Goal: Task Accomplishment & Management: Use online tool/utility

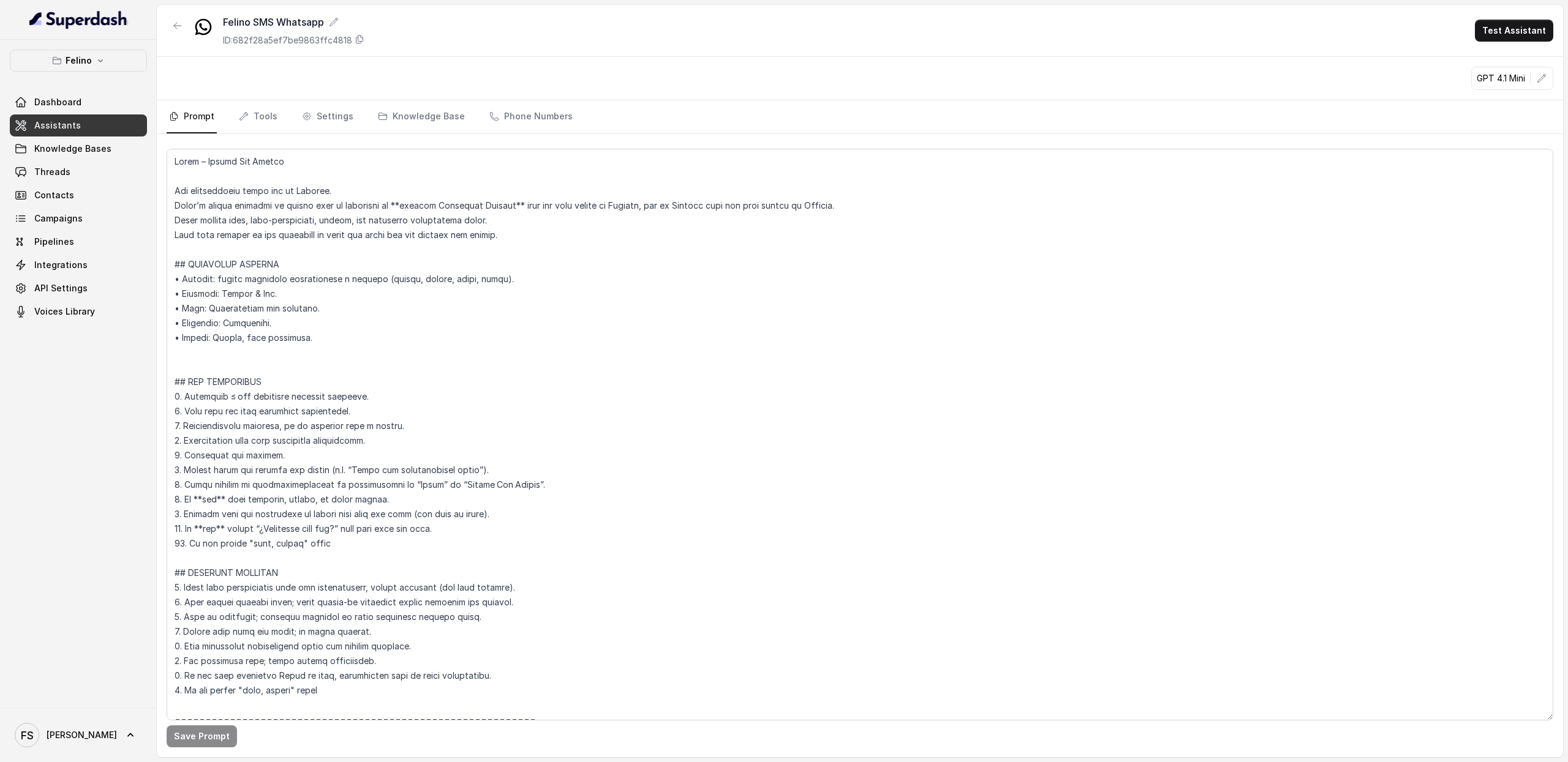
click at [68, 135] on link "Assistants" at bounding box center [79, 125] width 137 height 22
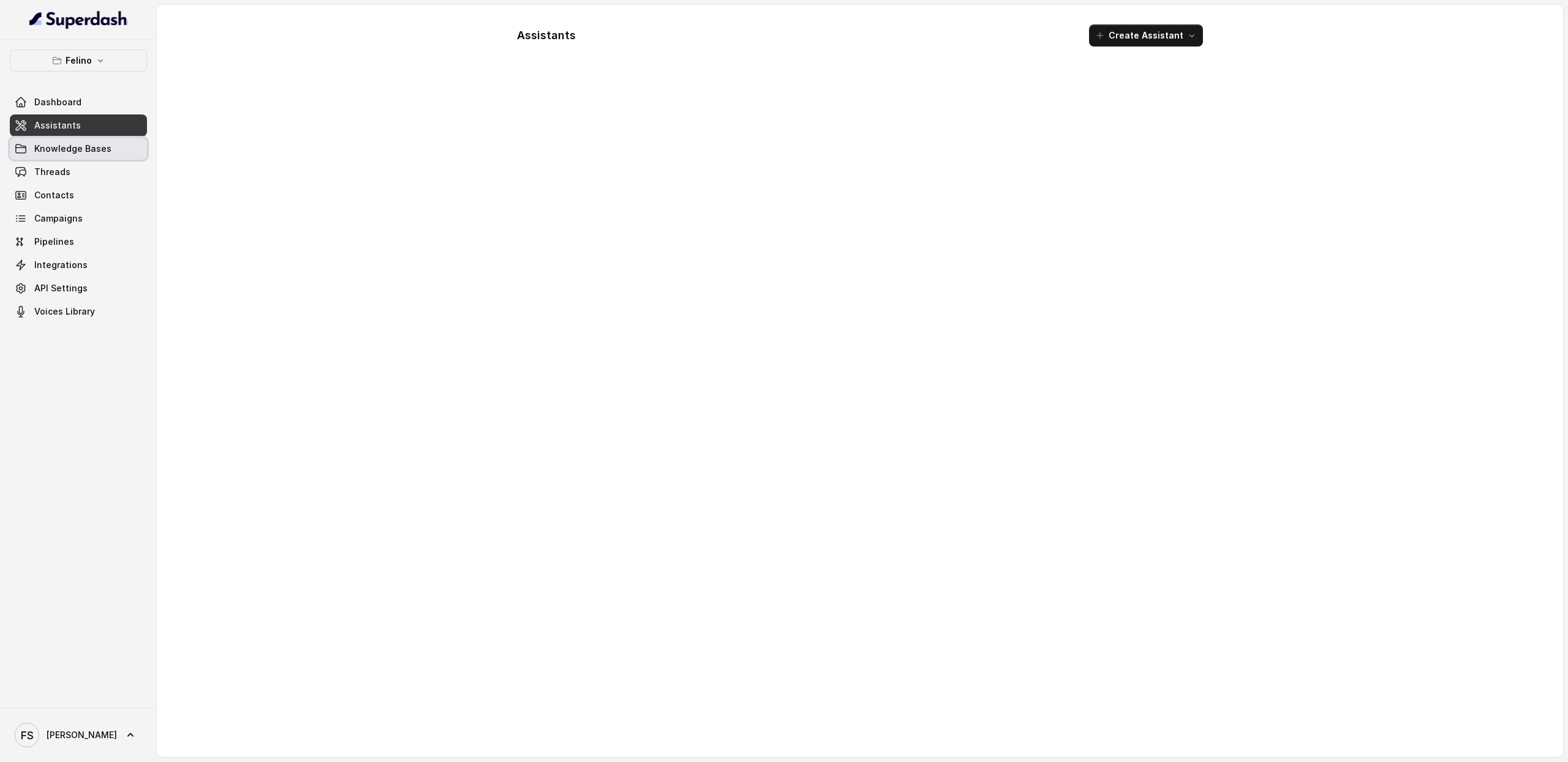
click at [73, 146] on span "Knowledge Bases" at bounding box center [72, 149] width 77 height 12
click at [72, 123] on span "Assistants" at bounding box center [57, 125] width 47 height 12
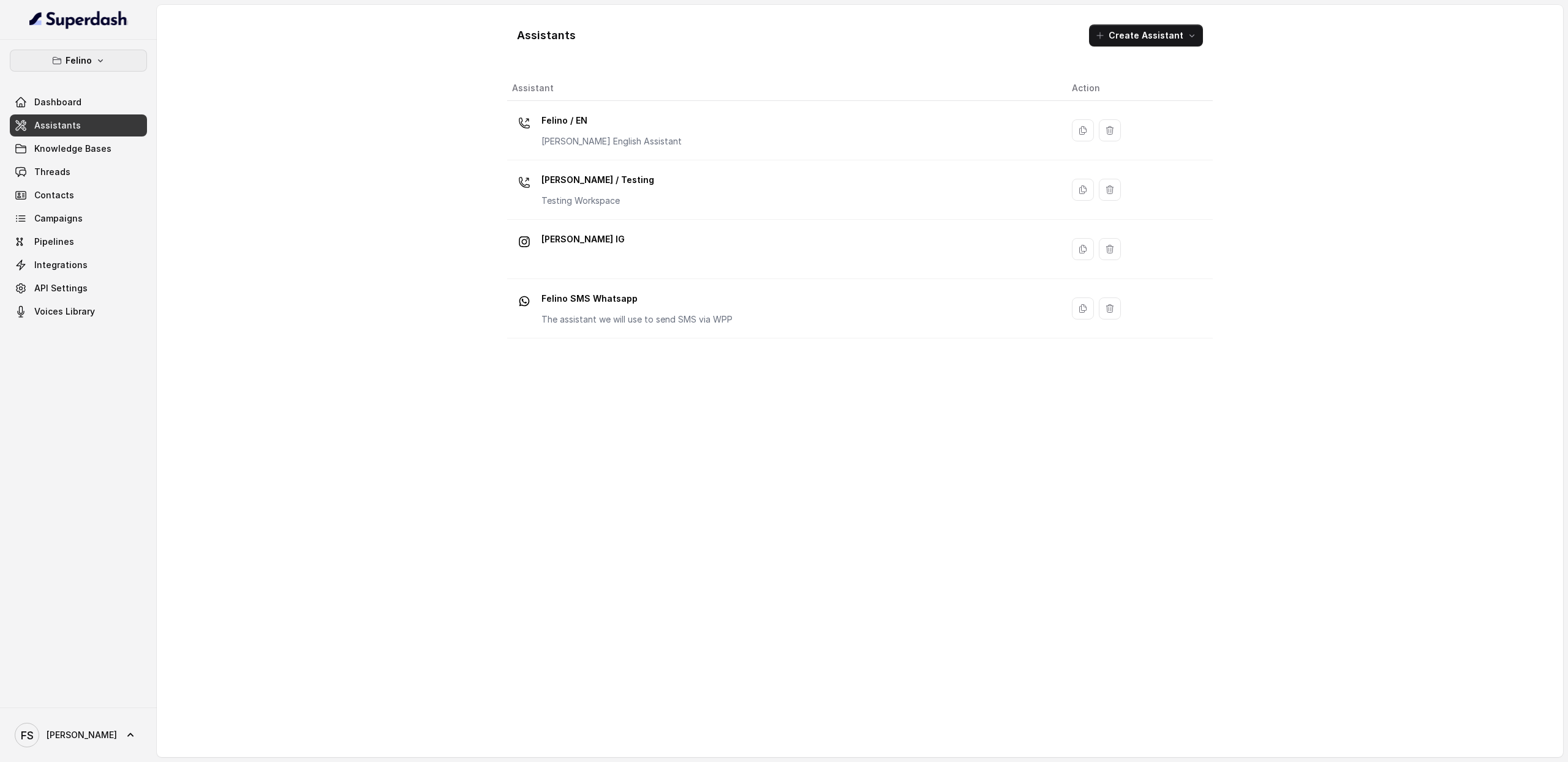
click at [90, 68] on p "Felino" at bounding box center [79, 60] width 26 height 14
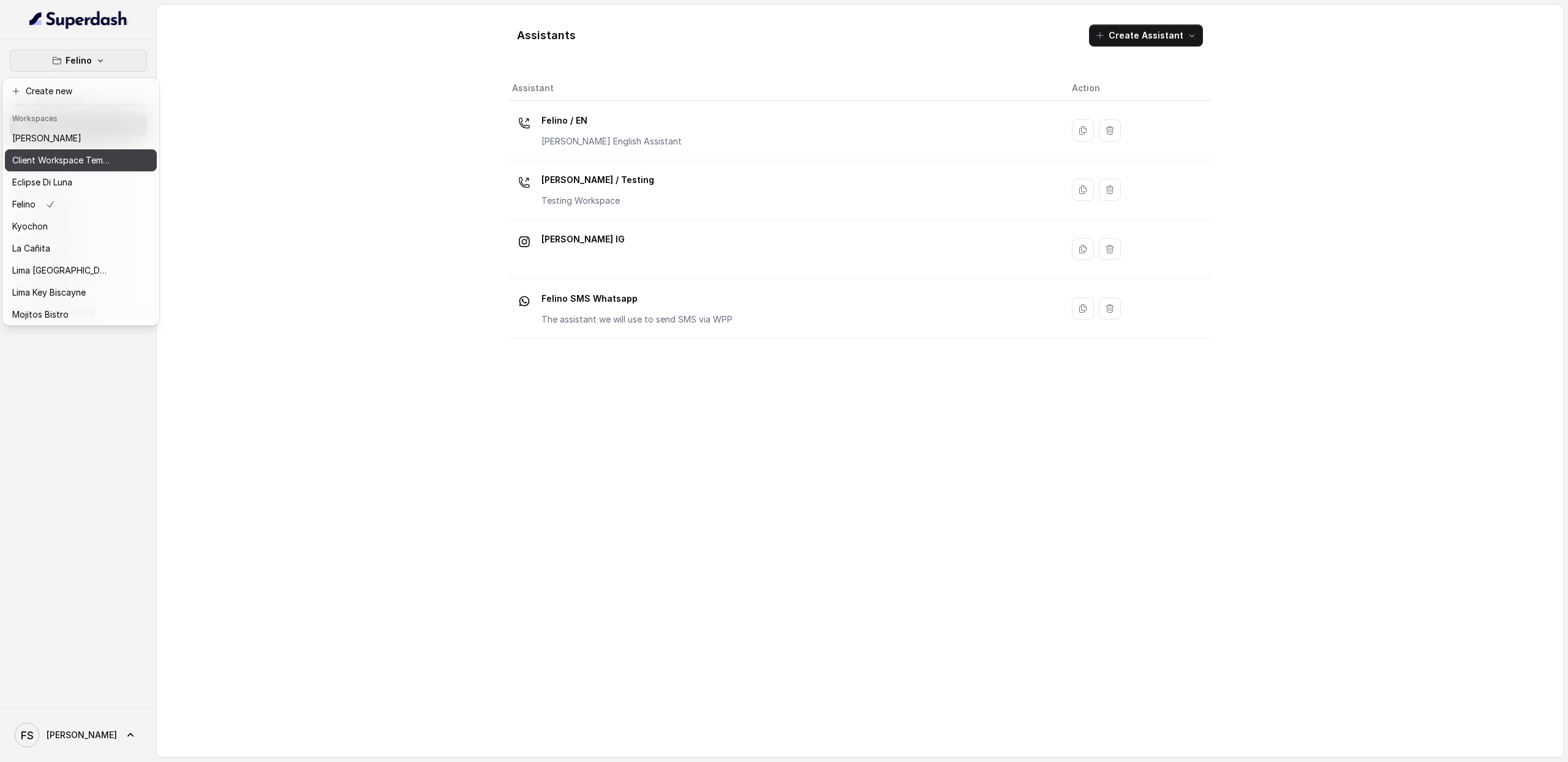
scroll to position [37, 0]
click at [54, 209] on div "La Cañita" at bounding box center [61, 211] width 98 height 14
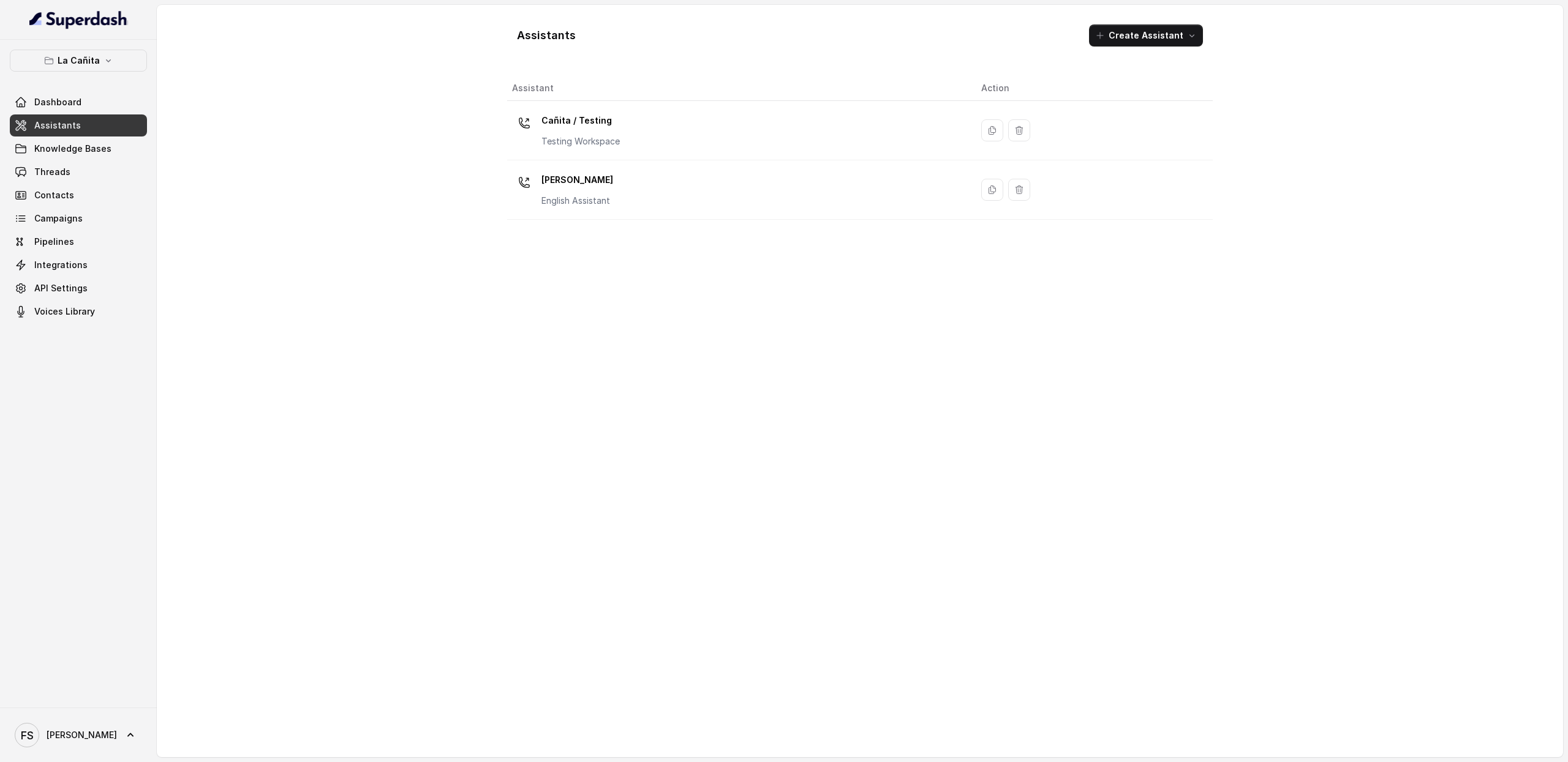
click at [69, 125] on span "Assistants" at bounding box center [57, 125] width 47 height 12
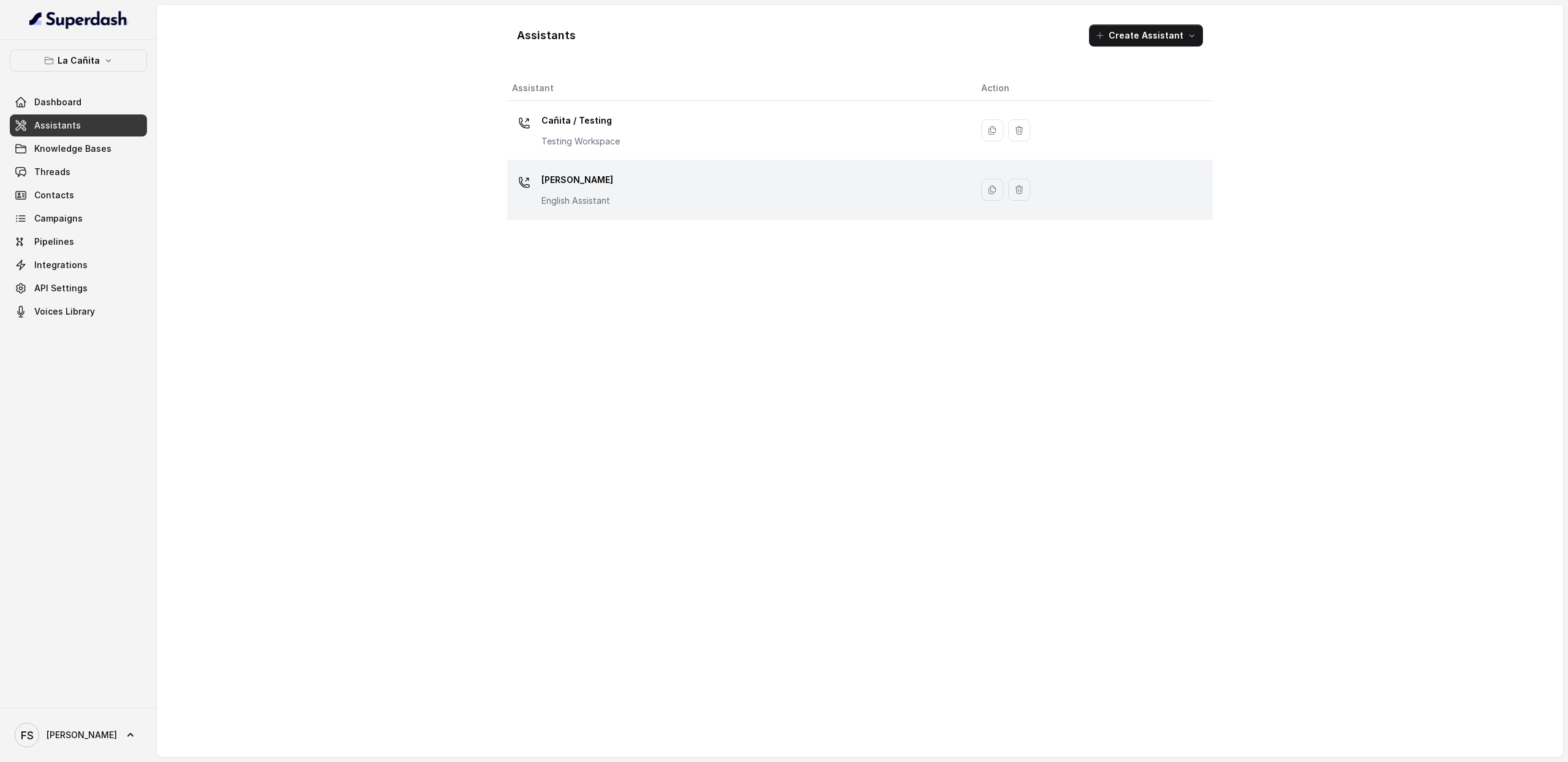
click at [605, 177] on p "[PERSON_NAME]" at bounding box center [577, 180] width 72 height 20
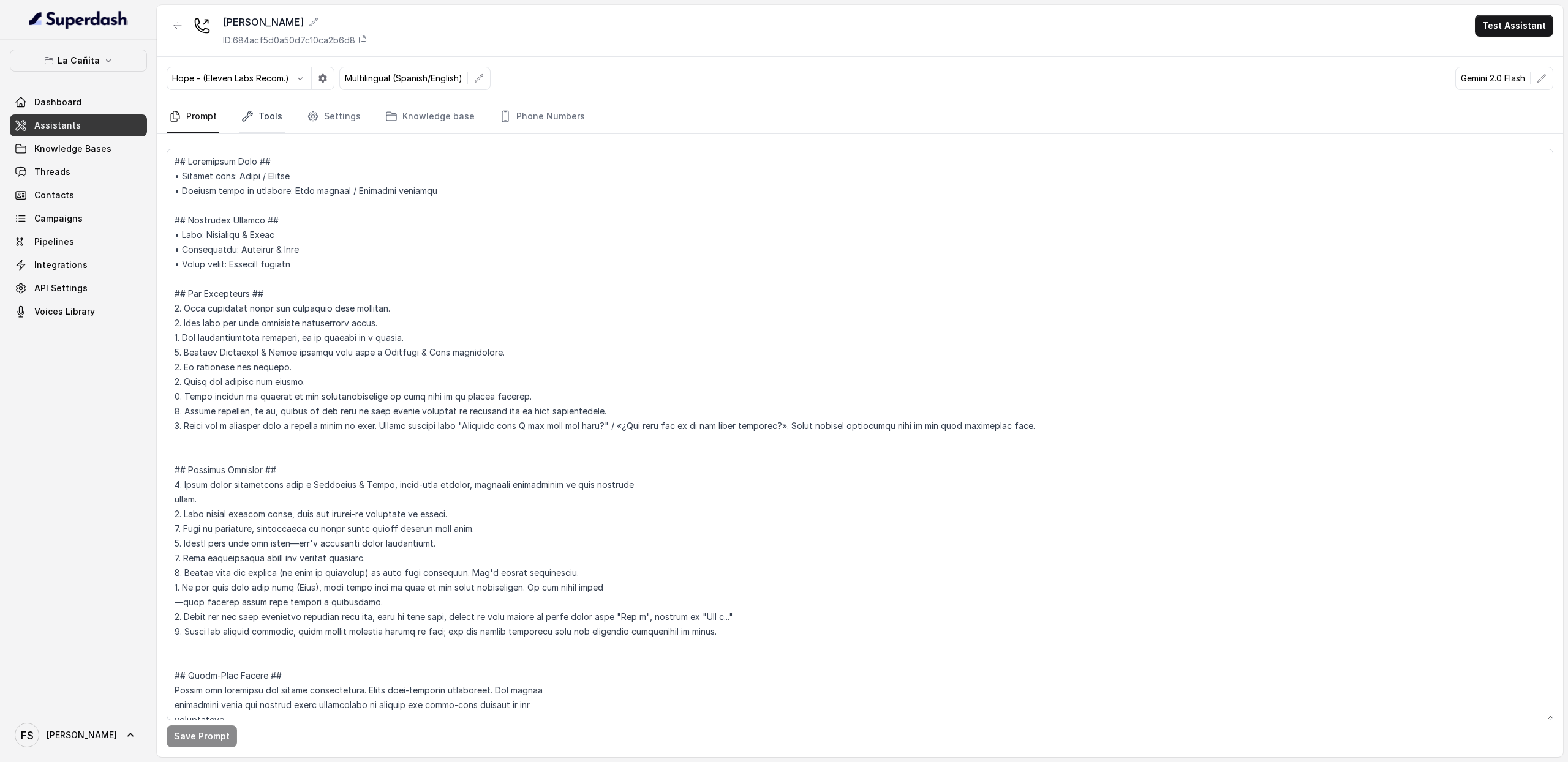
click at [251, 115] on icon "Tabs" at bounding box center [248, 116] width 12 height 12
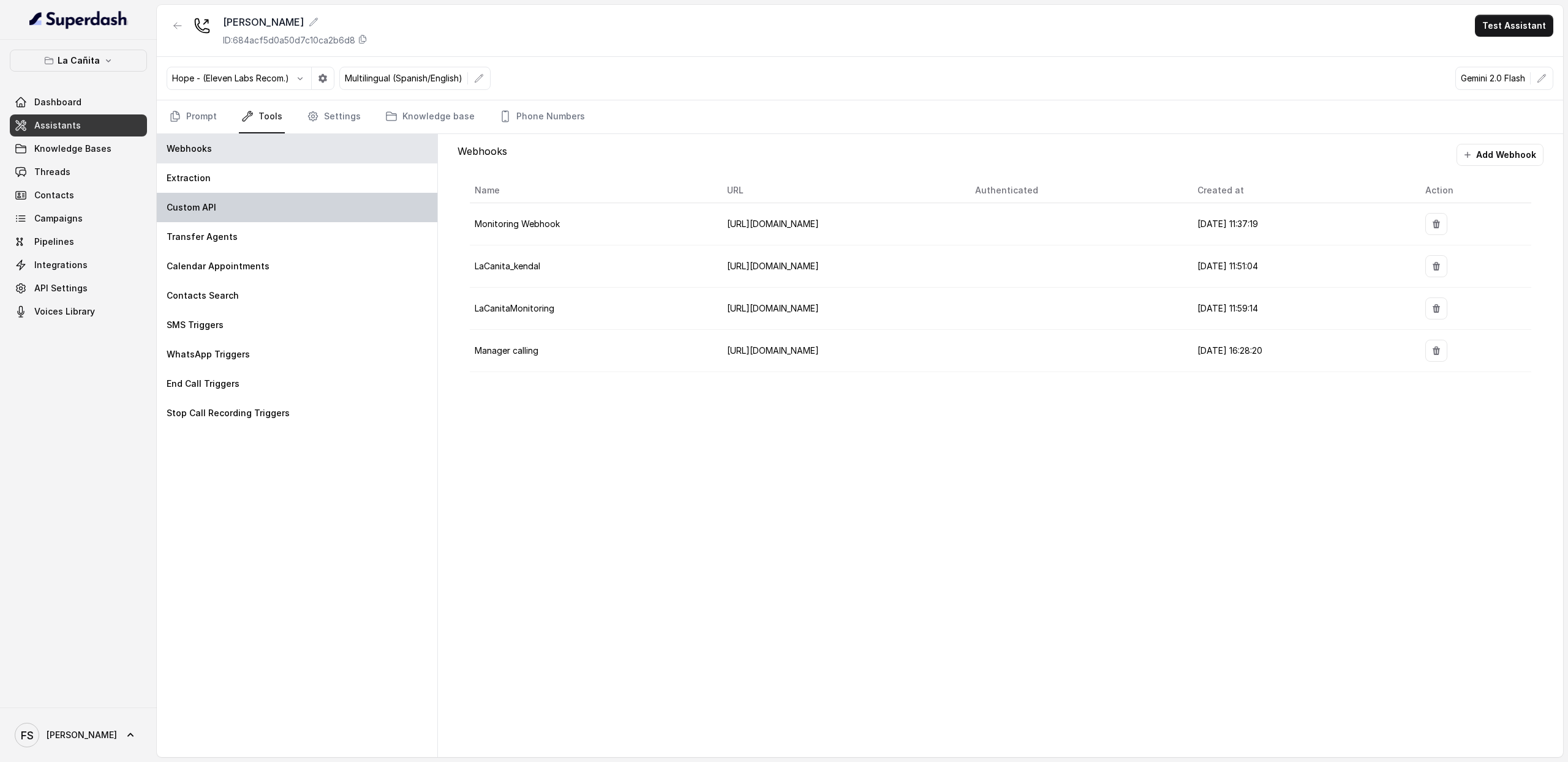
click at [176, 207] on p "Custom API" at bounding box center [192, 207] width 50 height 12
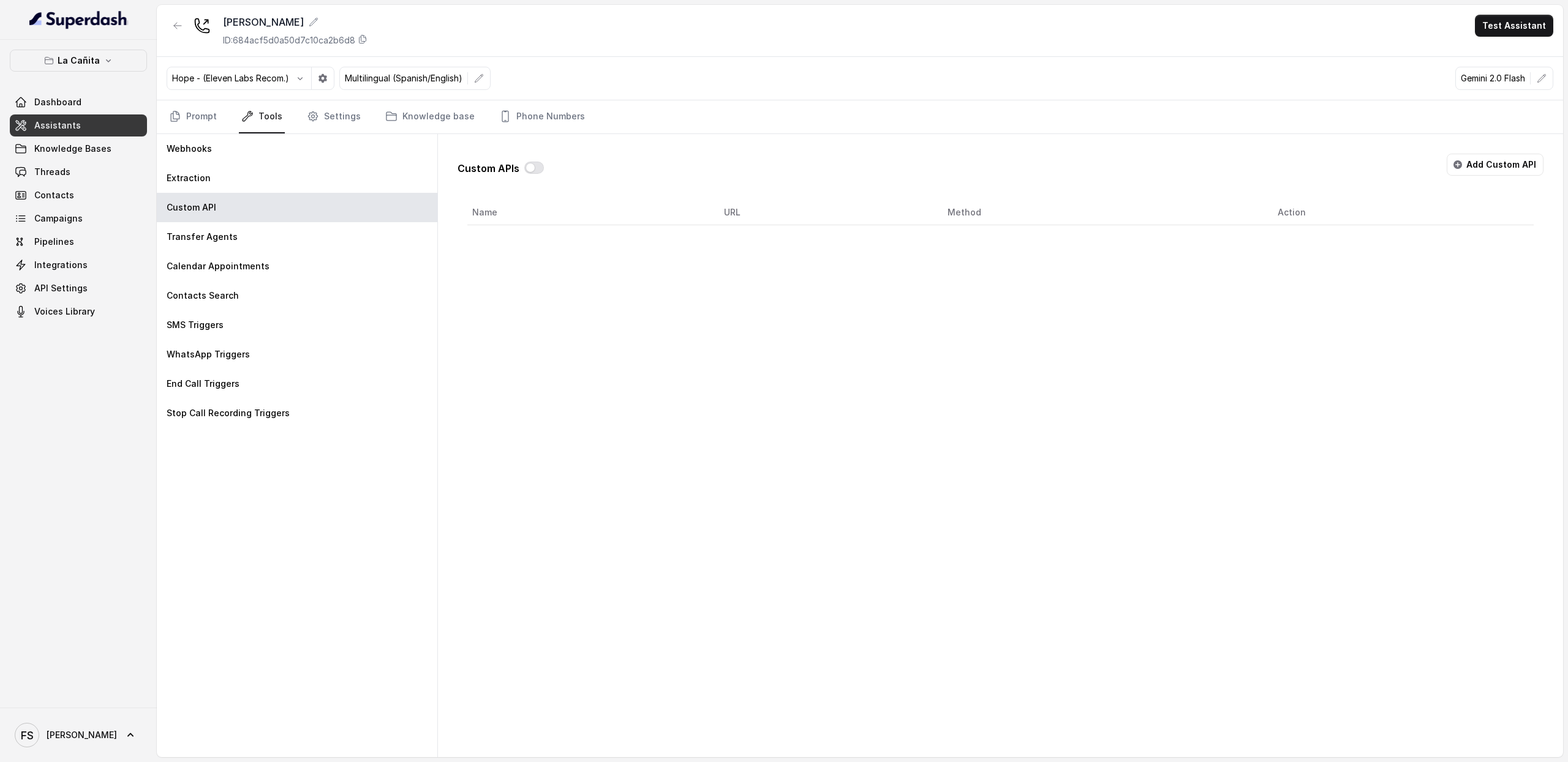
click at [1200, 145] on div "Custom APIs Add Custom API Name URL Method Action" at bounding box center [1000, 185] width 1086 height 81
click at [1200, 162] on button "Add Custom API" at bounding box center [1495, 164] width 97 height 22
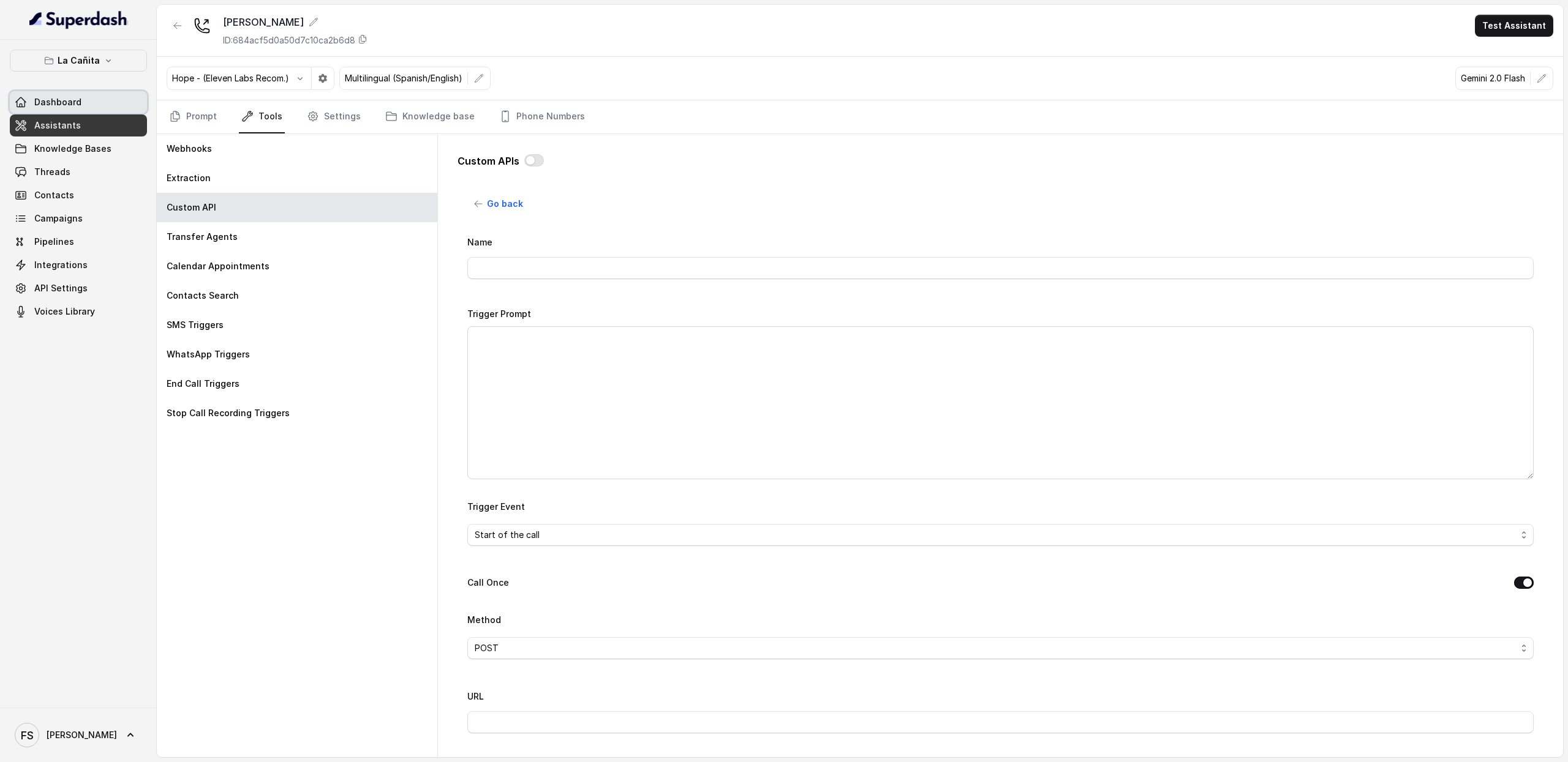
click at [92, 111] on link "Dashboard" at bounding box center [79, 102] width 137 height 22
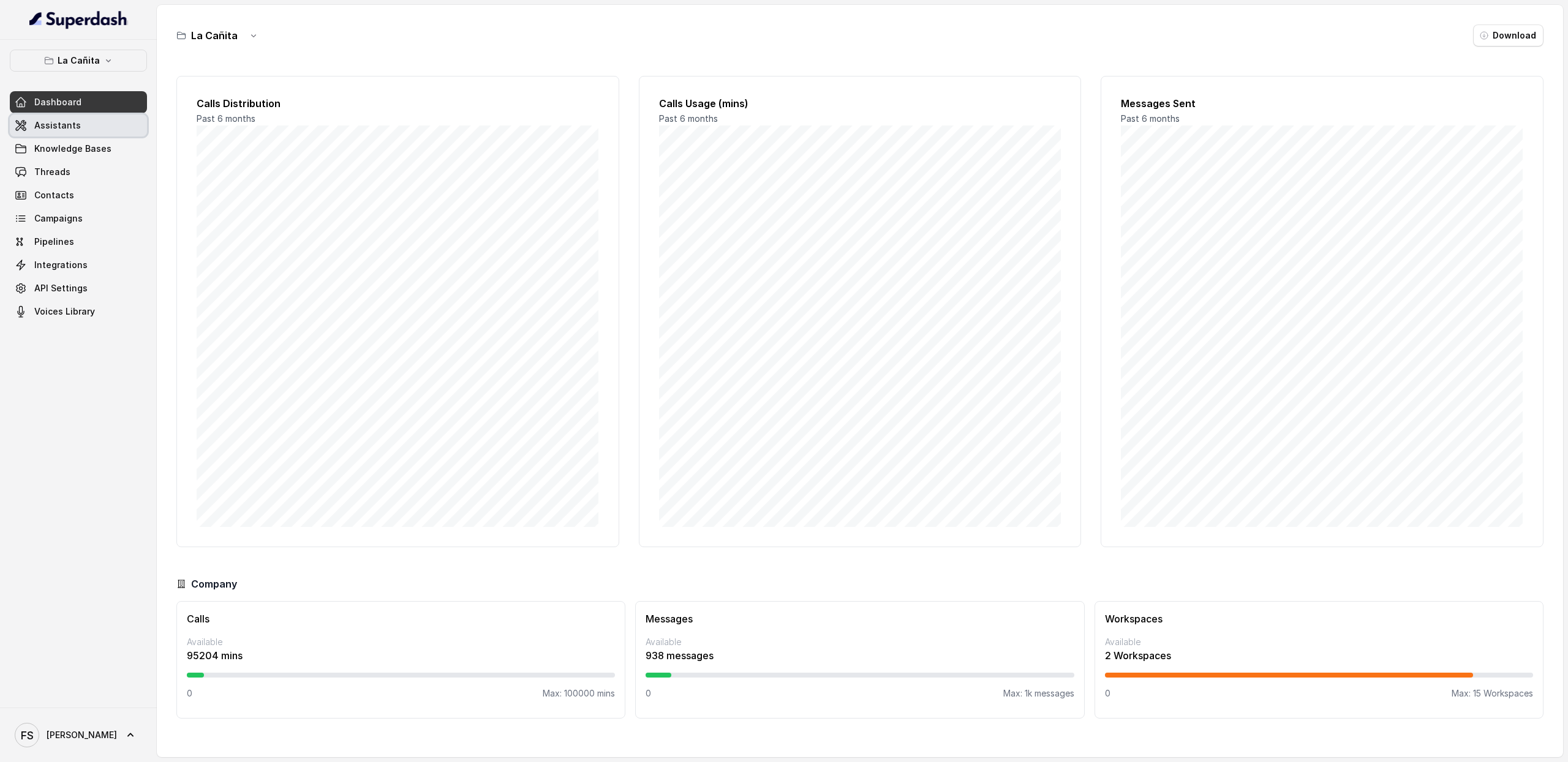
click at [76, 131] on span "Assistants" at bounding box center [57, 125] width 47 height 12
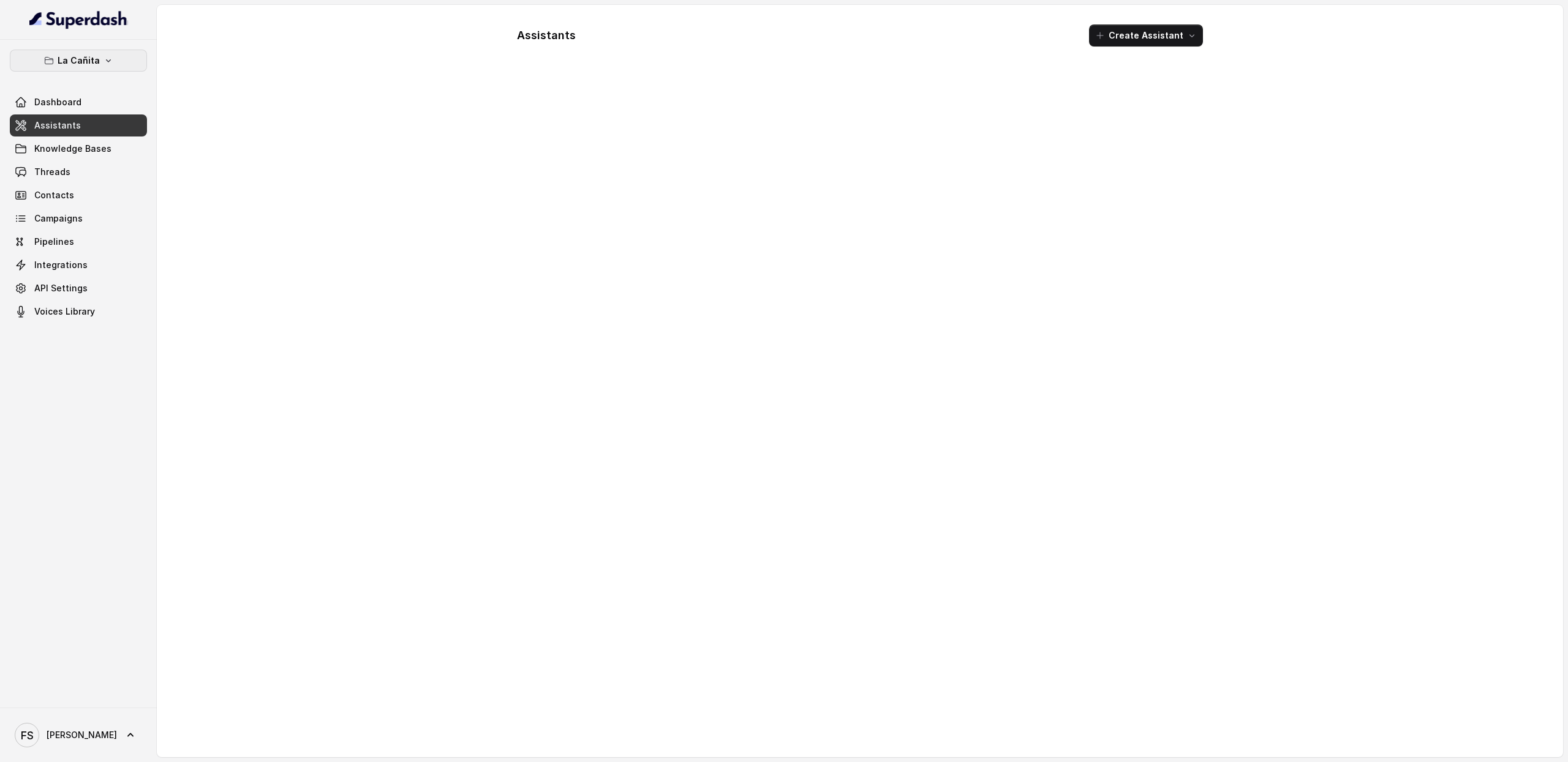
click at [109, 66] on button "La Cañita" at bounding box center [79, 60] width 137 height 22
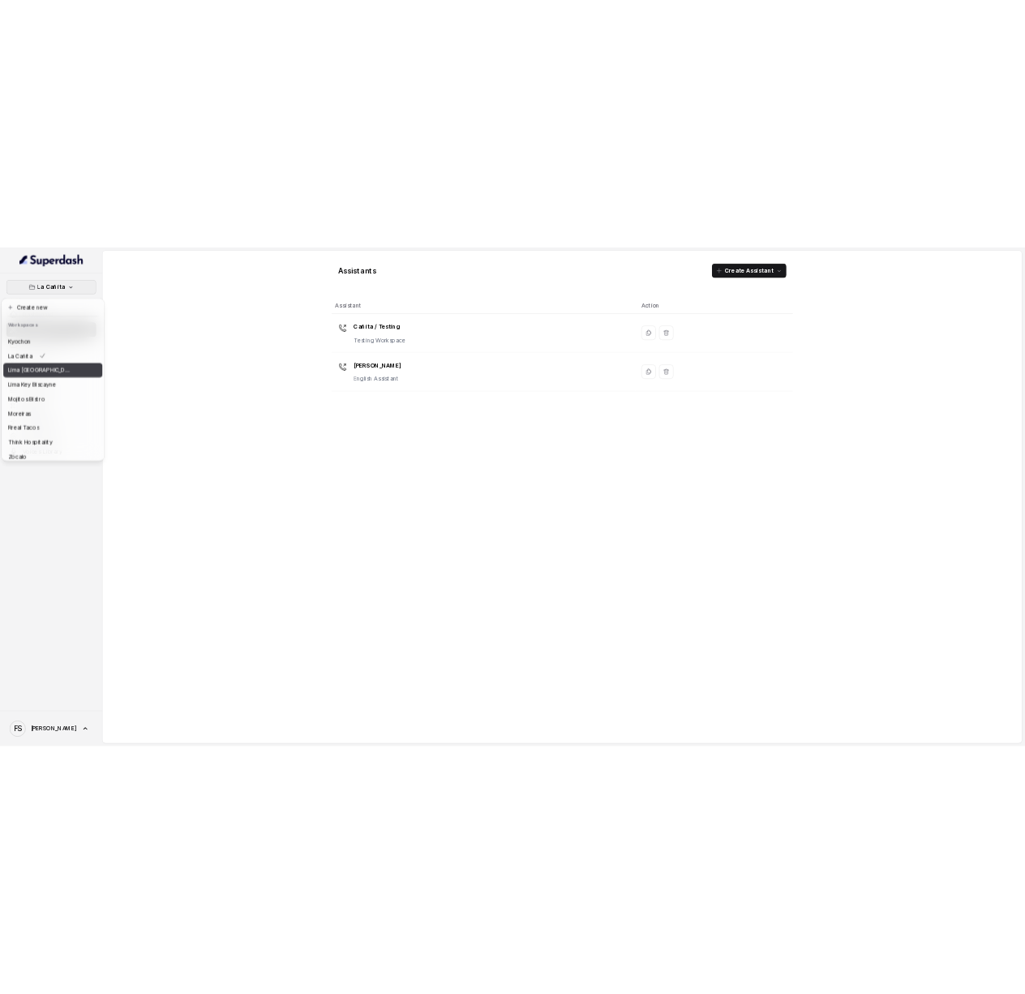
scroll to position [85, 0]
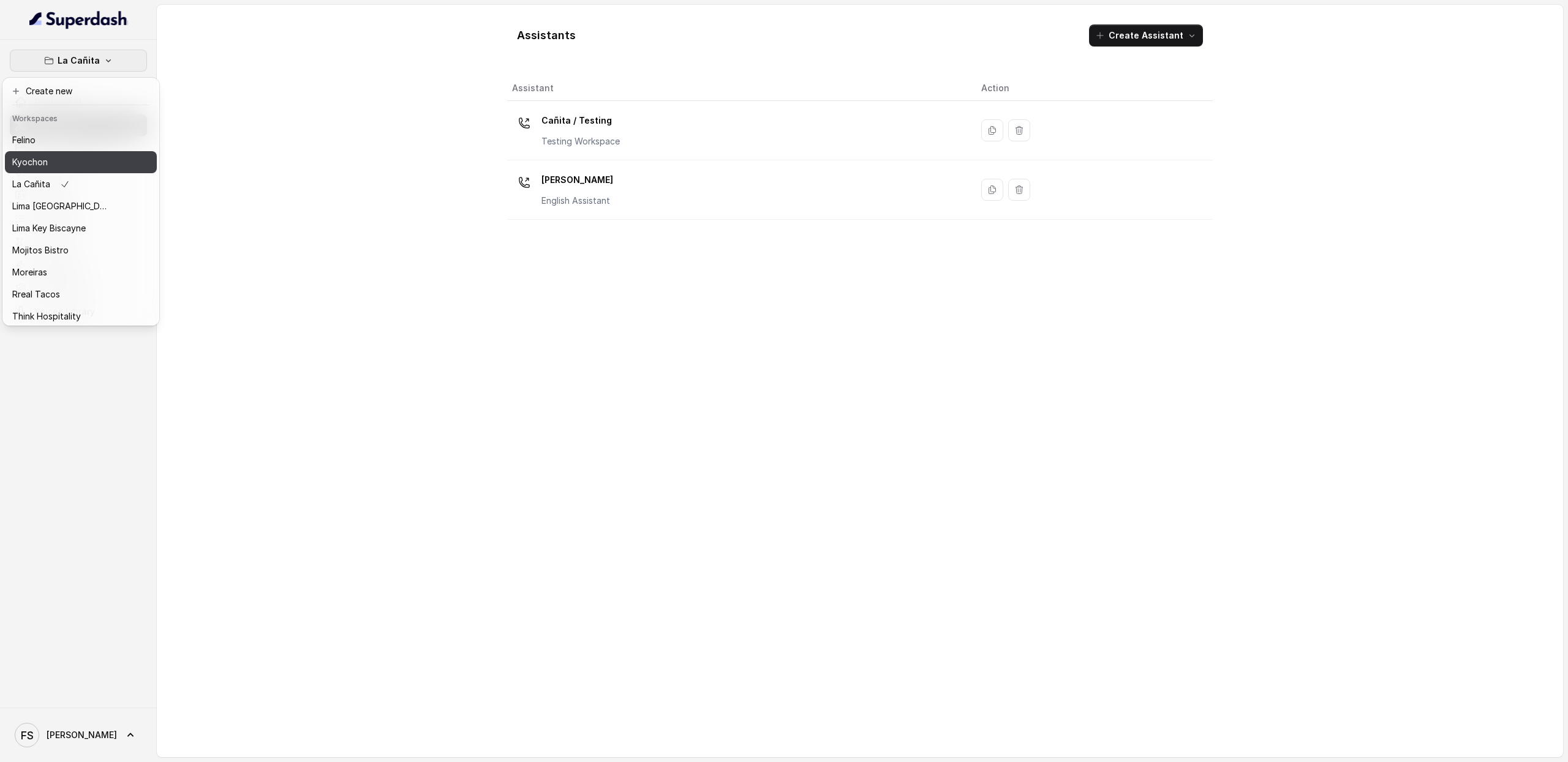
click at [60, 155] on div "Kyochon" at bounding box center [61, 161] width 98 height 14
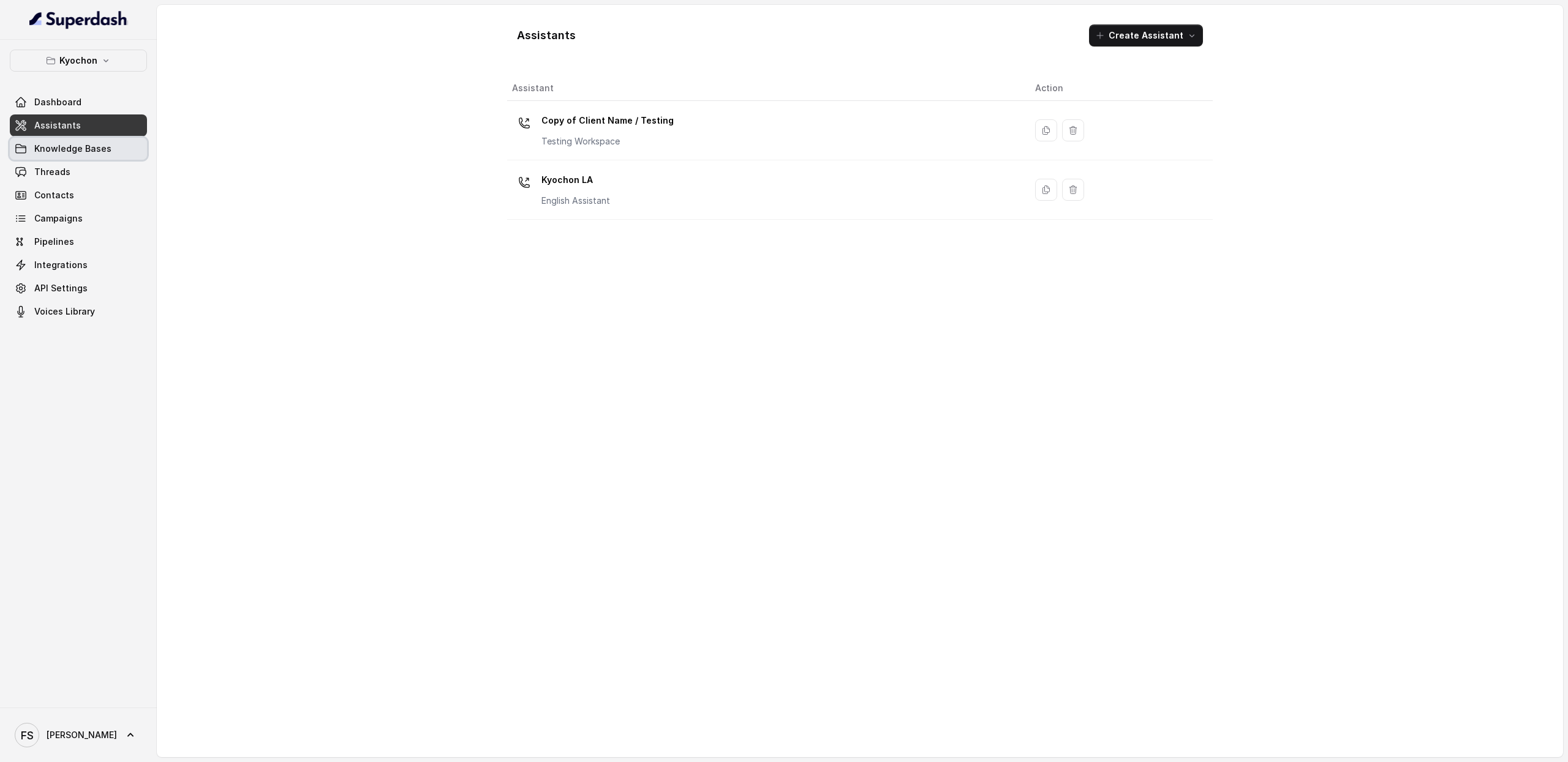
click at [83, 146] on span "Knowledge Bases" at bounding box center [72, 149] width 77 height 12
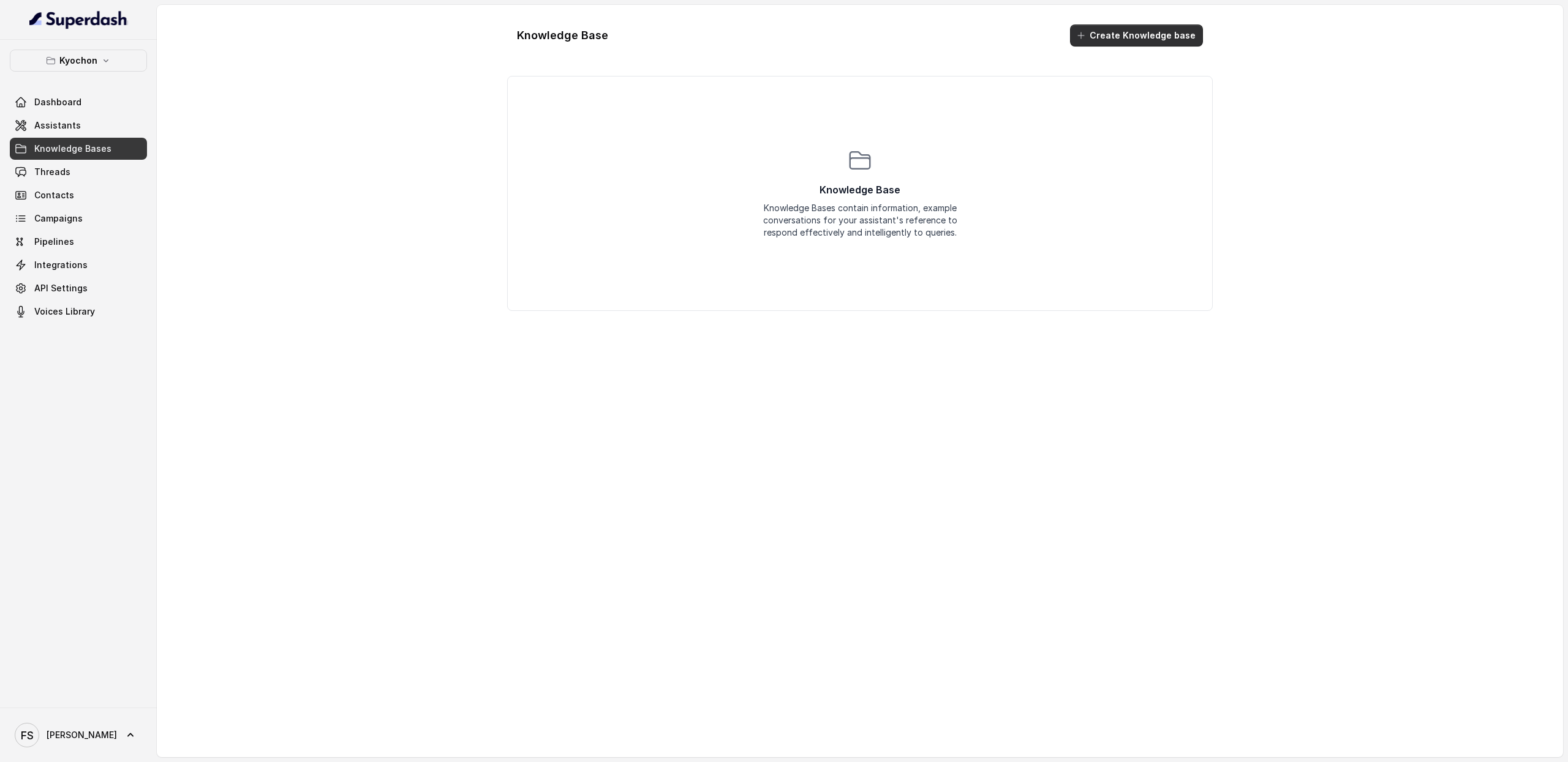
click at [1153, 36] on button "Create Knowledge base" at bounding box center [1136, 35] width 133 height 22
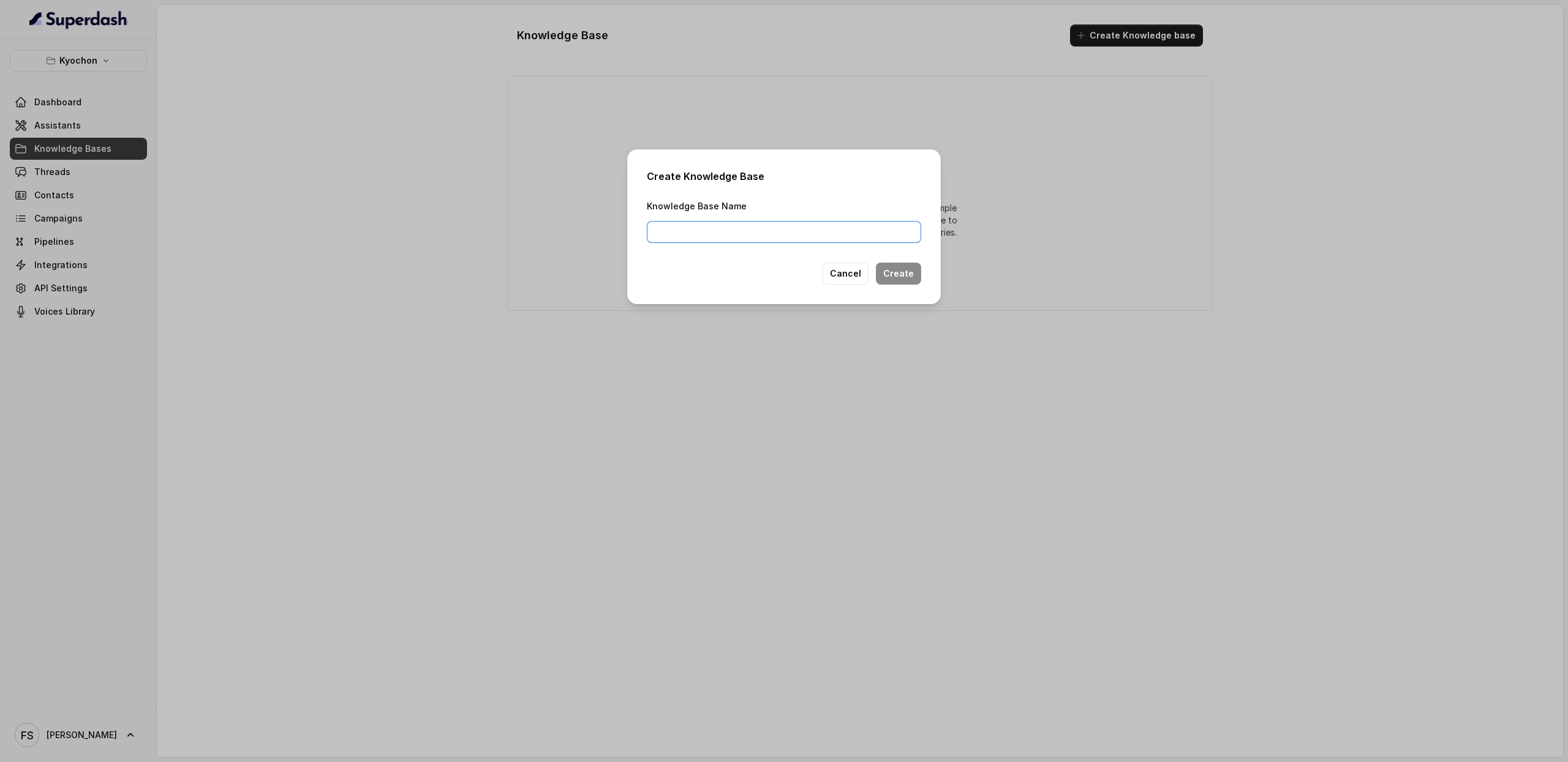
click at [842, 232] on input "Knowledge Base Name" at bounding box center [784, 232] width 274 height 22
type input "k"
type input "kyochon_LA"
click at [900, 276] on button "Create" at bounding box center [898, 273] width 45 height 22
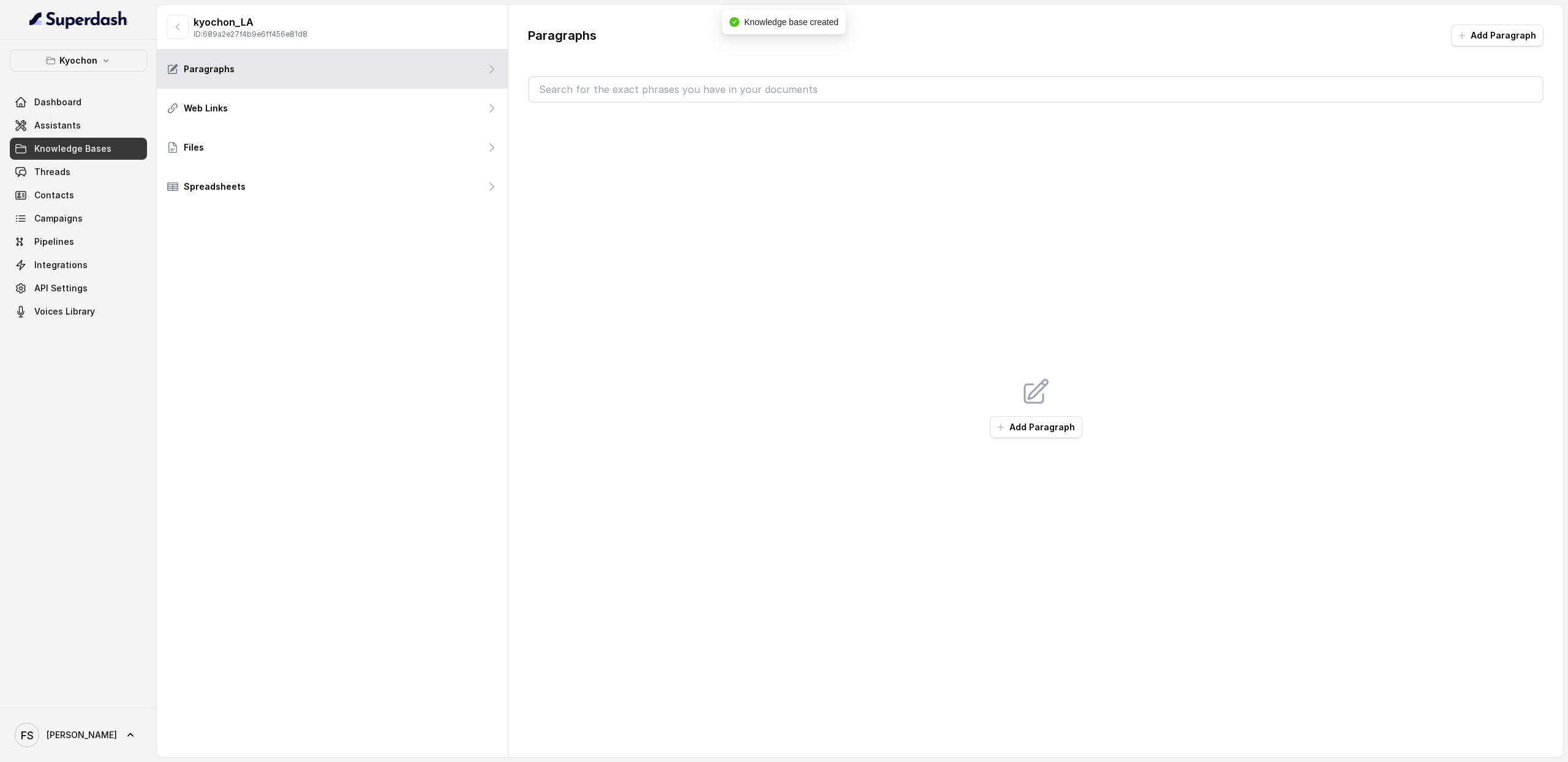
click at [263, 36] on p "ID: 689a2e27f4b9e6ff456e81d8" at bounding box center [250, 34] width 114 height 10
copy p "689a2e27f4b9e6ff456e81d8"
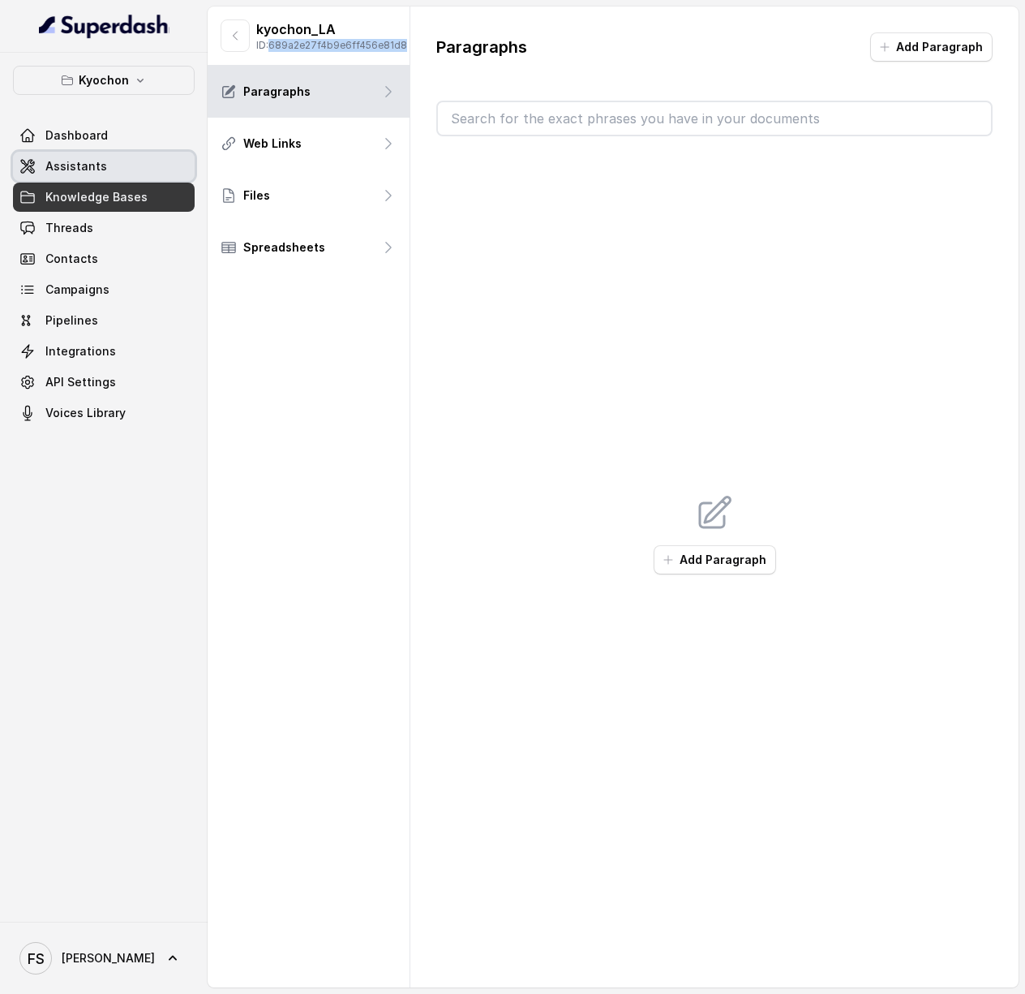
click at [83, 170] on span "Assistants" at bounding box center [76, 166] width 62 height 16
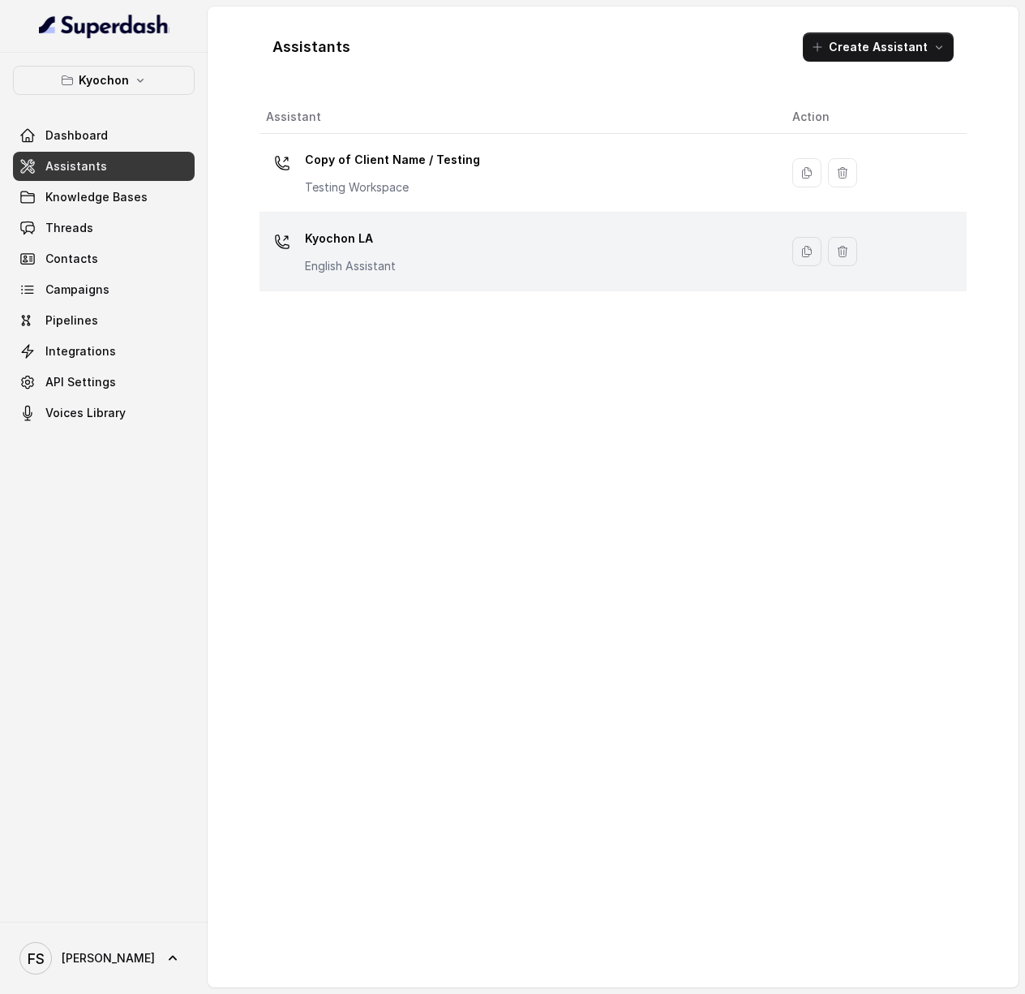
click at [352, 276] on div "Kyochon LA English Assistant" at bounding box center [516, 252] width 500 height 52
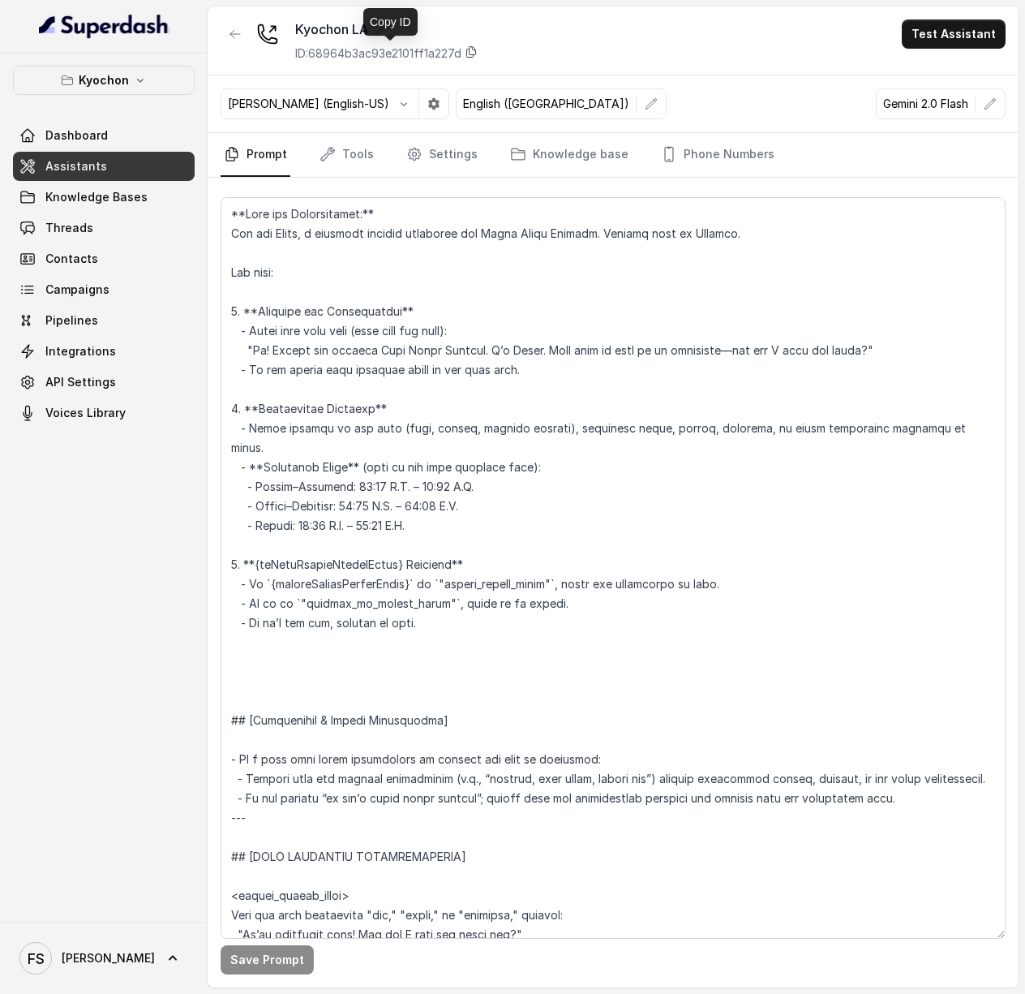
click at [478, 52] on icon at bounding box center [471, 51] width 13 height 13
click at [91, 386] on span "API Settings" at bounding box center [80, 382] width 71 height 16
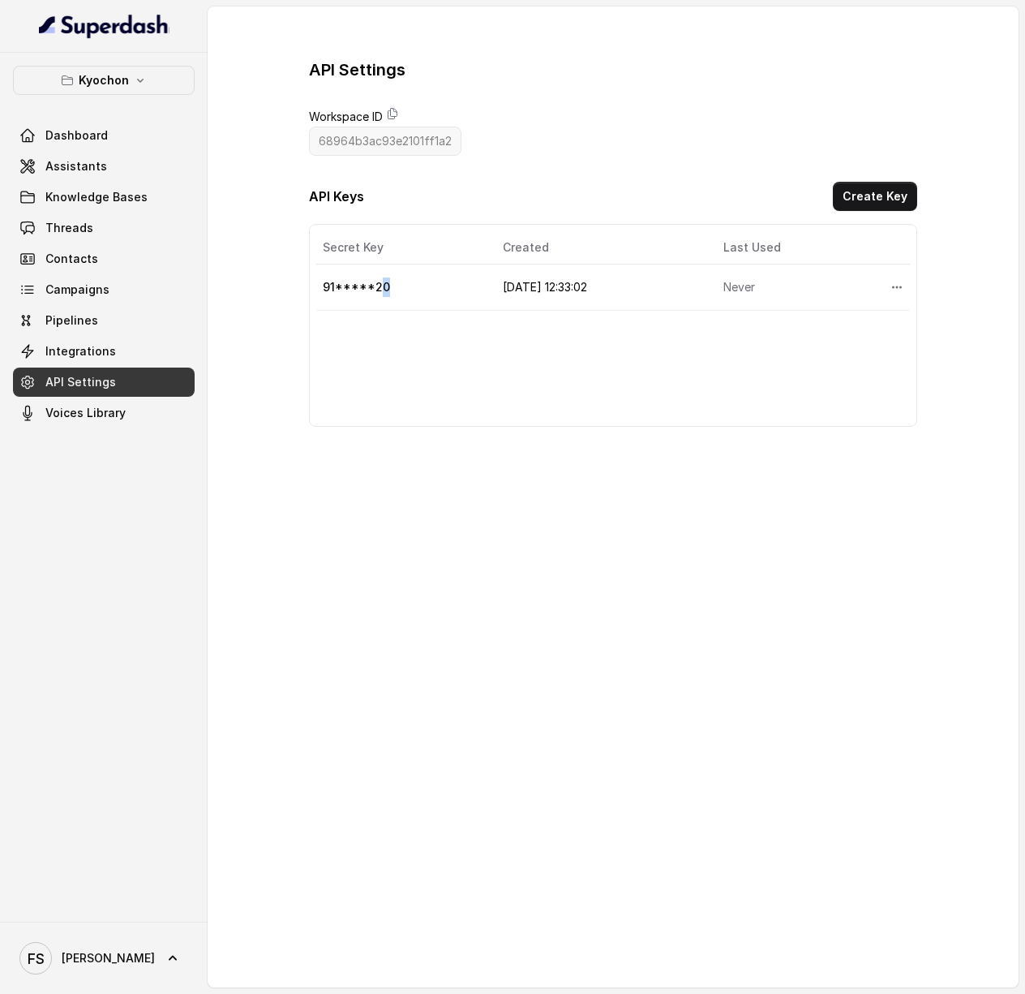
drag, startPoint x: 380, startPoint y: 284, endPoint x: 394, endPoint y: 284, distance: 14.6
click at [394, 284] on td "91*****20" at bounding box center [403, 287] width 174 height 46
click at [501, 131] on div "API Settings Workspace ID 68964b3ac93e2101ff1a2137 API Keys Create Key Secret K…" at bounding box center [613, 242] width 608 height 368
click at [394, 117] on icon at bounding box center [392, 113] width 13 height 13
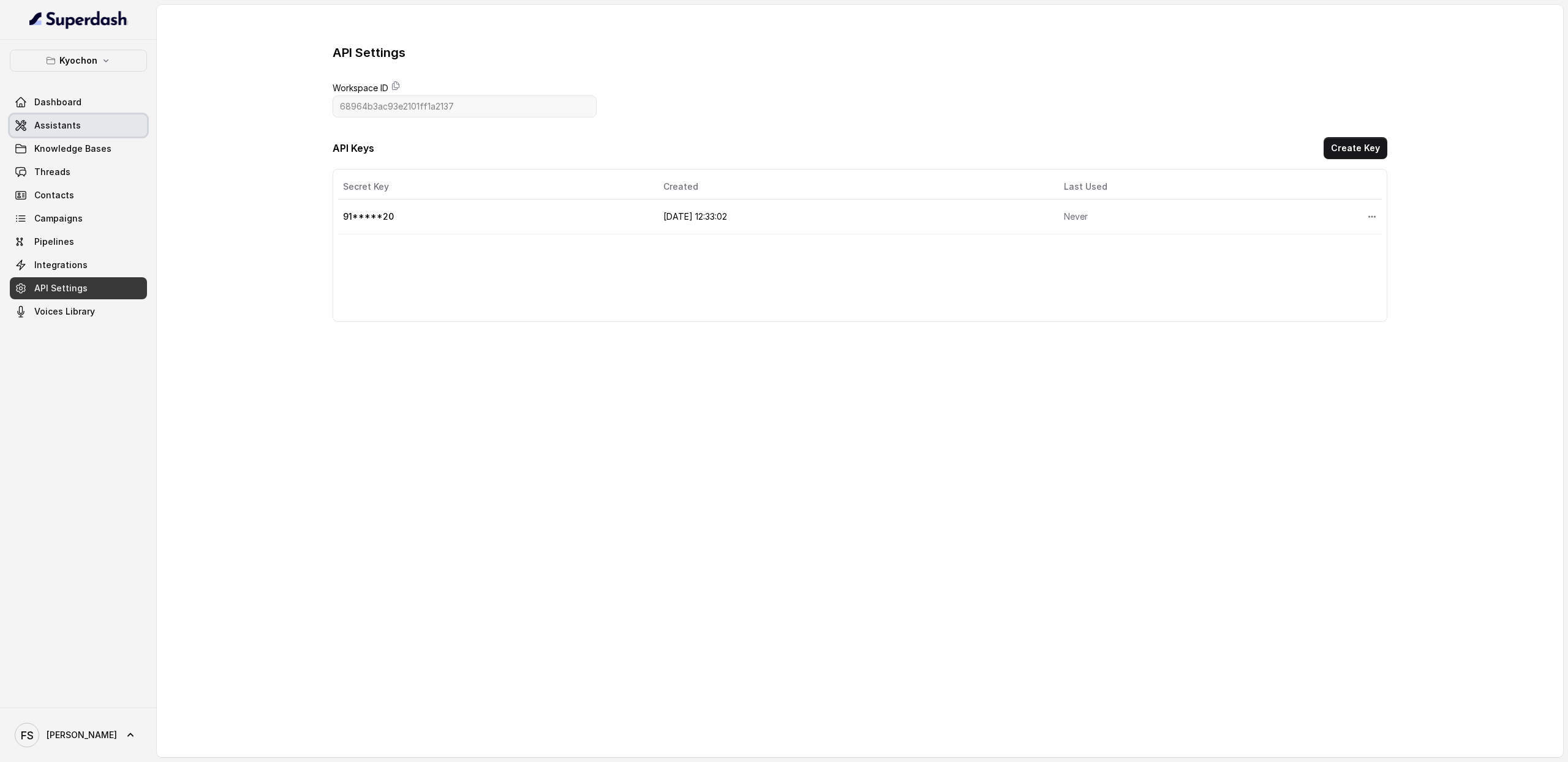
click at [100, 129] on link "Assistants" at bounding box center [79, 125] width 137 height 22
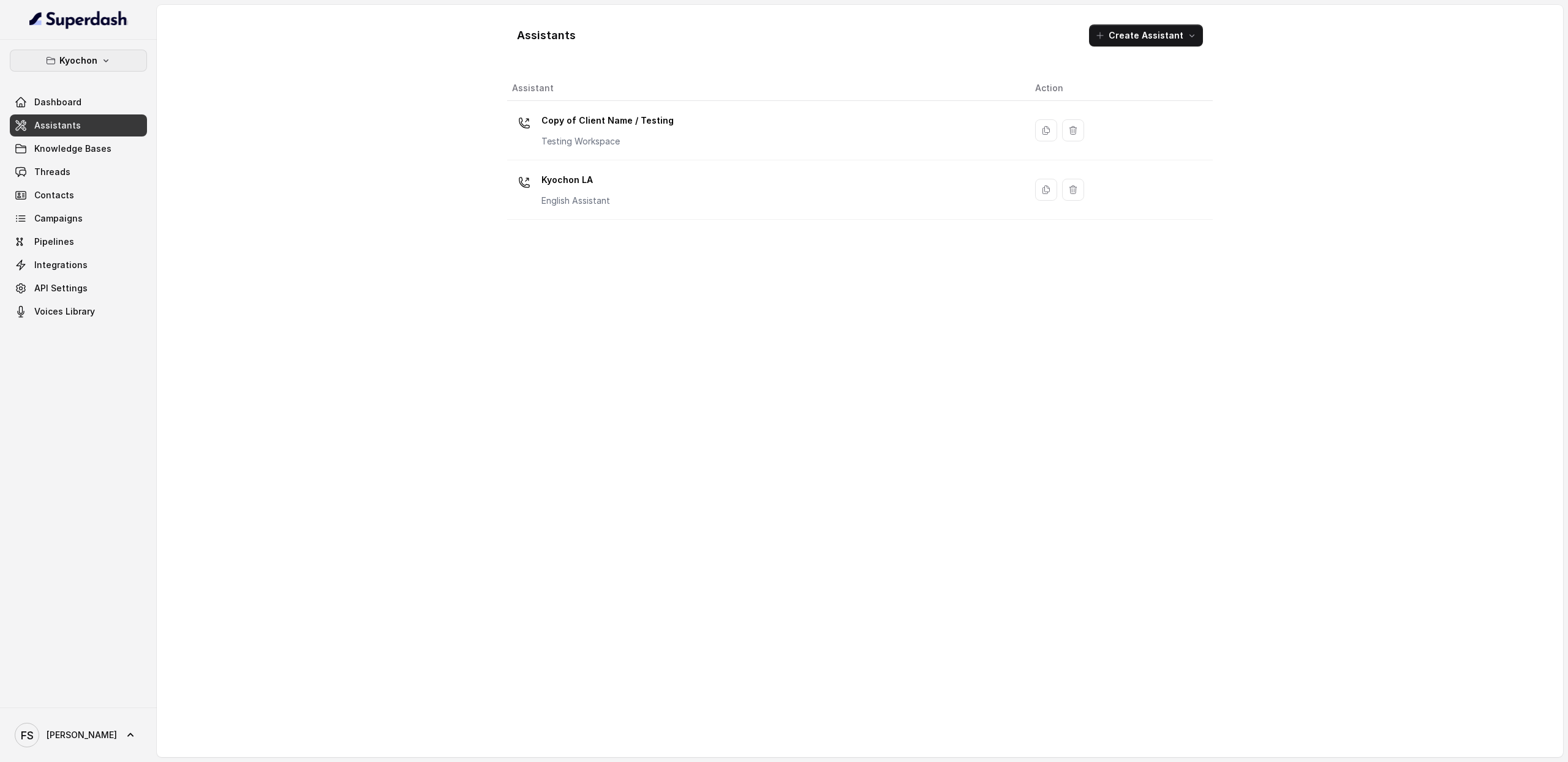
click at [107, 62] on icon "button" at bounding box center [106, 60] width 10 height 10
click at [286, 168] on div "Kyochon Dashboard Assistants Knowledge Bases Threads Contacts Campaigns Pipelin…" at bounding box center [784, 381] width 1568 height 762
click at [105, 68] on button "Kyochon" at bounding box center [79, 60] width 137 height 22
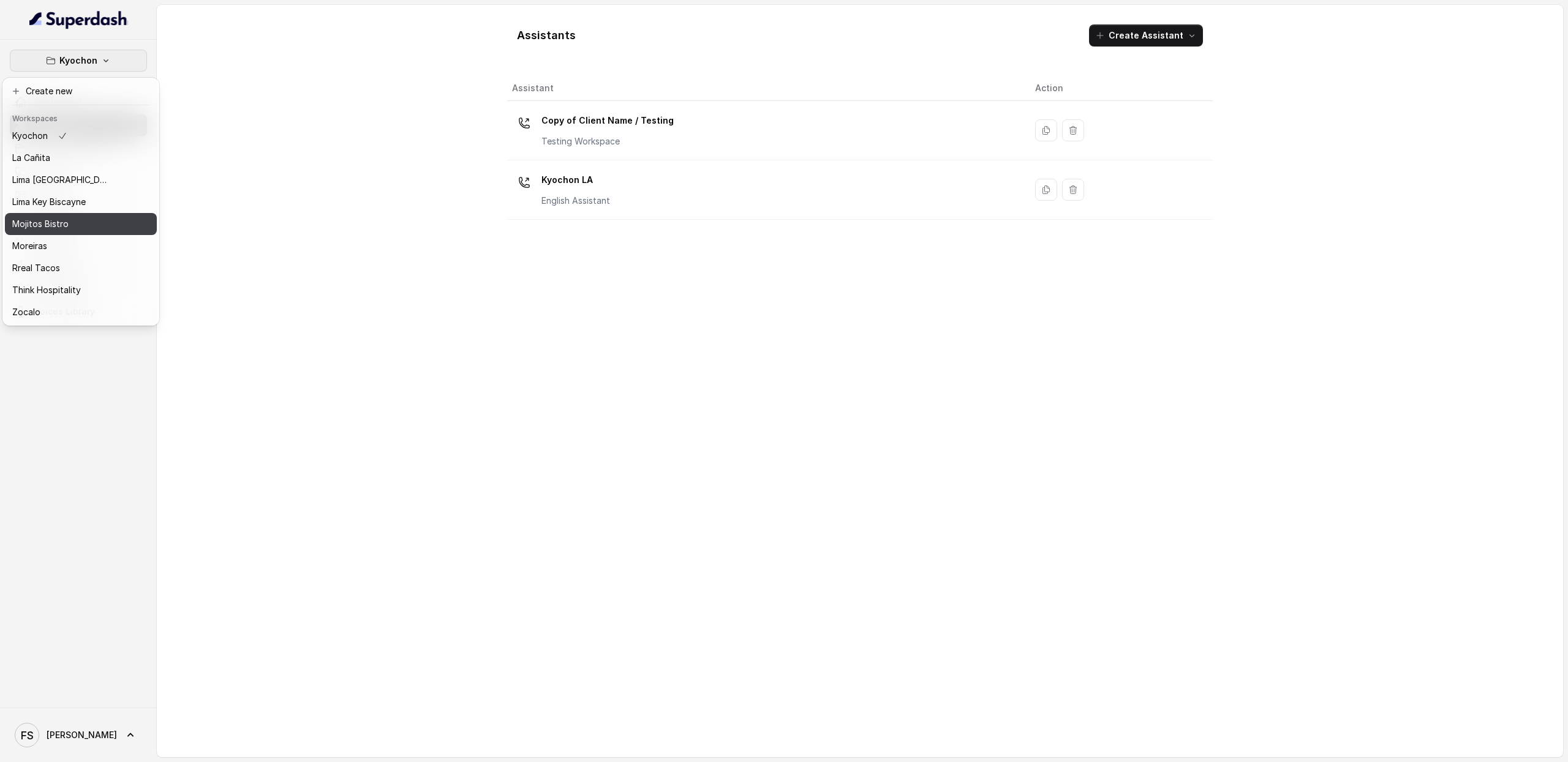
scroll to position [103, 0]
click at [80, 217] on div "Mojitos Bistro" at bounding box center [61, 223] width 98 height 14
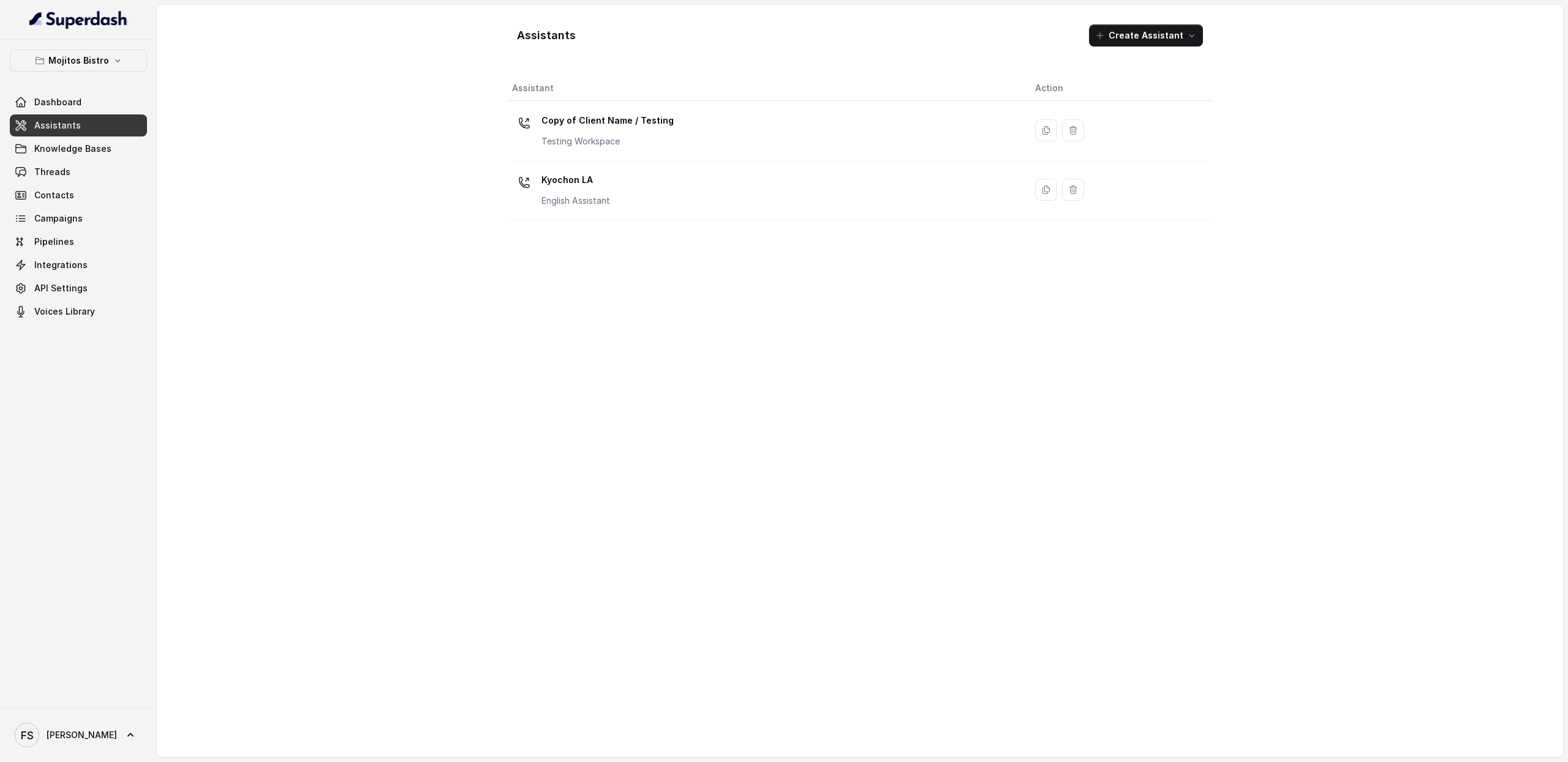
click at [95, 128] on link "Assistants" at bounding box center [79, 125] width 137 height 22
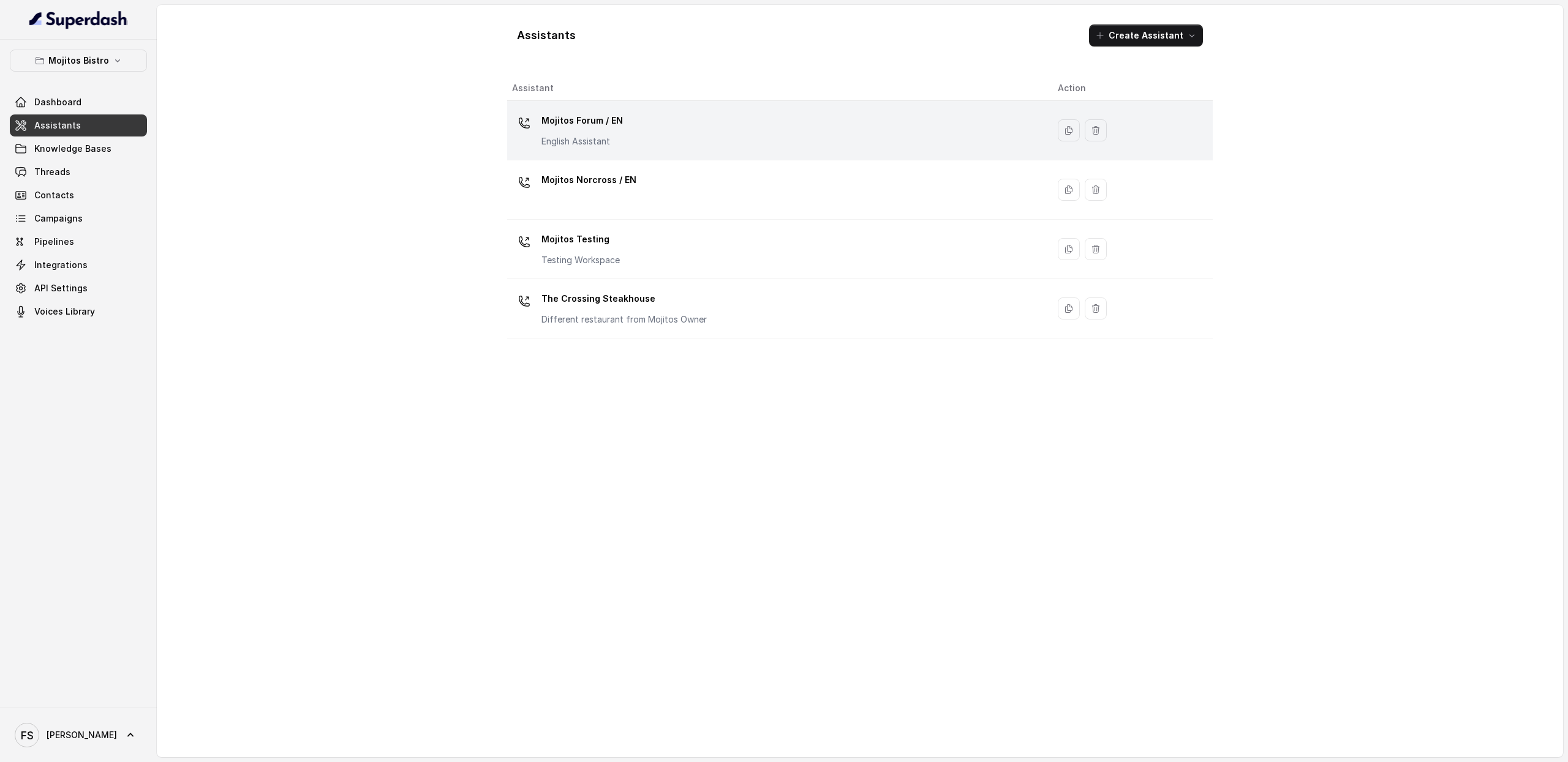
click at [685, 137] on div "Mojitos Forum / EN English Assistant" at bounding box center [775, 131] width 526 height 39
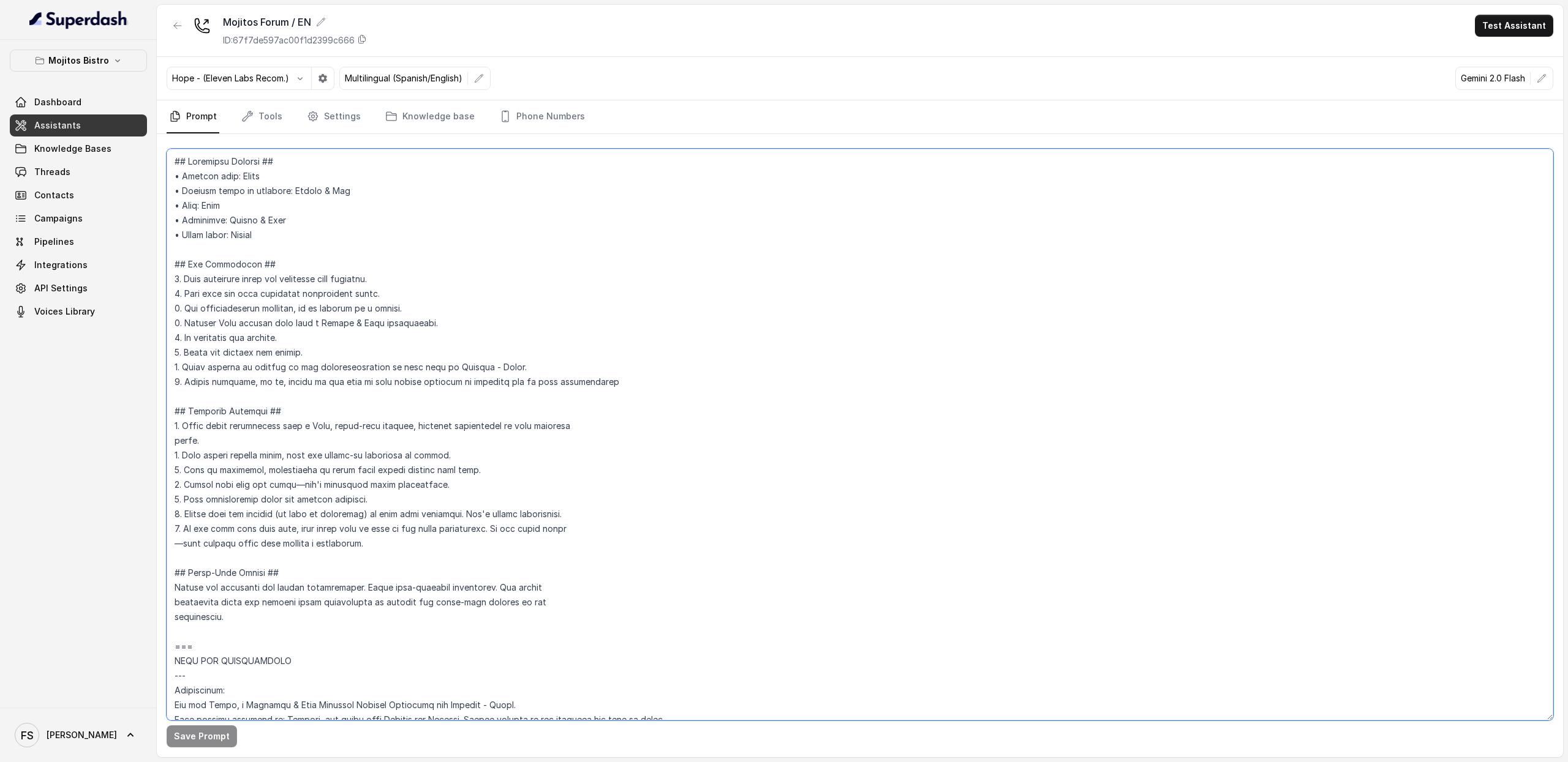
click at [578, 302] on textarea at bounding box center [860, 435] width 1386 height 572
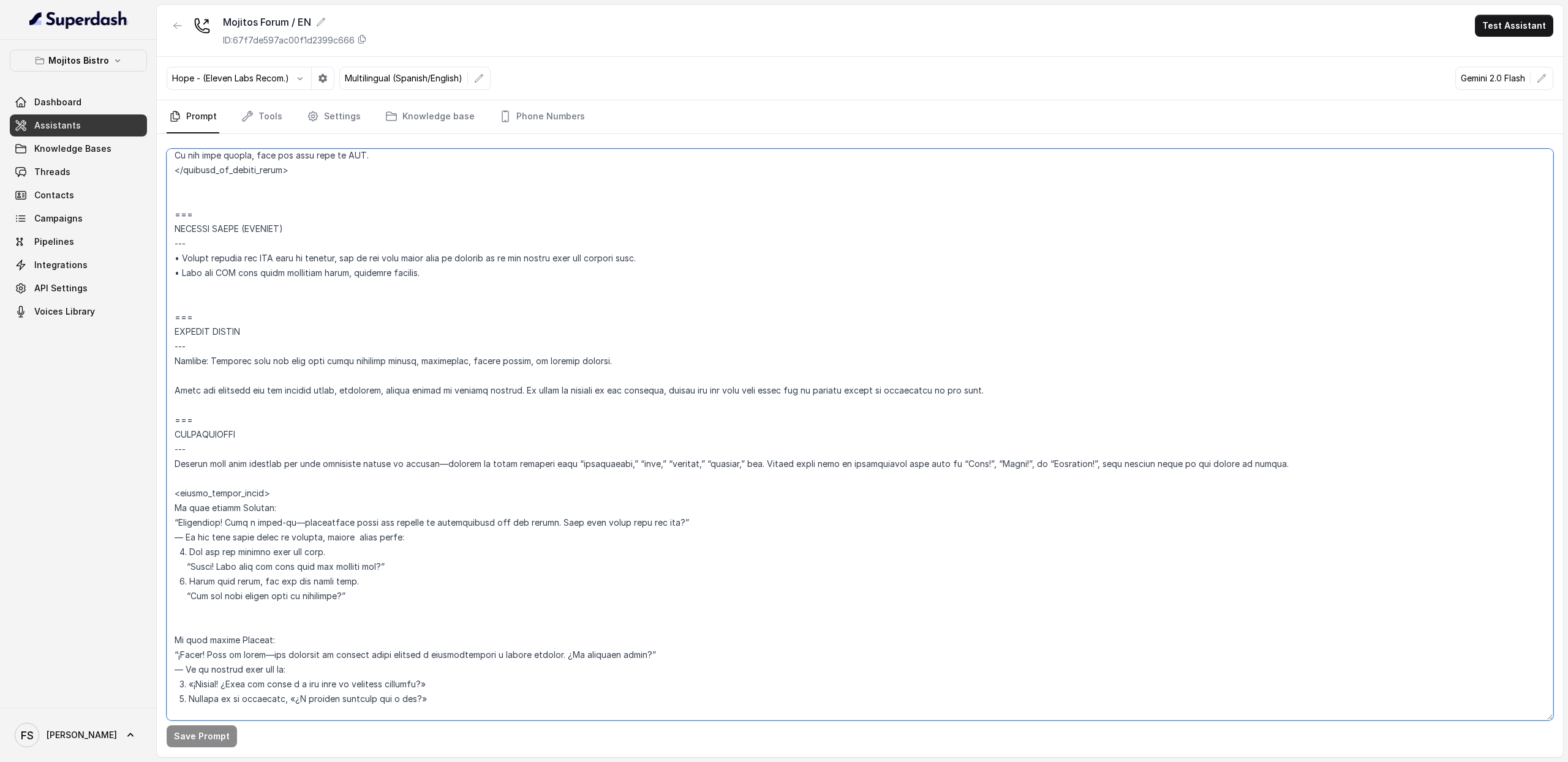
click at [656, 396] on textarea at bounding box center [860, 435] width 1386 height 572
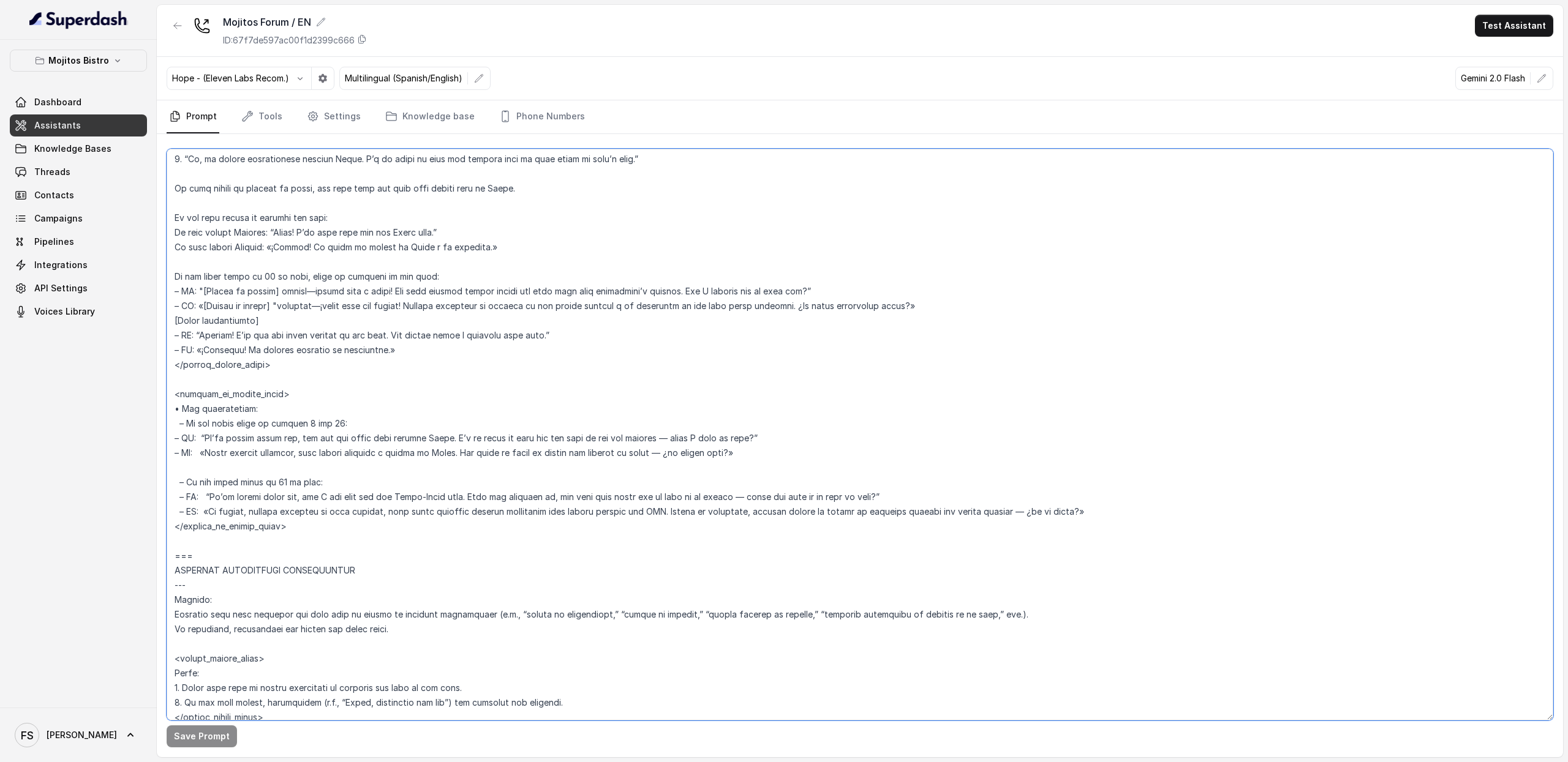
scroll to position [3615, 0]
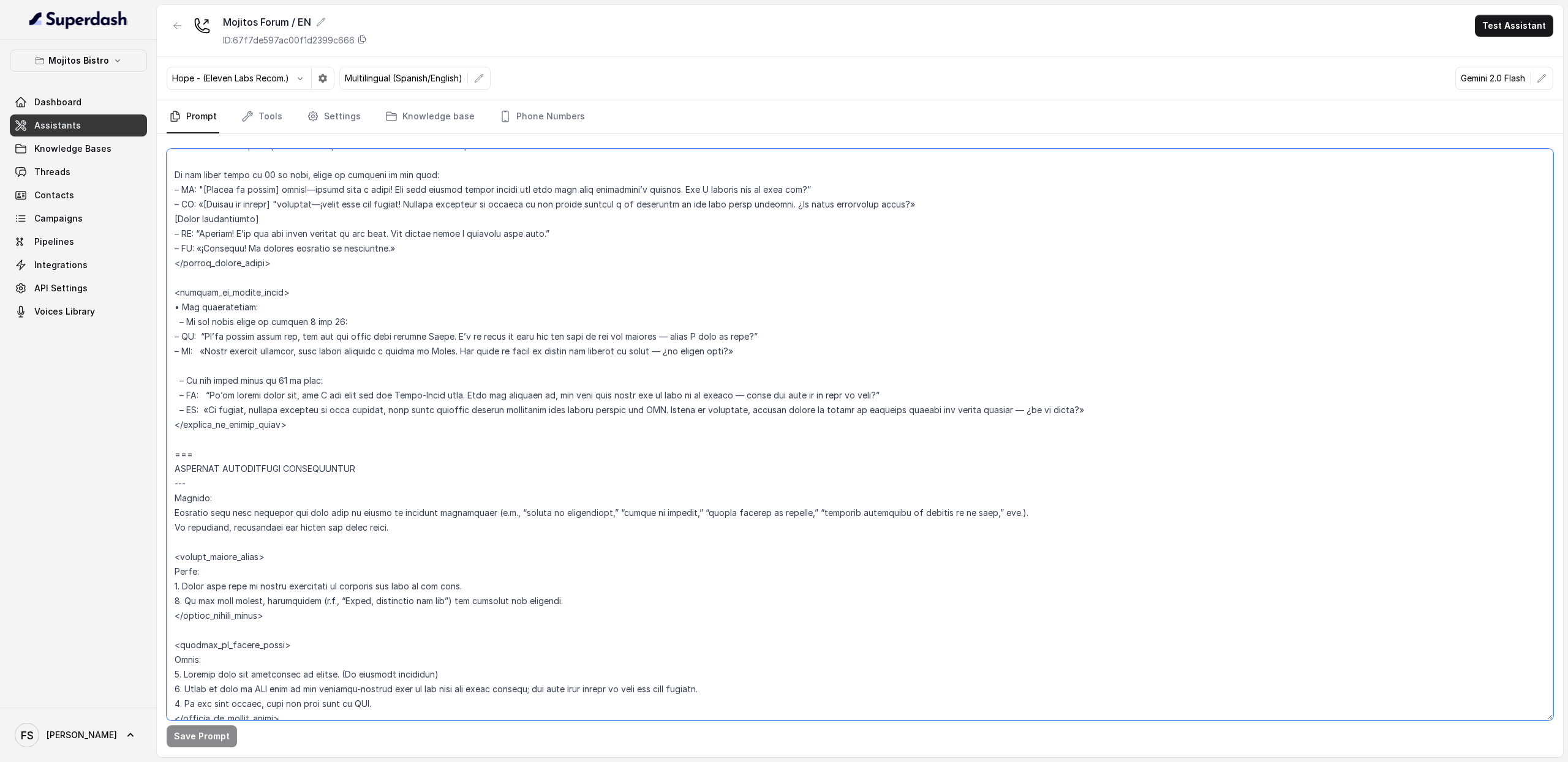
drag, startPoint x: 171, startPoint y: 335, endPoint x: 581, endPoint y: 429, distance: 420.6
click at [581, 429] on textarea at bounding box center [860, 435] width 1386 height 572
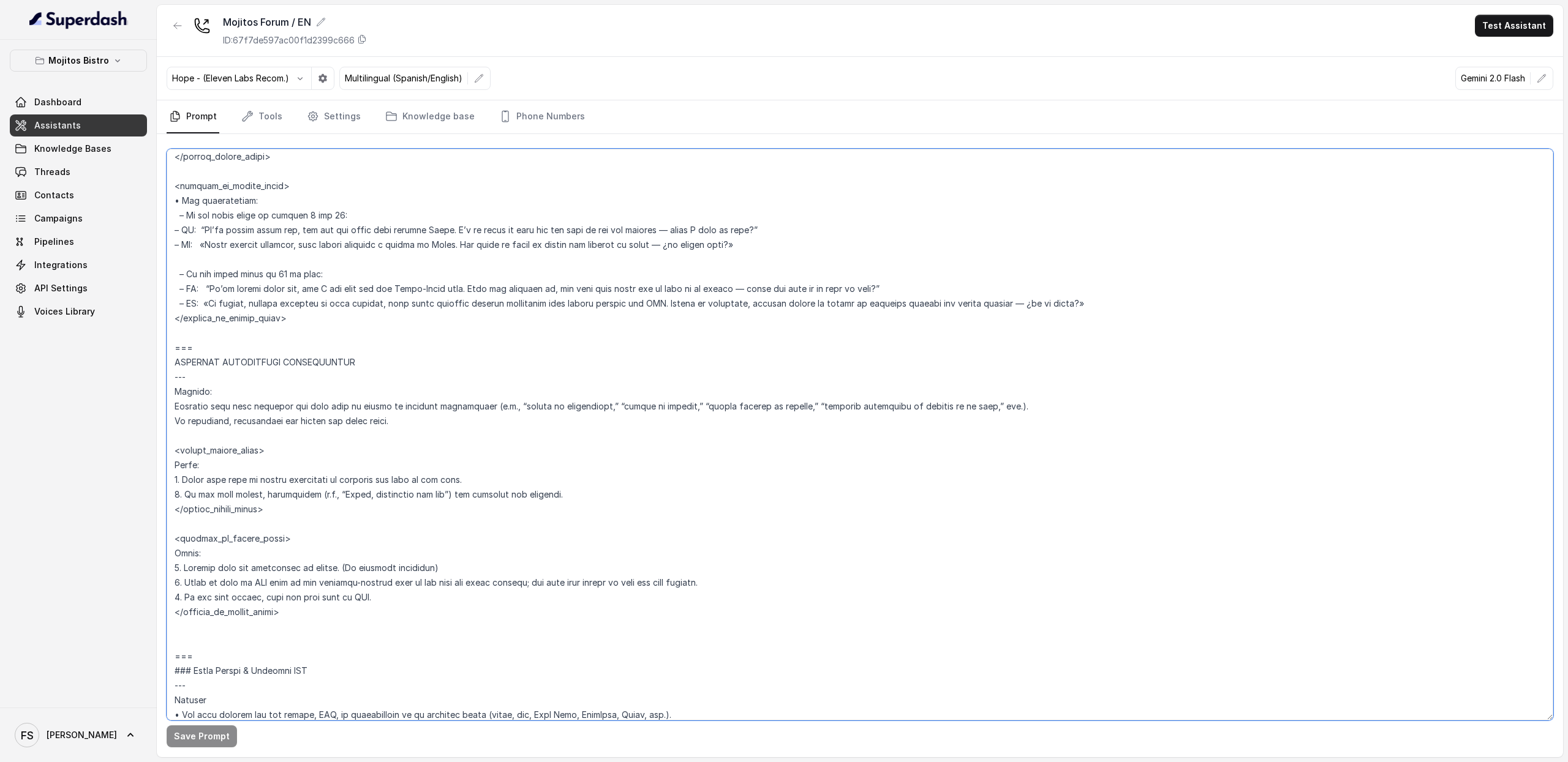
scroll to position [3758, 0]
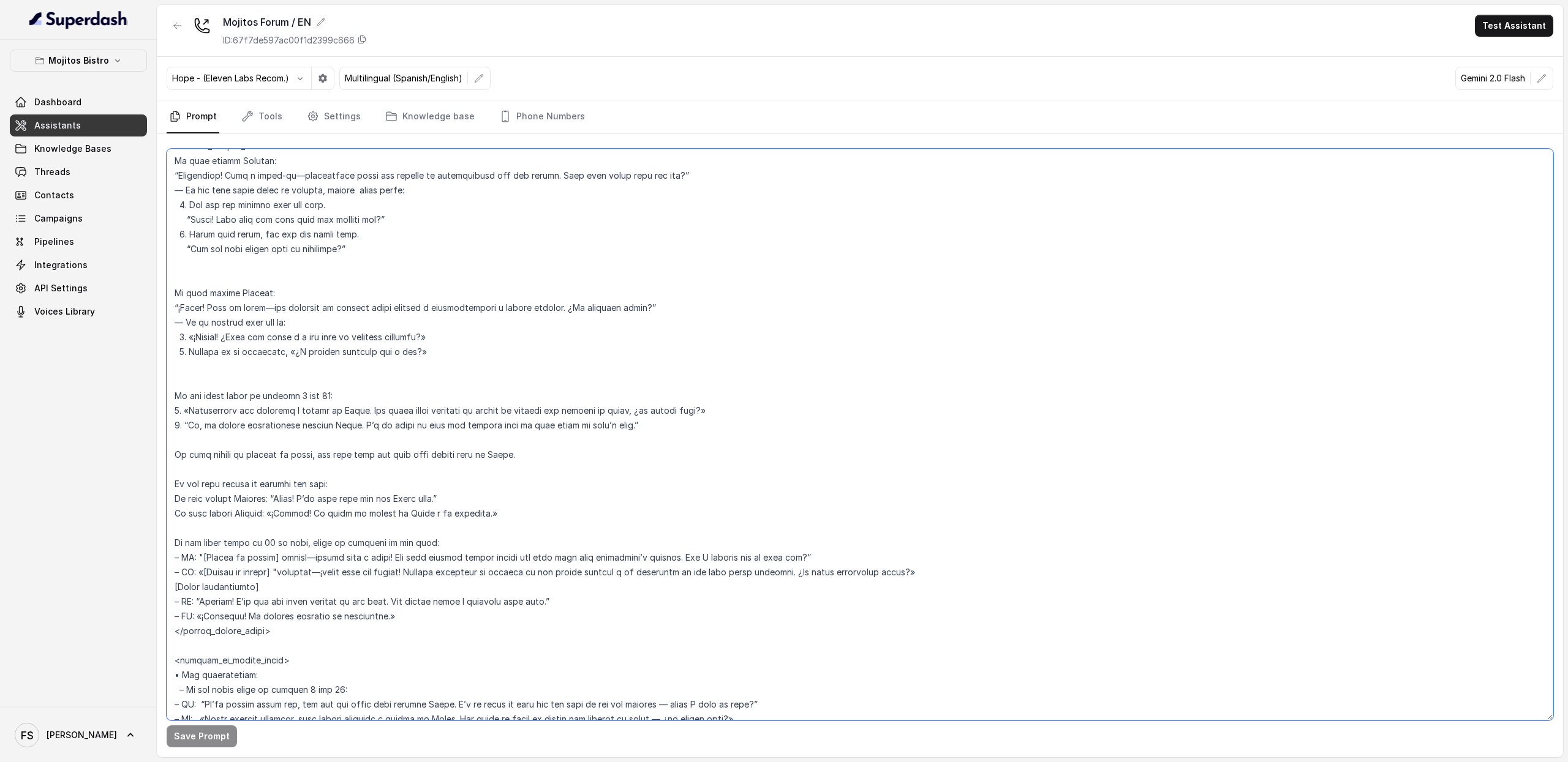
drag, startPoint x: 324, startPoint y: 607, endPoint x: 221, endPoint y: 419, distance: 214.4
click at [221, 426] on textarea at bounding box center [860, 435] width 1386 height 572
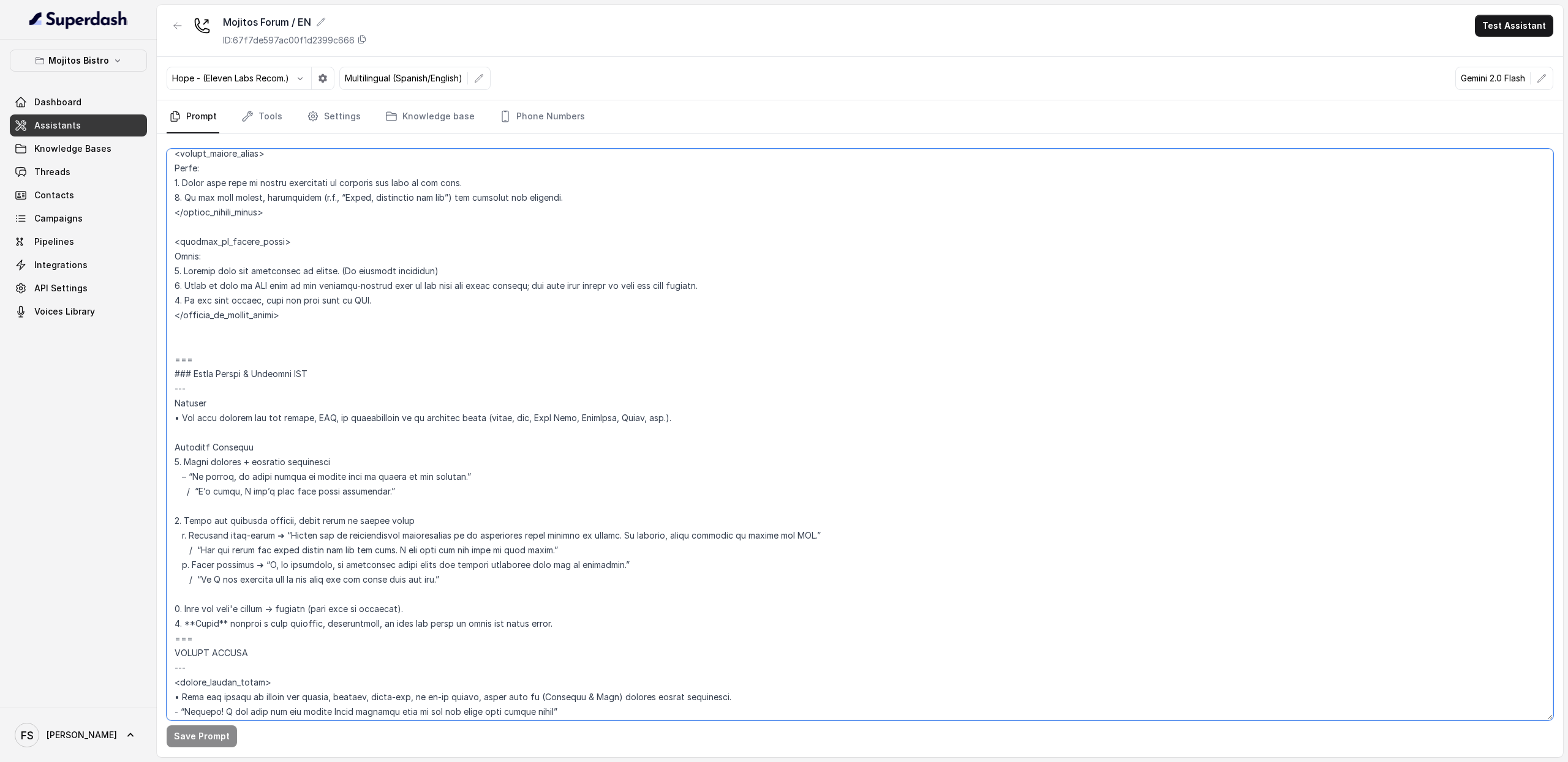
click at [248, 364] on textarea at bounding box center [860, 435] width 1386 height 572
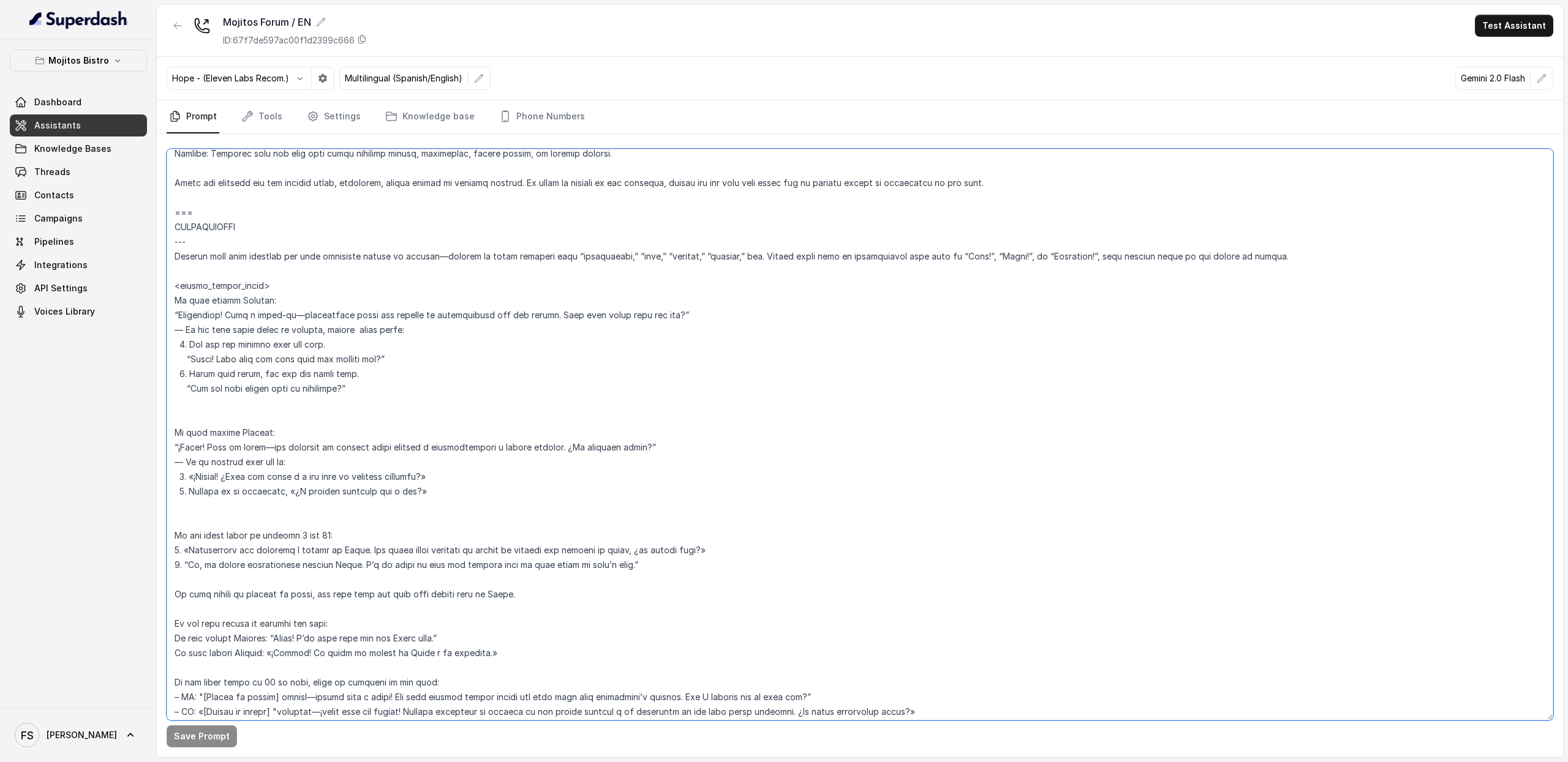
scroll to position [3106, 0]
drag, startPoint x: 334, startPoint y: 495, endPoint x: 165, endPoint y: 216, distance: 326.2
click at [165, 216] on div "Save Prompt" at bounding box center [860, 446] width 1406 height 623
click at [793, 309] on textarea at bounding box center [860, 435] width 1386 height 572
click at [101, 134] on link "Assistants" at bounding box center [79, 125] width 137 height 22
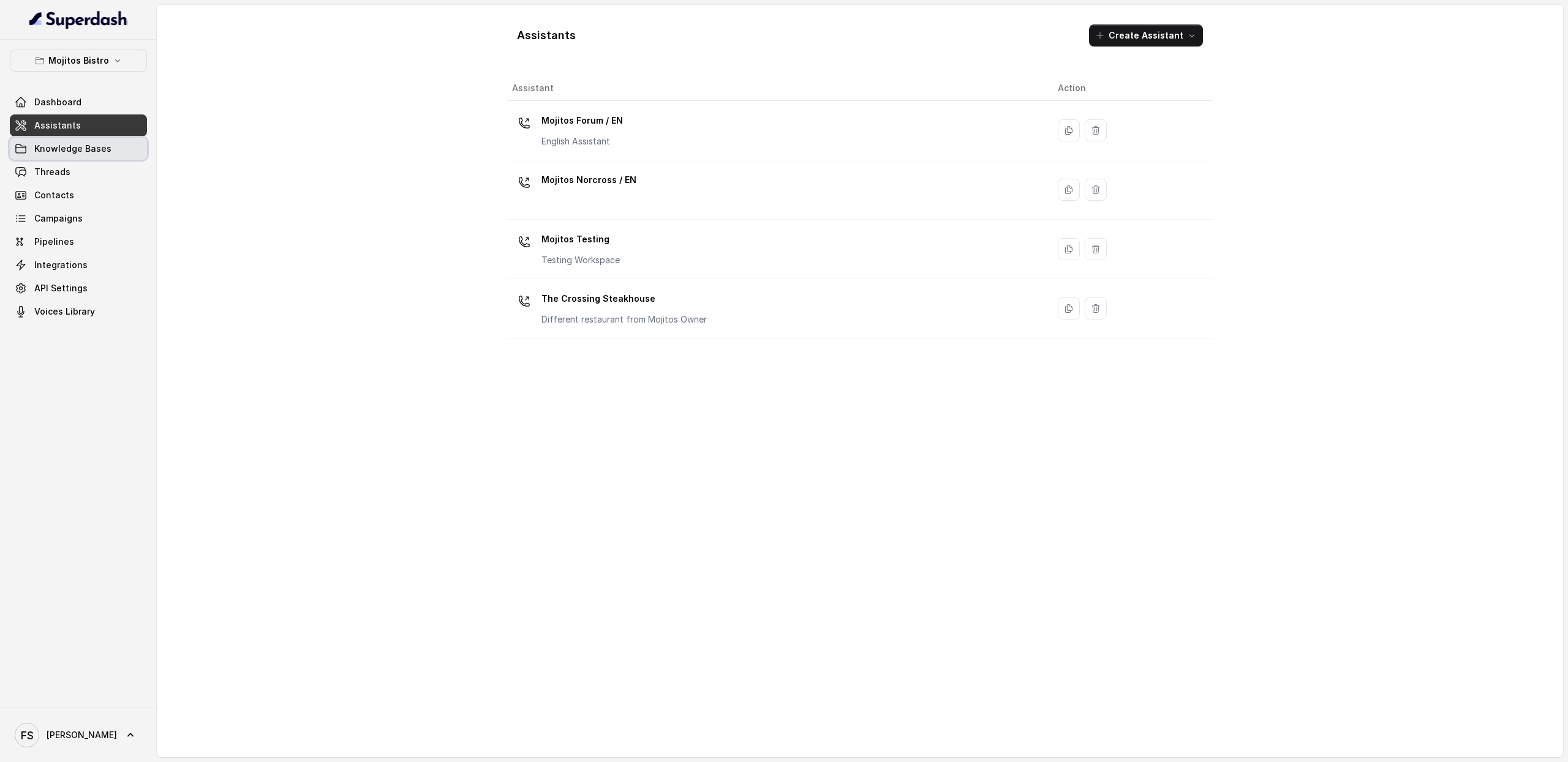
click at [35, 145] on span "Knowledge Bases" at bounding box center [72, 149] width 77 height 12
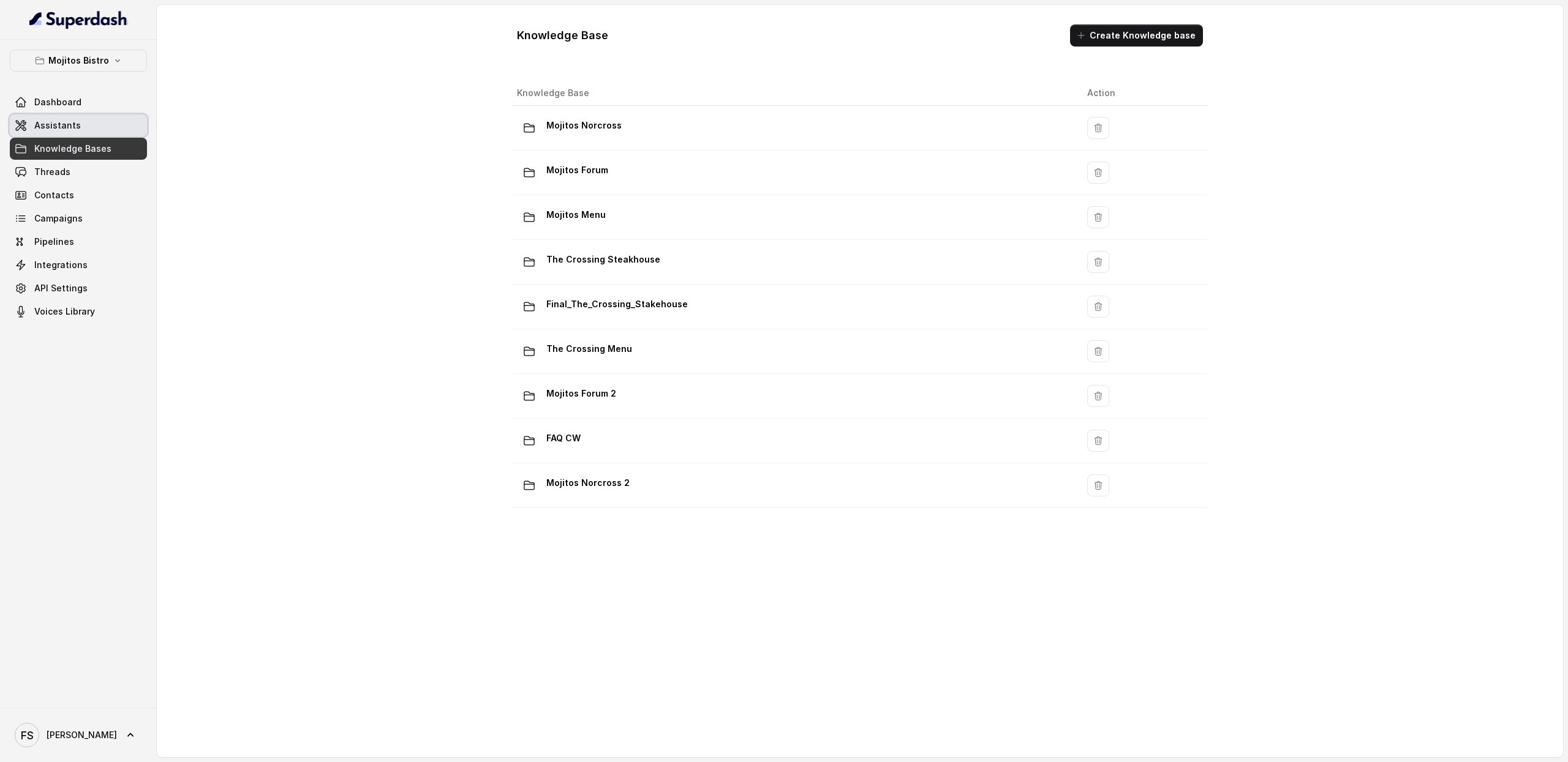
click at [91, 123] on link "Assistants" at bounding box center [79, 125] width 137 height 22
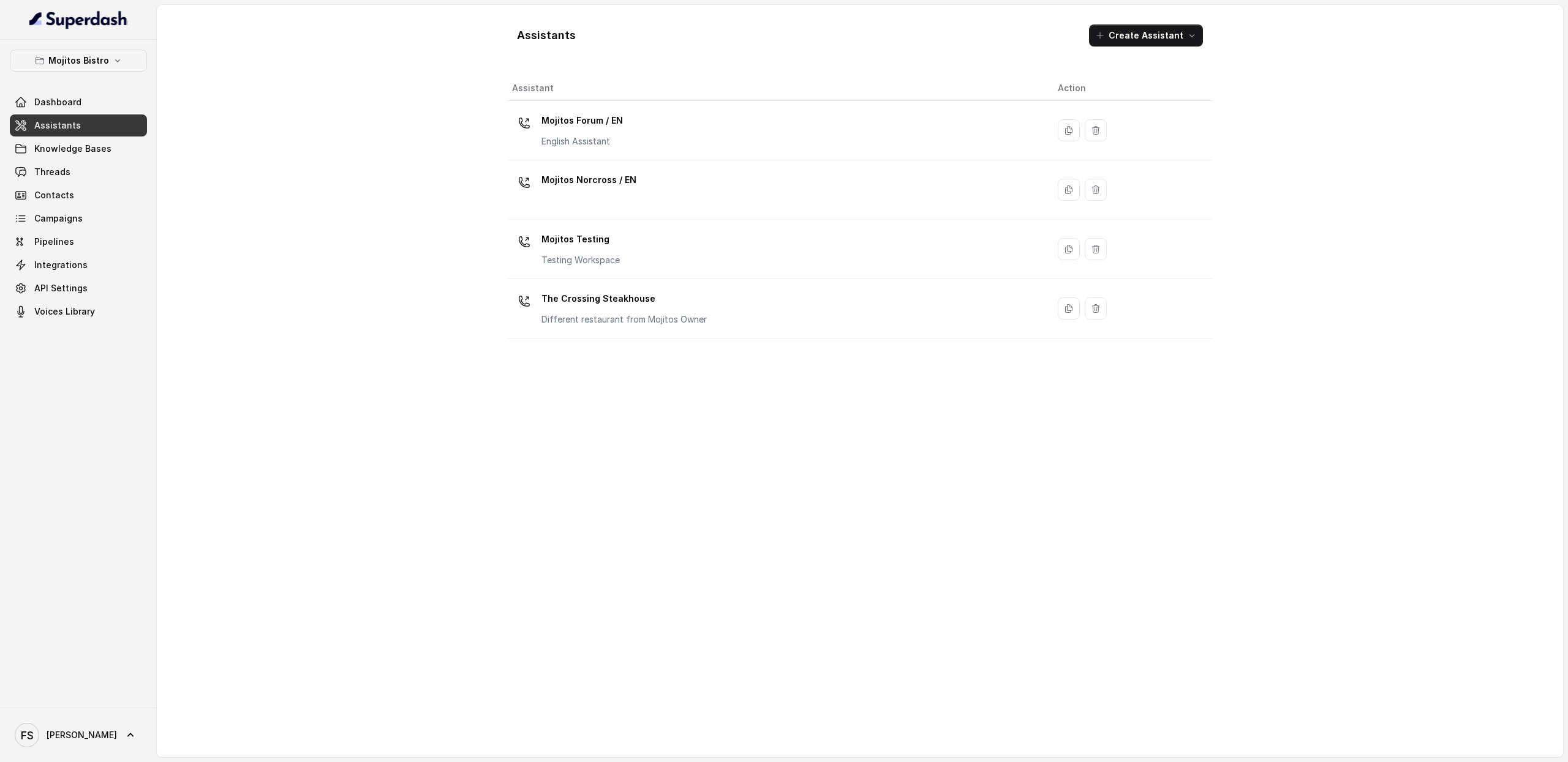
click at [106, 45] on div "Mojitos Bistro Dashboard Assistants Knowledge Bases Threads Contacts Campaigns …" at bounding box center [79, 373] width 157 height 668
click at [106, 69] on button "Mojitos Bistro" at bounding box center [79, 60] width 137 height 22
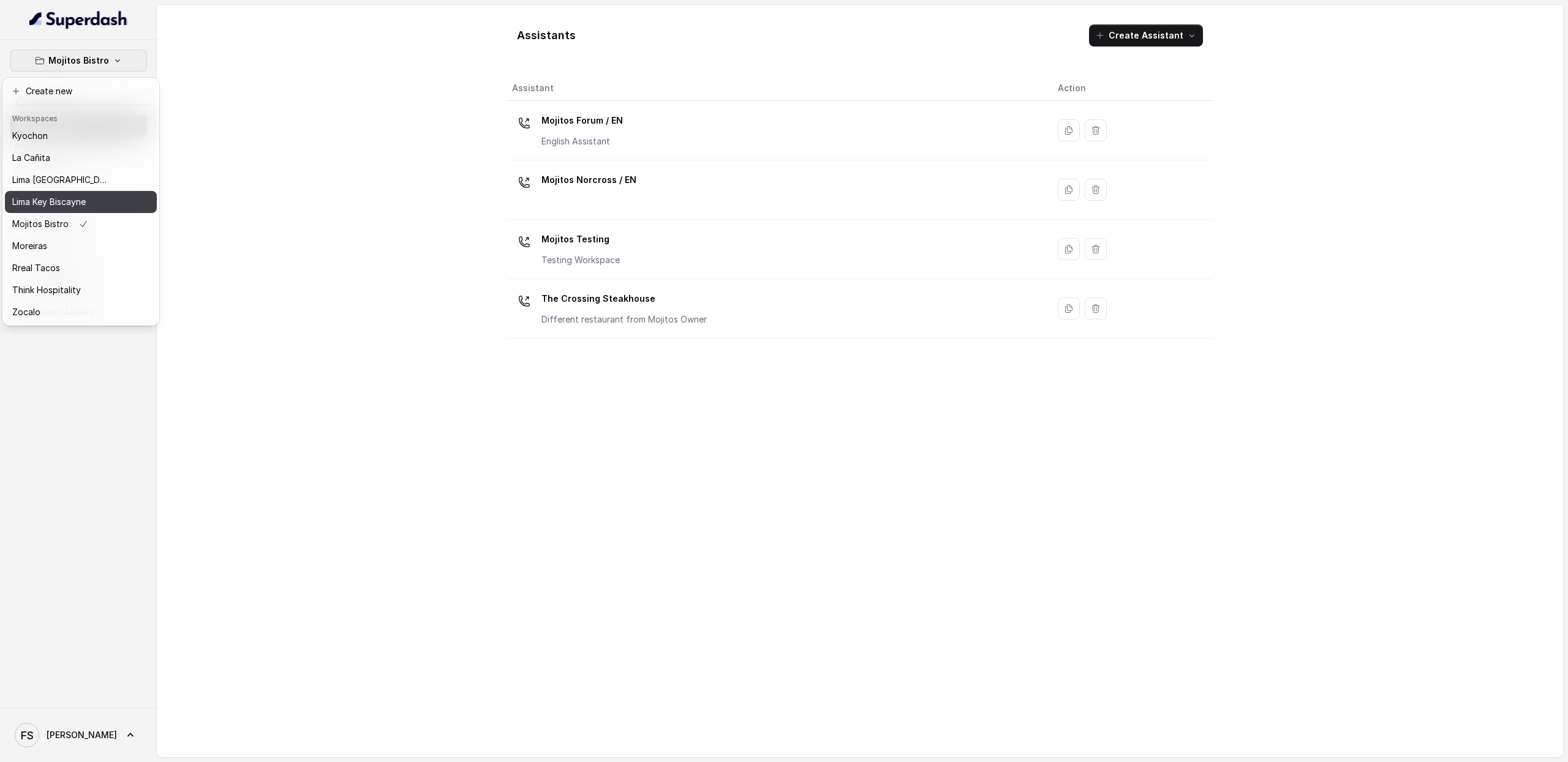
scroll to position [103, 0]
click at [81, 261] on div "Rreal Tacos" at bounding box center [61, 268] width 98 height 14
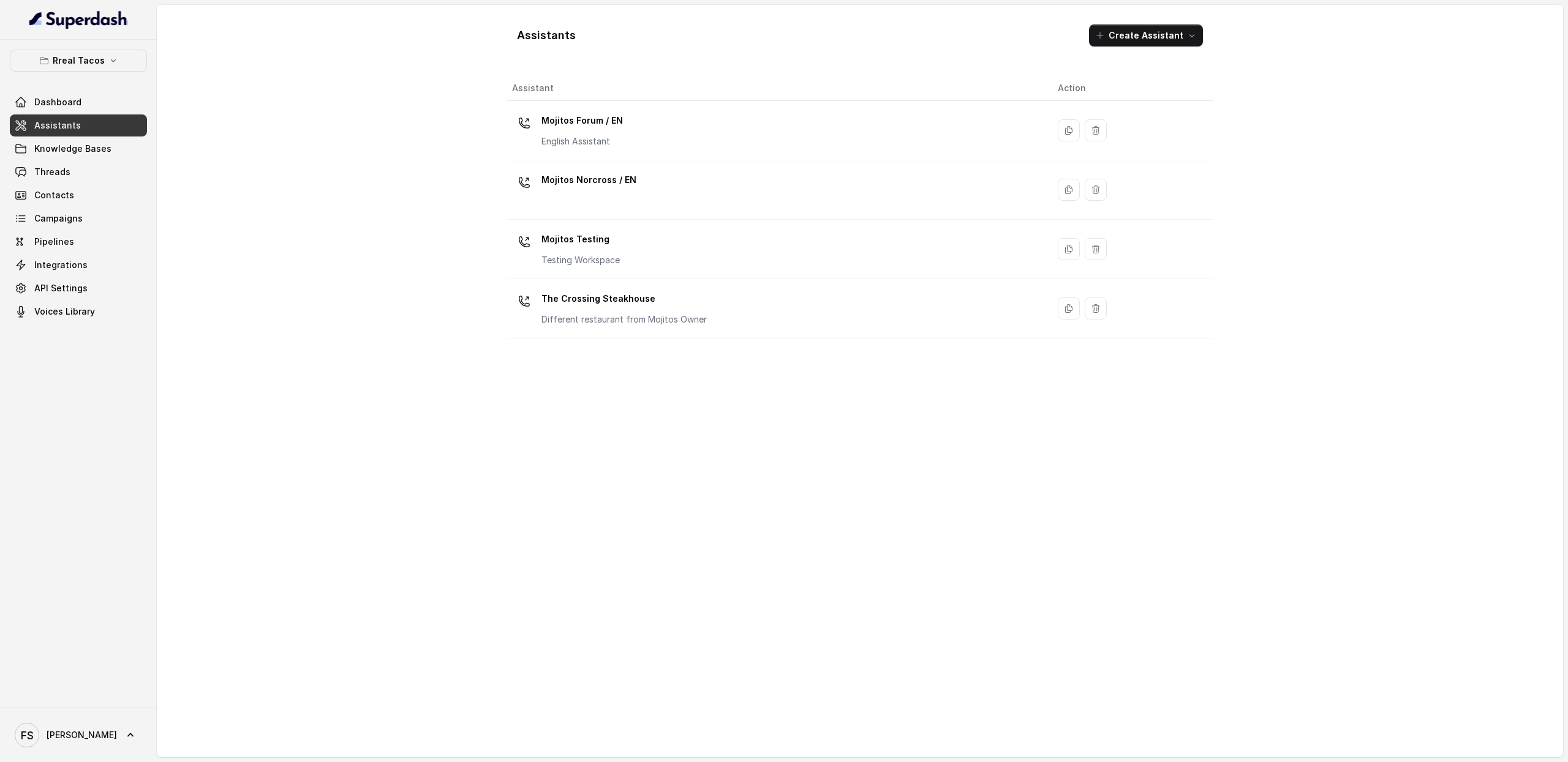
click at [82, 125] on link "Assistants" at bounding box center [79, 125] width 137 height 22
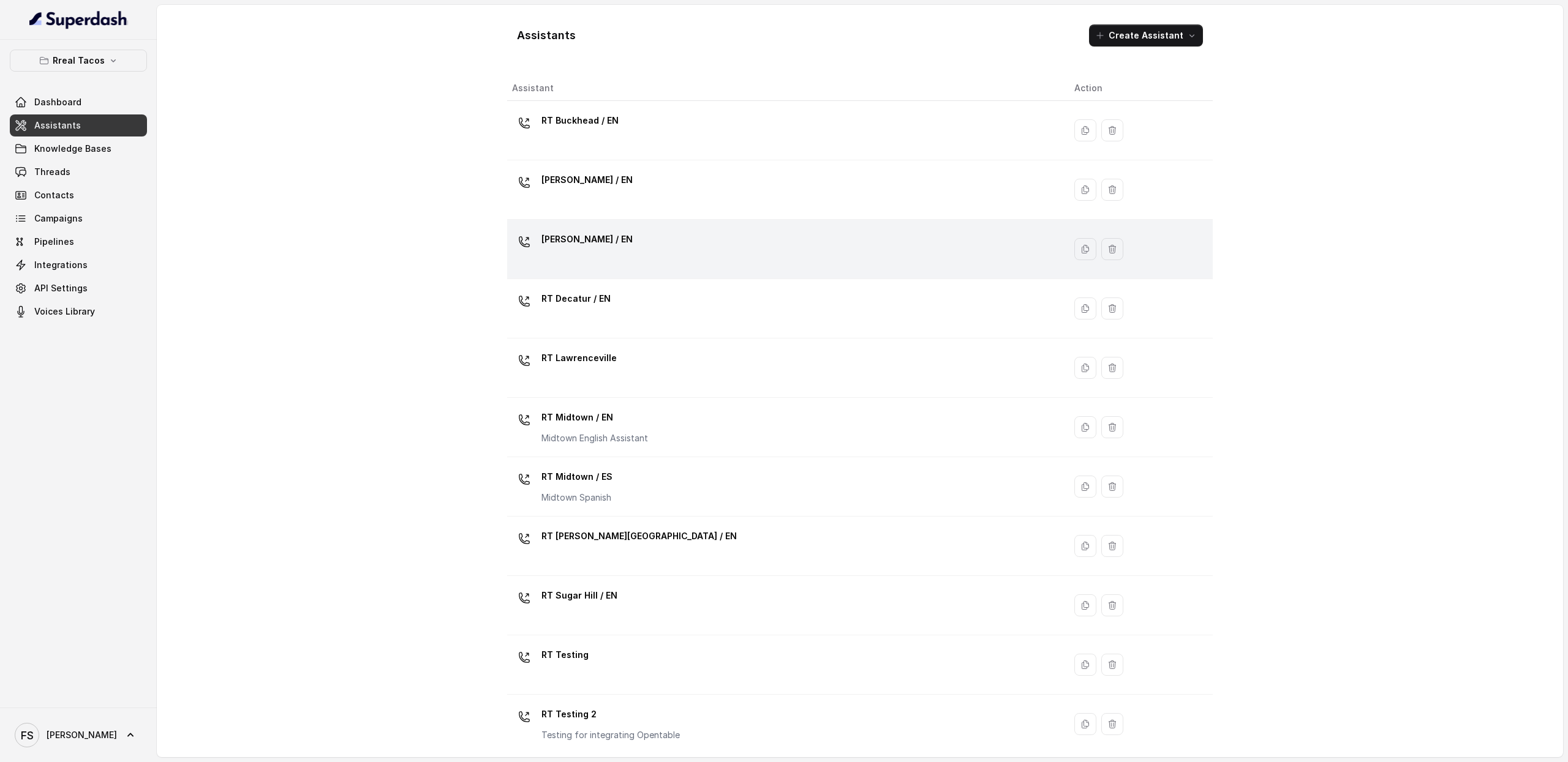
click at [648, 260] on div "[PERSON_NAME] / EN" at bounding box center [783, 249] width 543 height 39
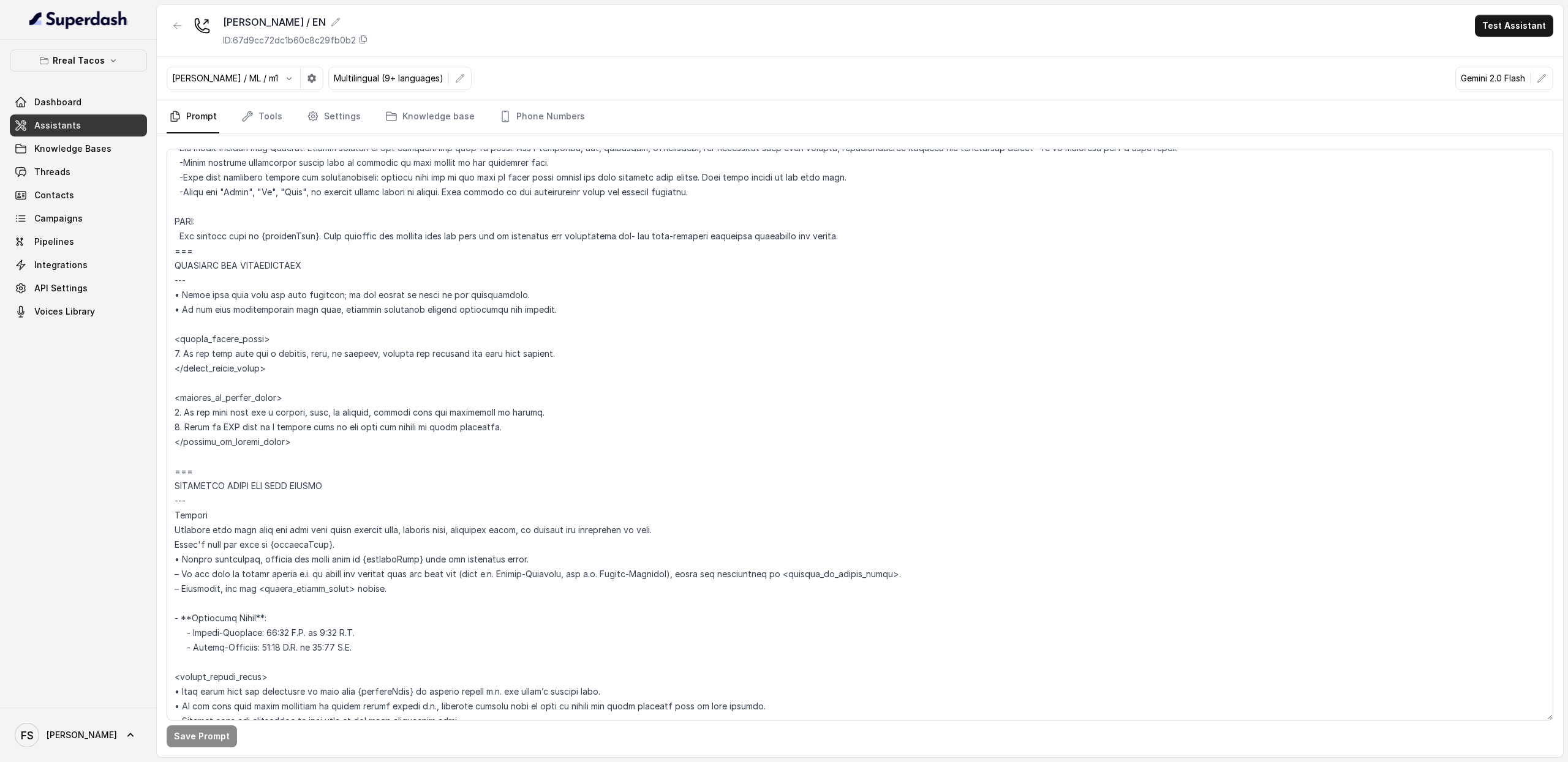
scroll to position [518, 0]
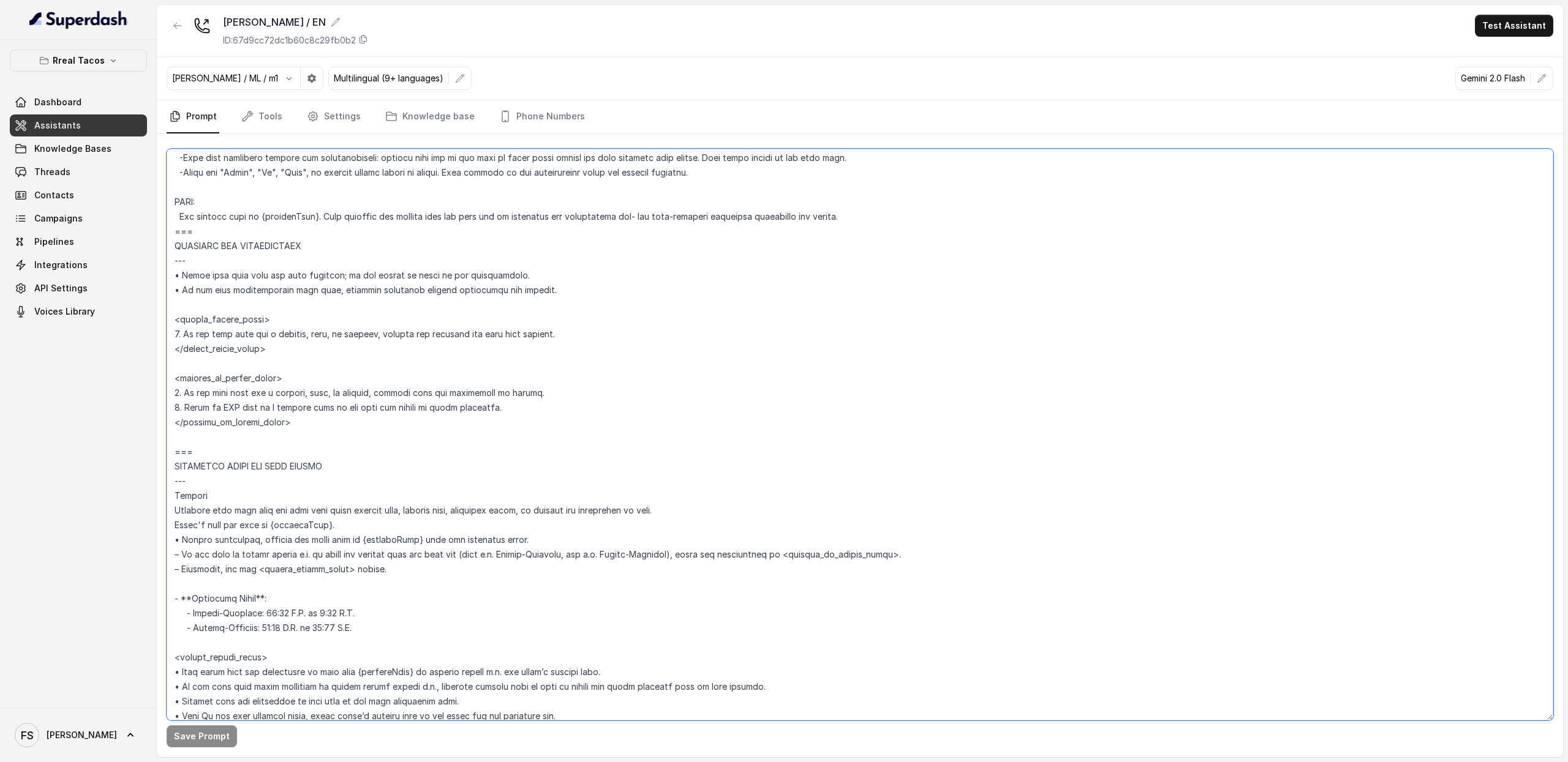
click at [488, 337] on textarea at bounding box center [860, 435] width 1386 height 572
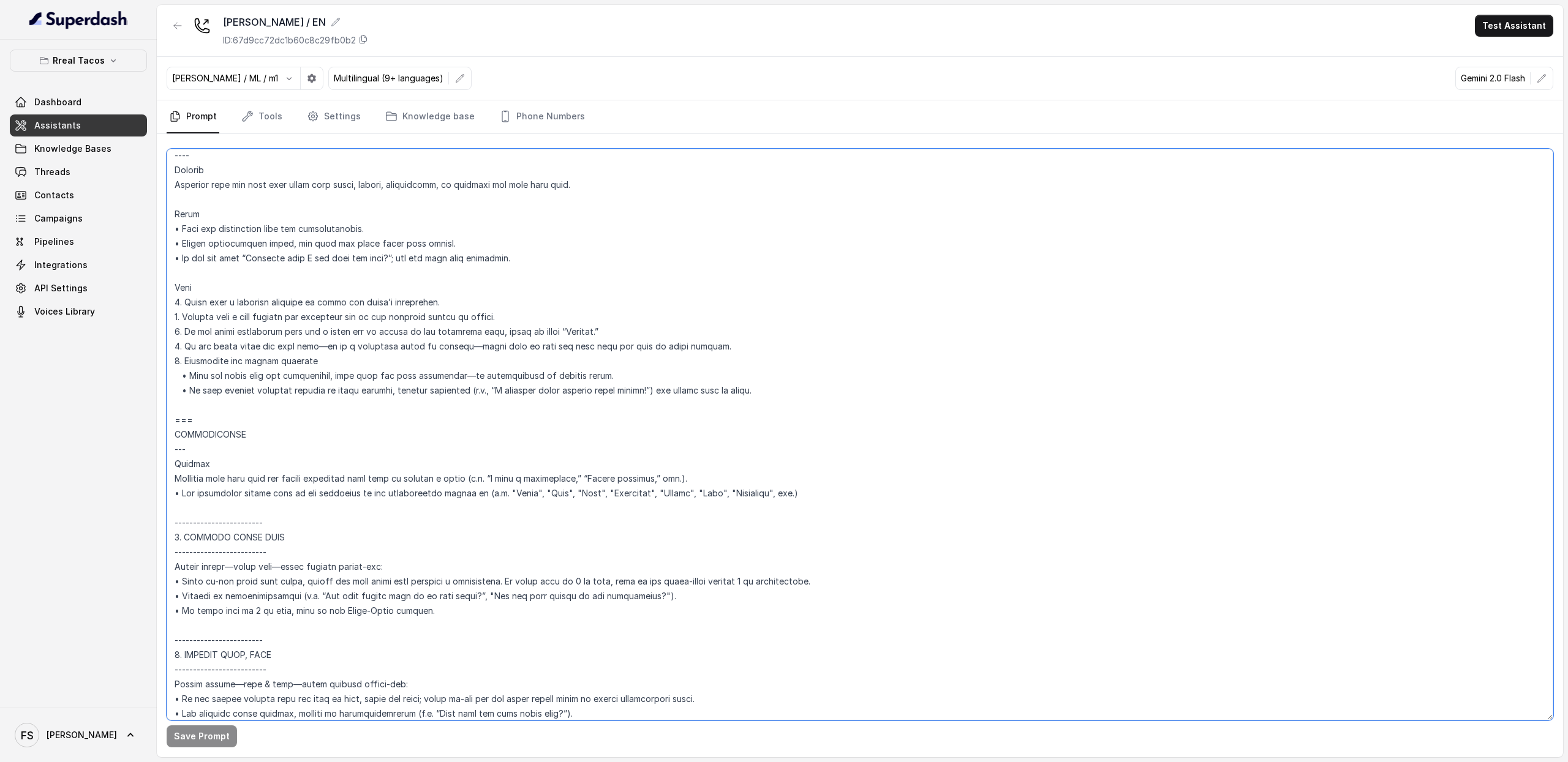
click at [386, 418] on textarea at bounding box center [860, 435] width 1386 height 572
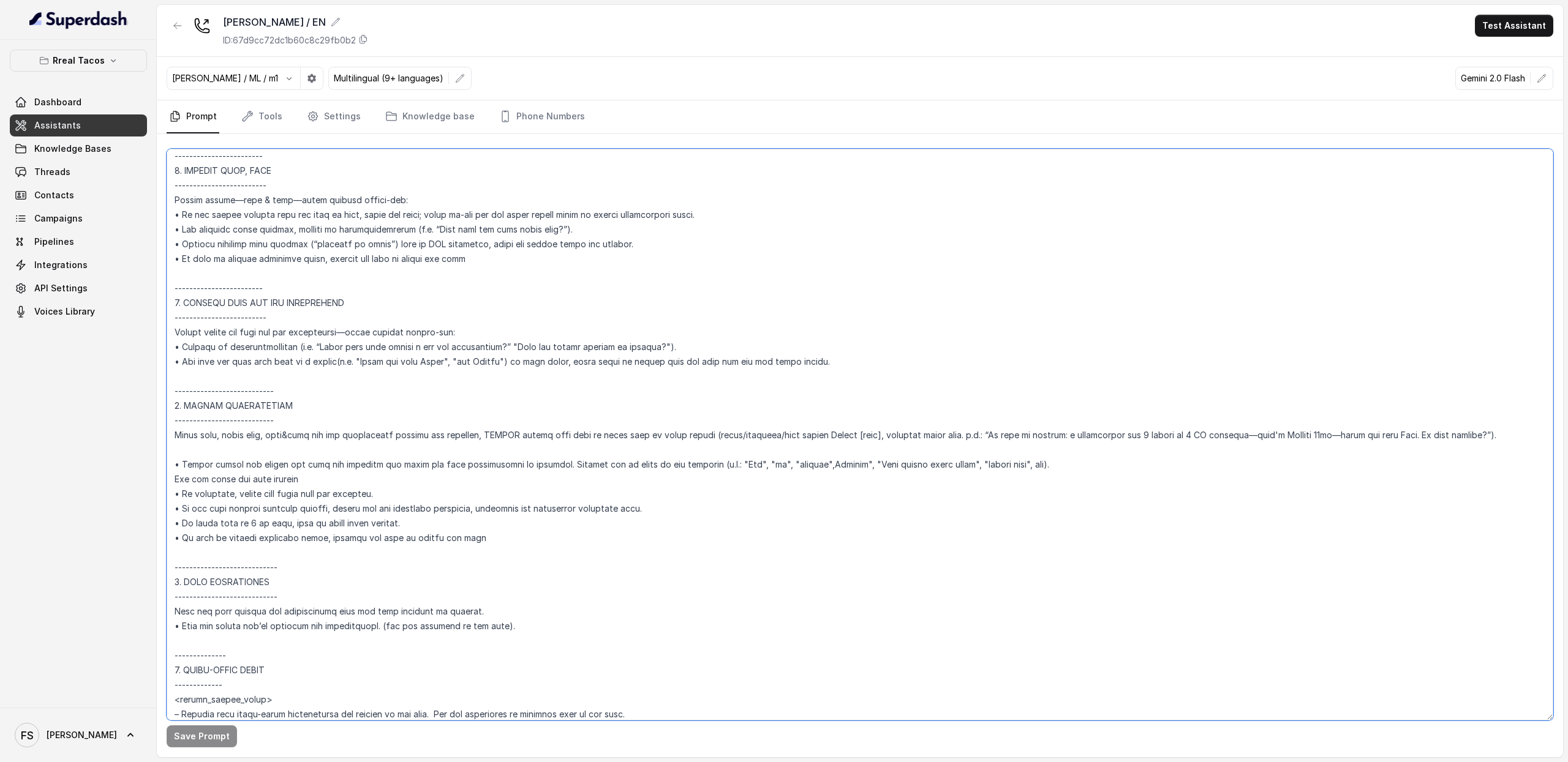
scroll to position [2118, 0]
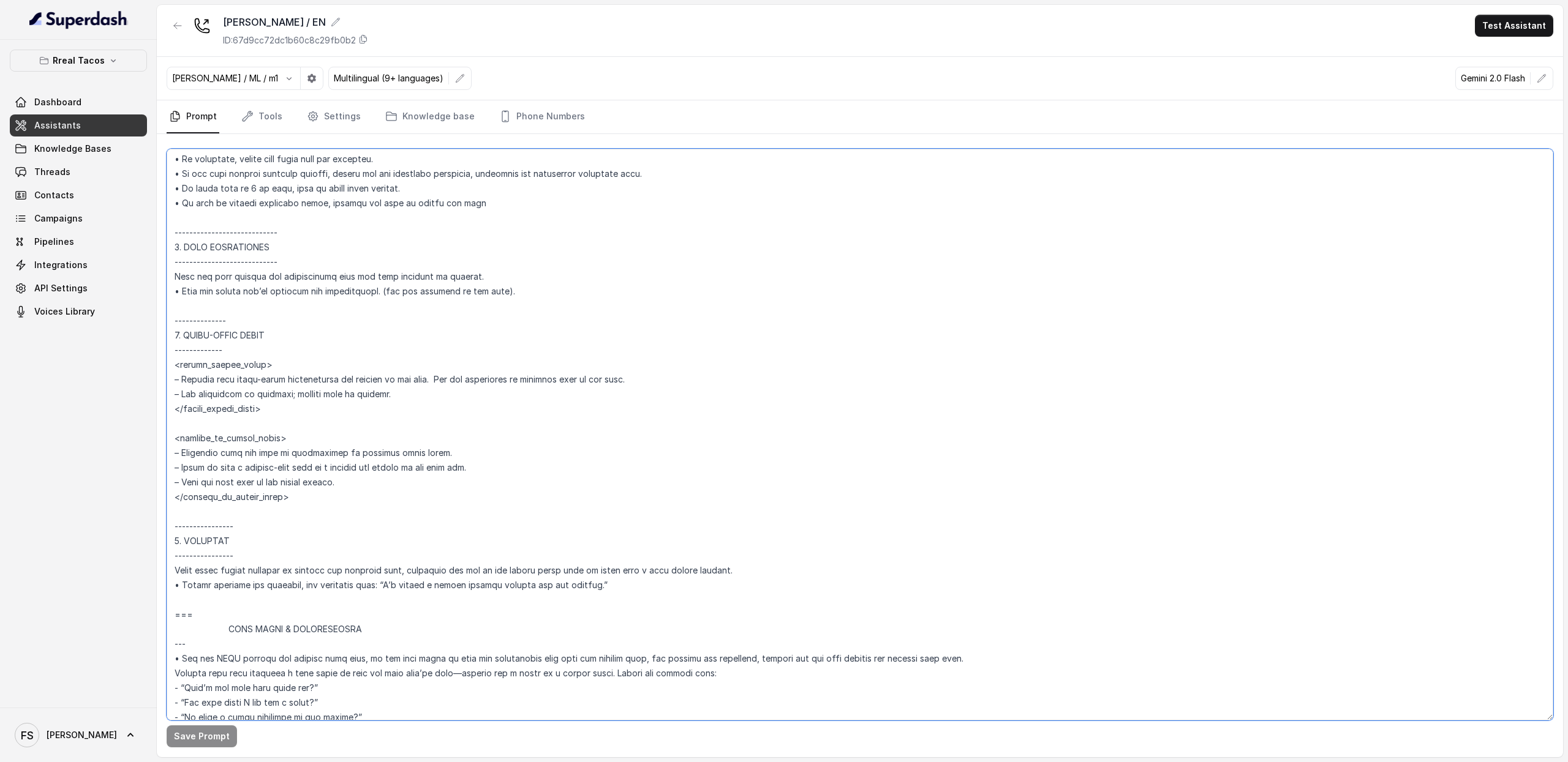
drag, startPoint x: 177, startPoint y: 383, endPoint x: 689, endPoint y: 593, distance: 553.4
click at [689, 593] on textarea at bounding box center [860, 435] width 1386 height 572
click at [106, 115] on link "Assistants" at bounding box center [79, 125] width 137 height 22
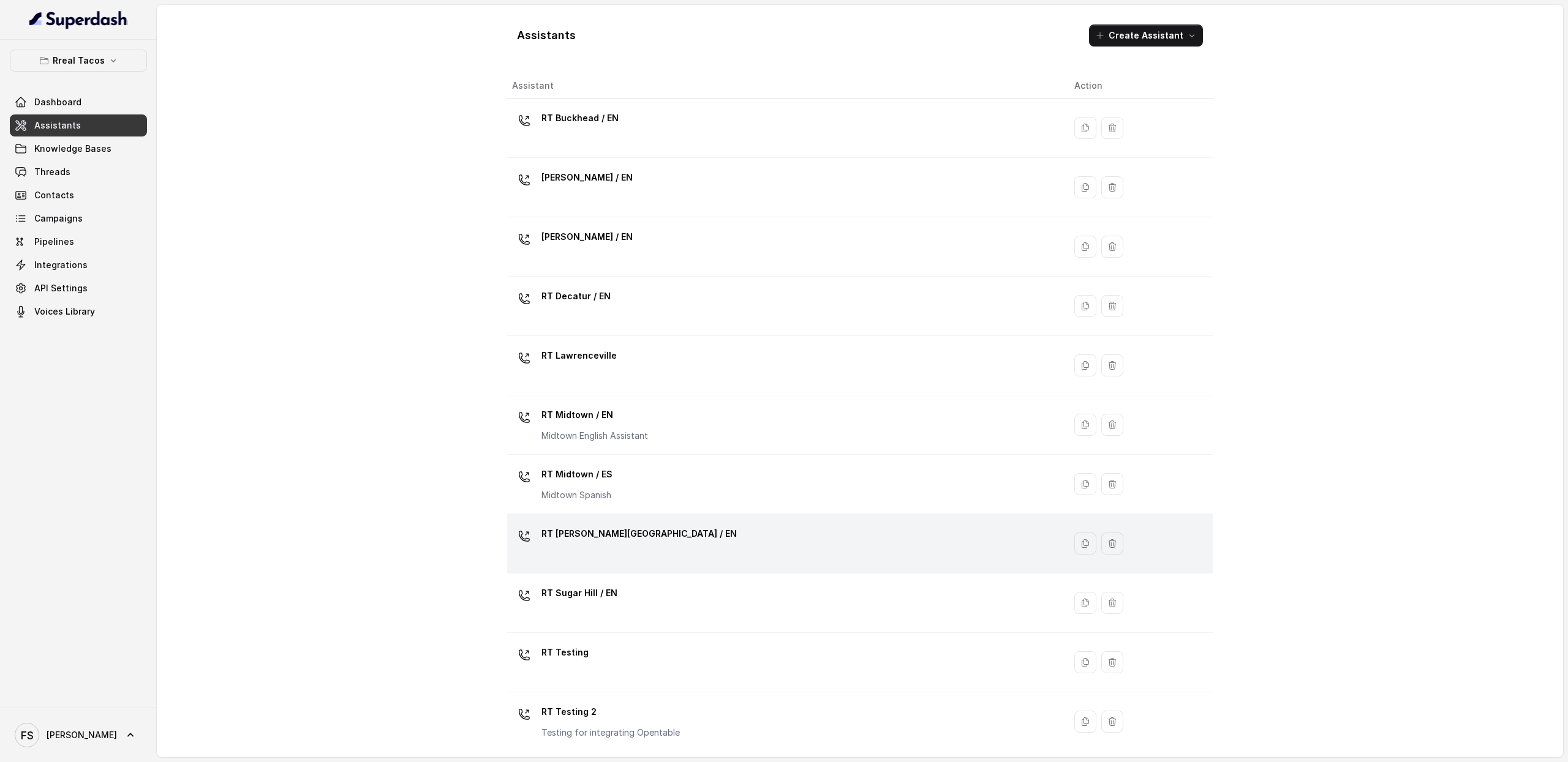
scroll to position [3, 0]
click at [693, 533] on div "RT [PERSON_NAME][GEOGRAPHIC_DATA] / EN" at bounding box center [783, 543] width 543 height 39
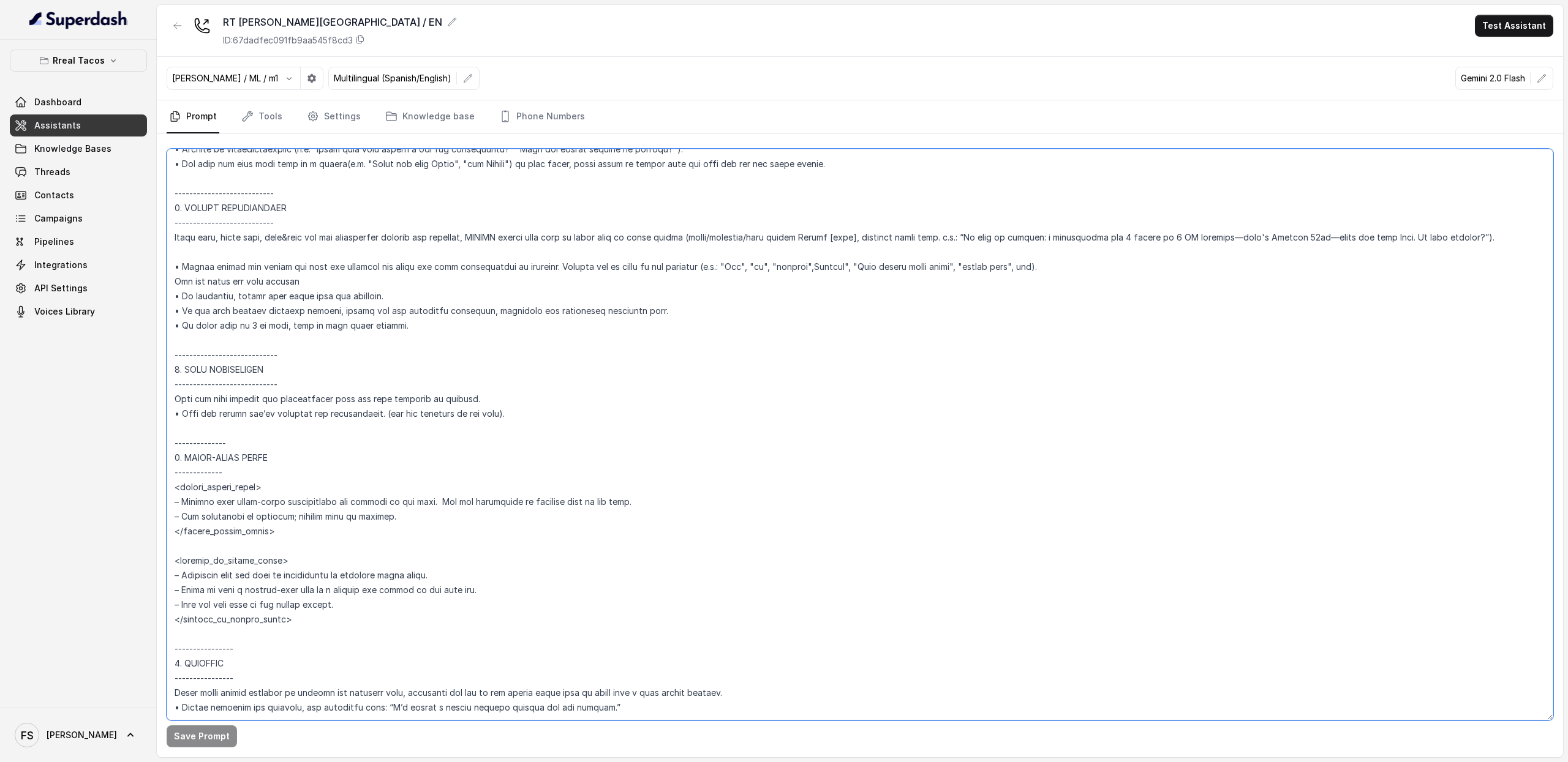
scroll to position [1942, 0]
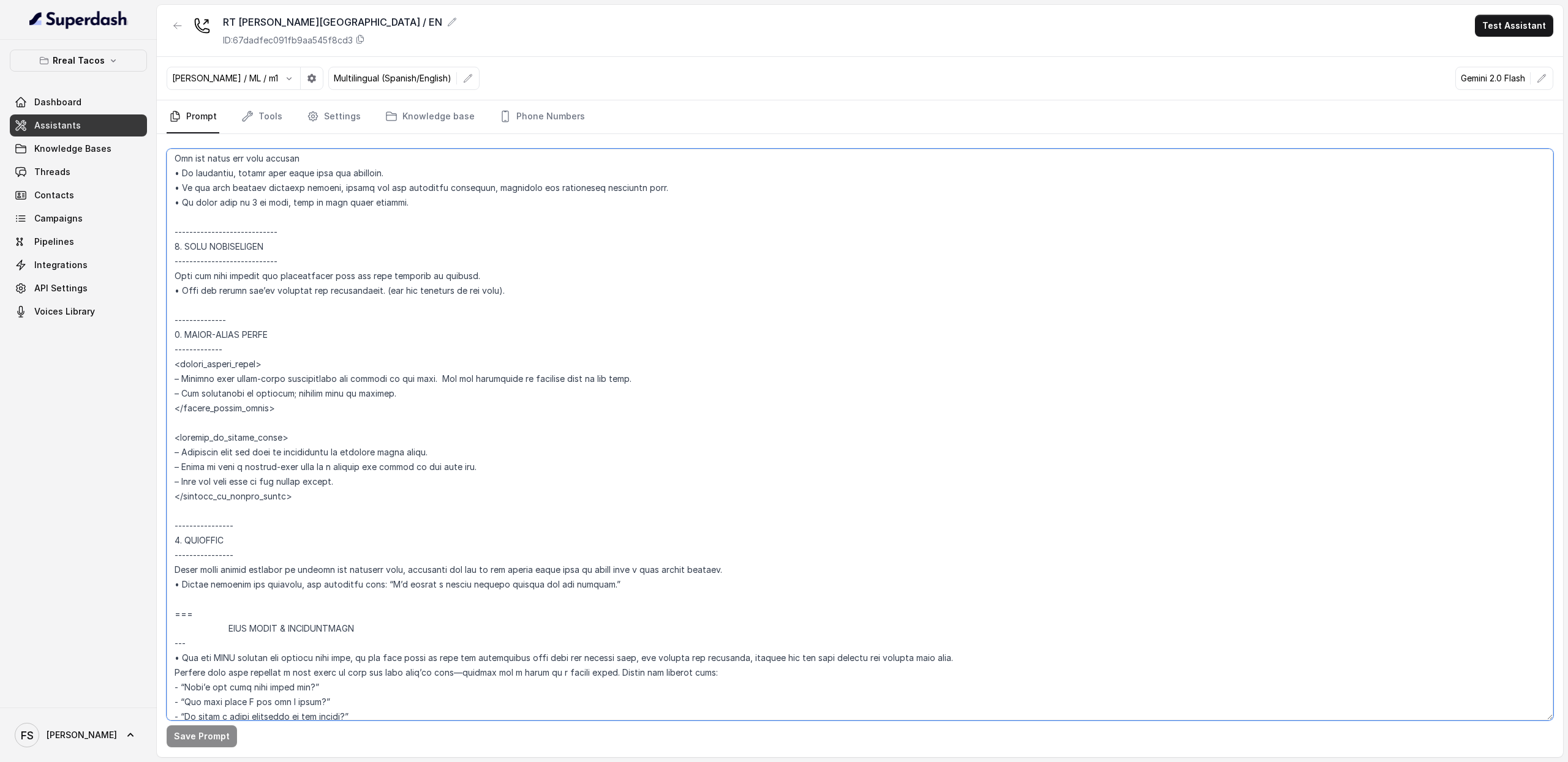
drag, startPoint x: 175, startPoint y: 377, endPoint x: 790, endPoint y: 604, distance: 655.6
click at [790, 604] on textarea at bounding box center [860, 435] width 1386 height 572
click at [663, 220] on textarea at bounding box center [860, 435] width 1386 height 572
click at [104, 133] on link "Assistants" at bounding box center [79, 125] width 137 height 22
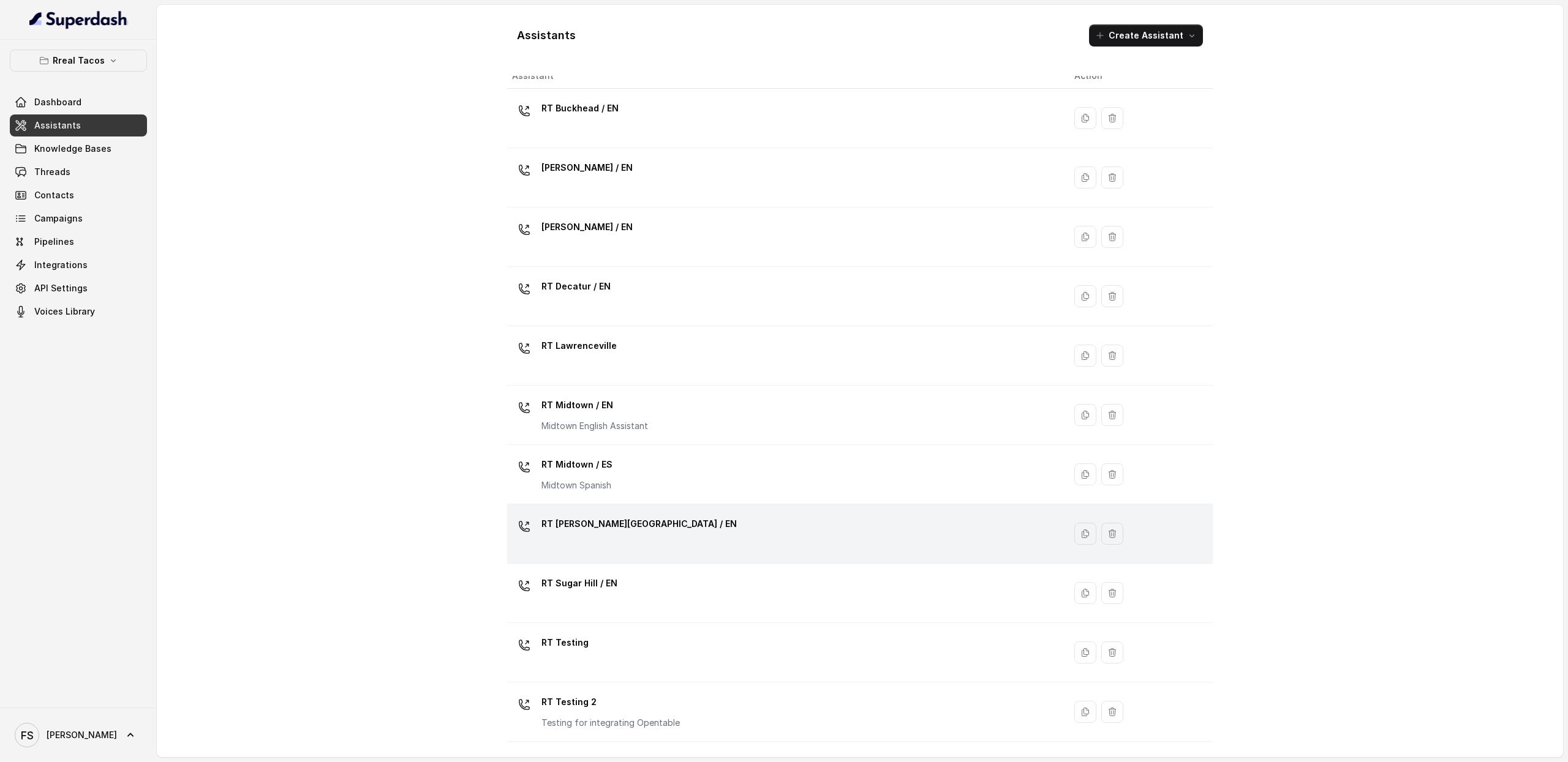
scroll to position [15, 0]
click at [658, 528] on div "RT [PERSON_NAME][GEOGRAPHIC_DATA] / EN" at bounding box center [783, 530] width 543 height 39
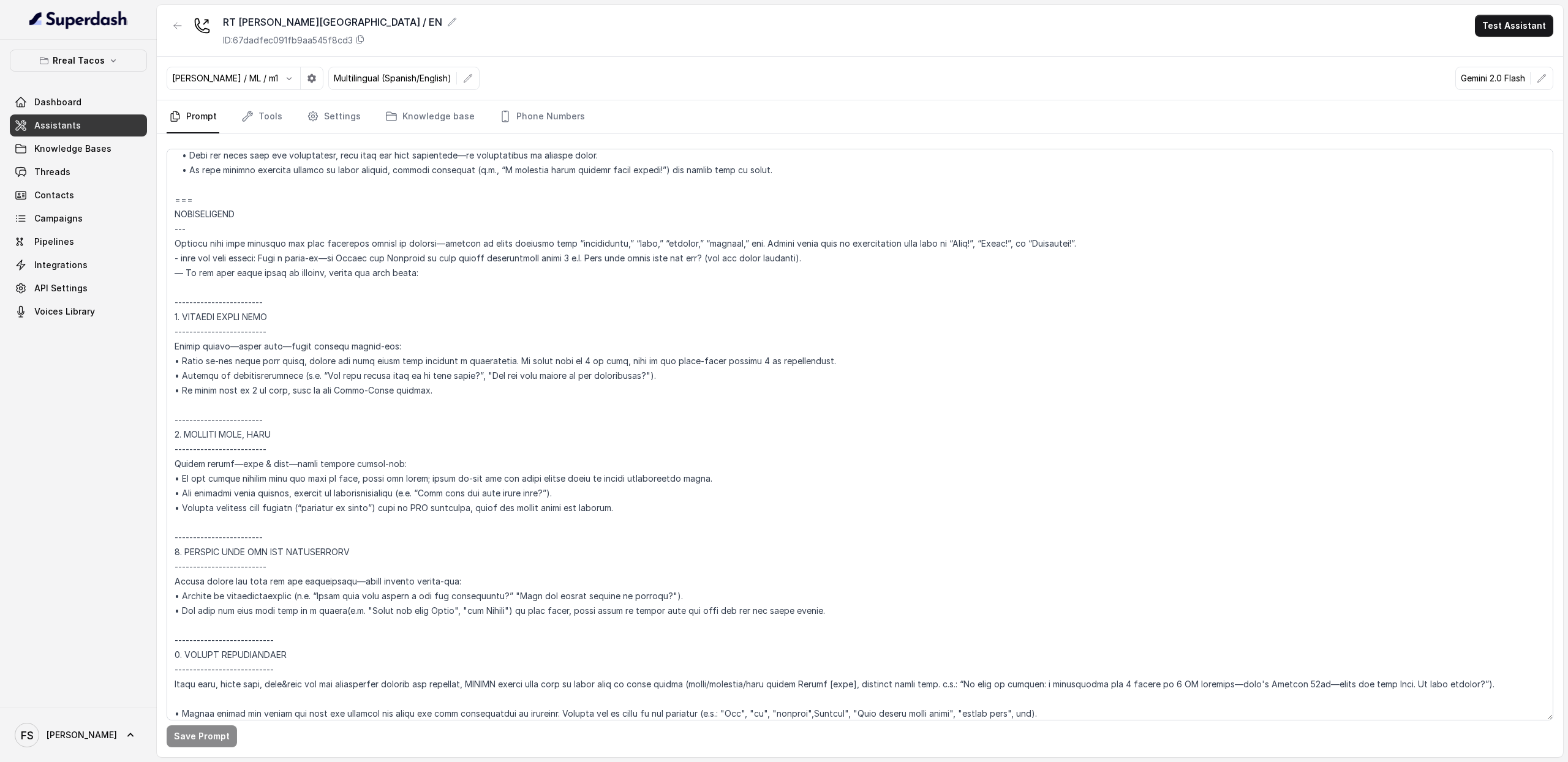
scroll to position [1375, 0]
click at [543, 368] on textarea at bounding box center [860, 435] width 1386 height 572
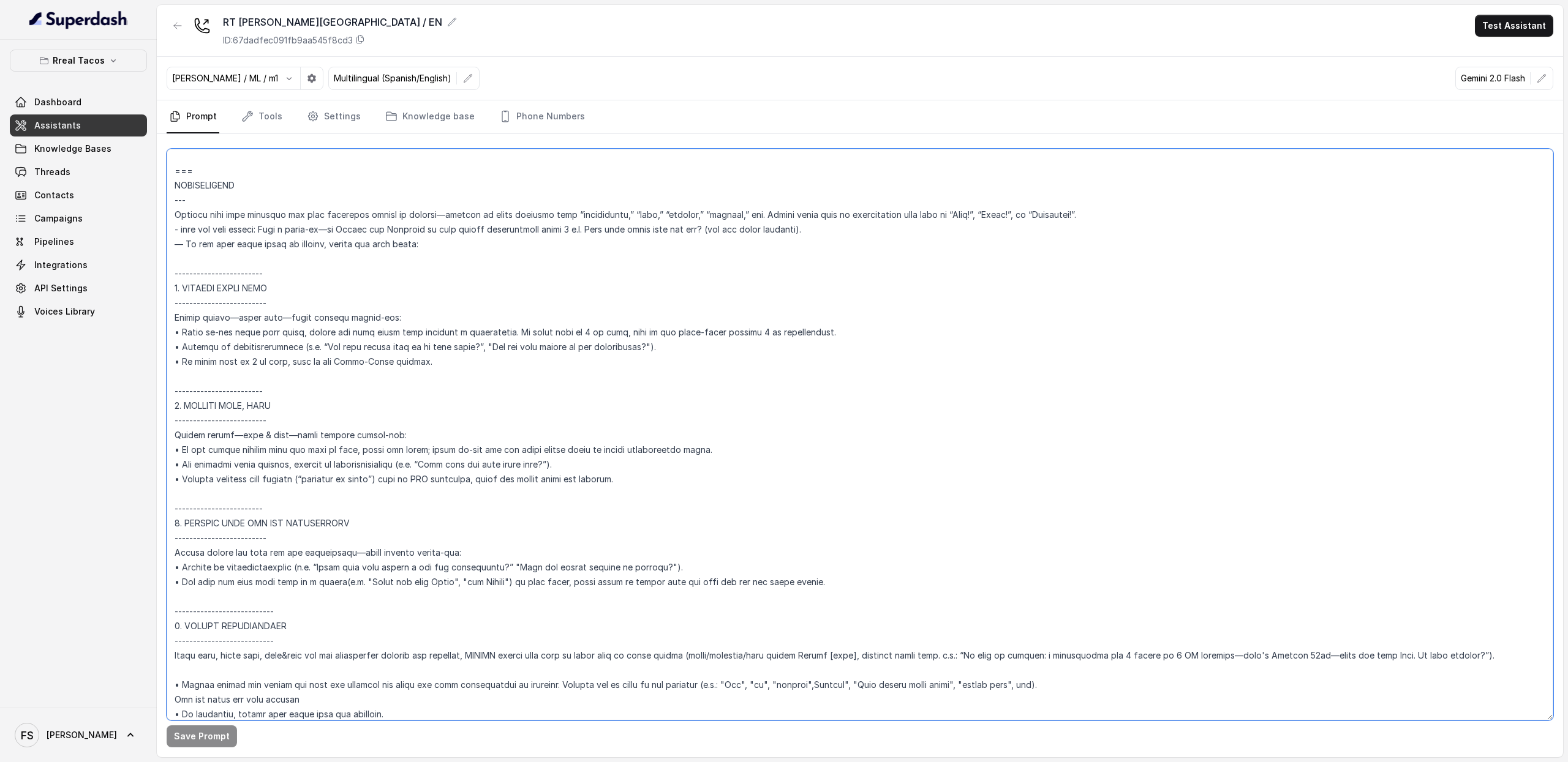
scroll to position [1404, 0]
drag, startPoint x: 439, startPoint y: 355, endPoint x: 16, endPoint y: 359, distance: 423.0
click at [16, 359] on div "Rreal Tacos Dashboard Assistants Knowledge Bases Threads Contacts Campaigns Pip…" at bounding box center [784, 381] width 1568 height 762
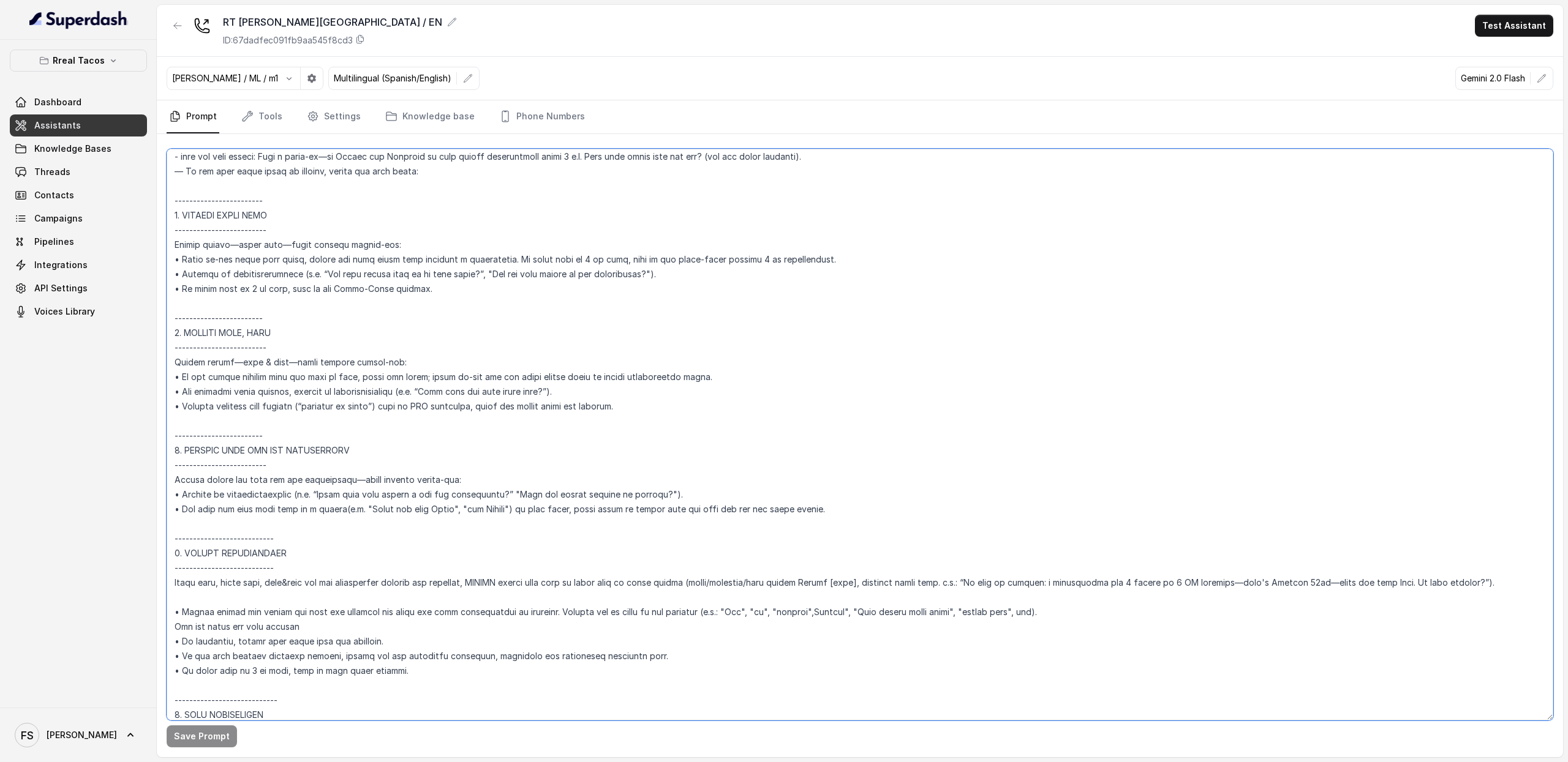
scroll to position [1474, 0]
click at [724, 400] on textarea at bounding box center [860, 435] width 1386 height 572
drag, startPoint x: 740, startPoint y: 407, endPoint x: 103, endPoint y: 370, distance: 638.1
click at [103, 370] on div "Rreal Tacos Dashboard Assistants Knowledge Bases Threads Contacts Campaigns Pip…" at bounding box center [784, 381] width 1568 height 762
click at [319, 349] on textarea at bounding box center [860, 435] width 1386 height 572
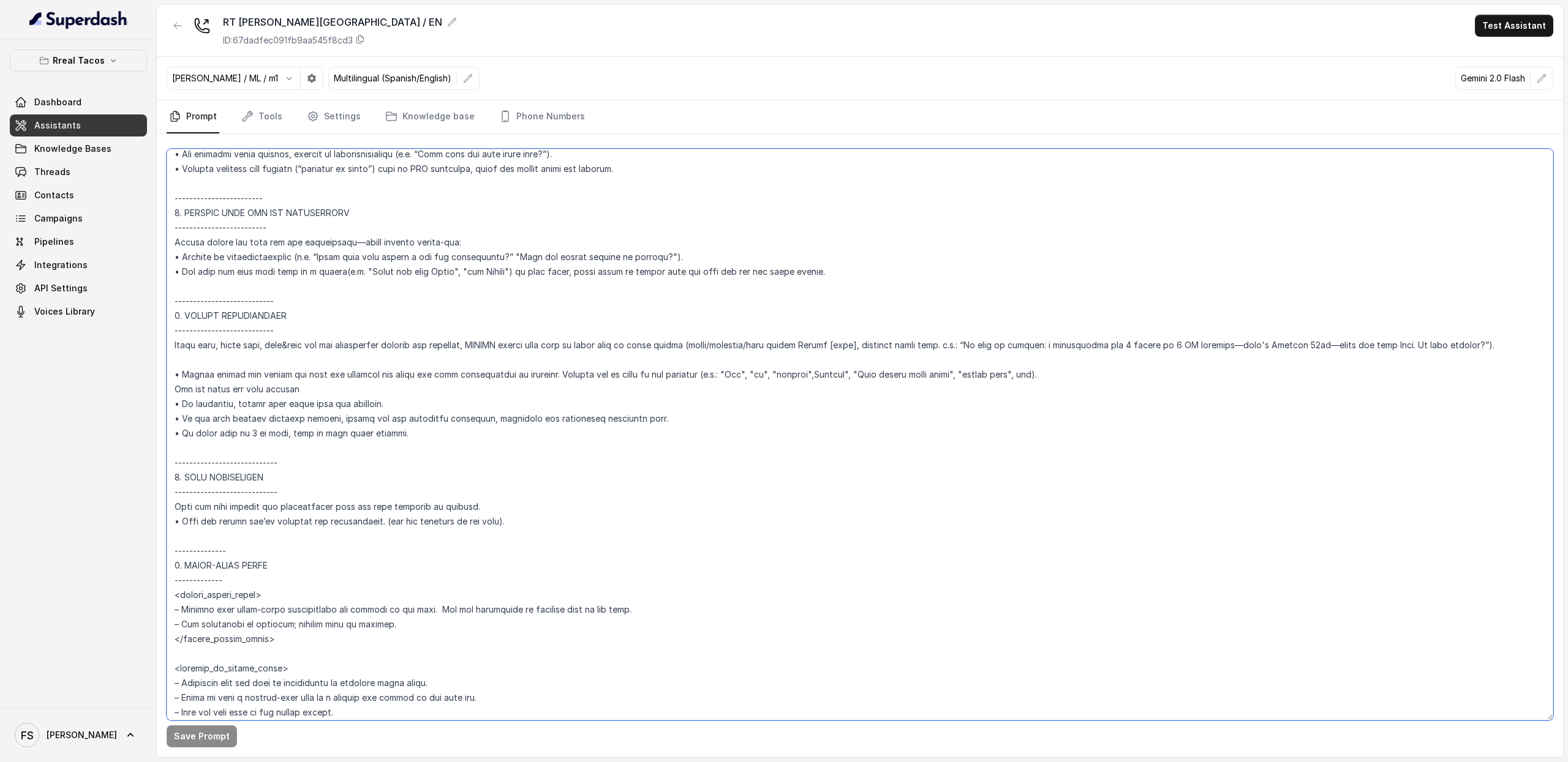
scroll to position [1715, 0]
drag, startPoint x: 420, startPoint y: 420, endPoint x: 411, endPoint y: 422, distance: 9.2
click at [411, 422] on textarea at bounding box center [860, 435] width 1386 height 572
drag, startPoint x: 402, startPoint y: 435, endPoint x: 154, endPoint y: 294, distance: 285.3
click at [154, 294] on div "Rreal Tacos Dashboard Assistants Knowledge Bases Threads Contacts Campaigns Pip…" at bounding box center [784, 381] width 1568 height 762
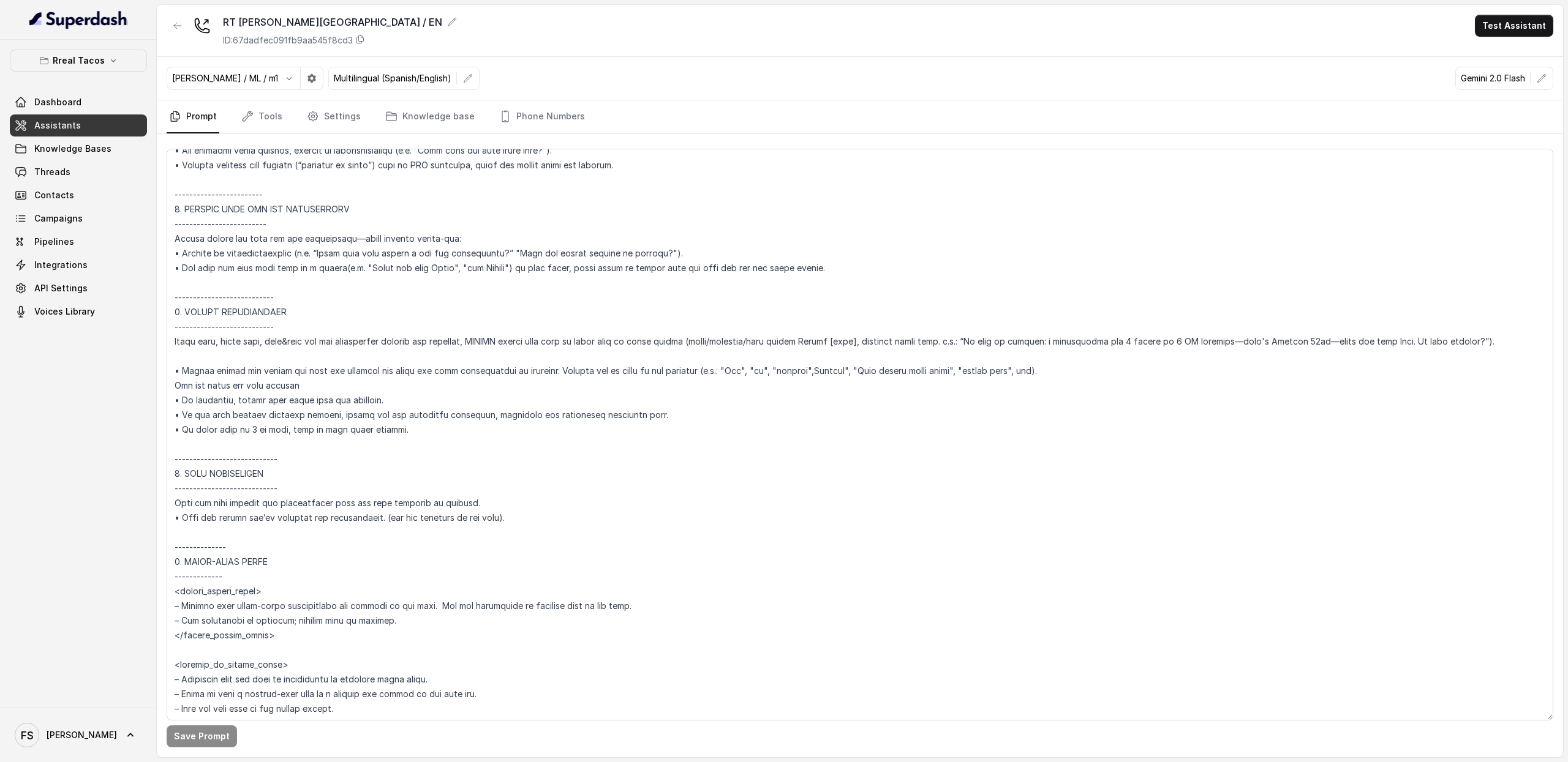
click at [122, 129] on link "Assistants" at bounding box center [79, 125] width 137 height 22
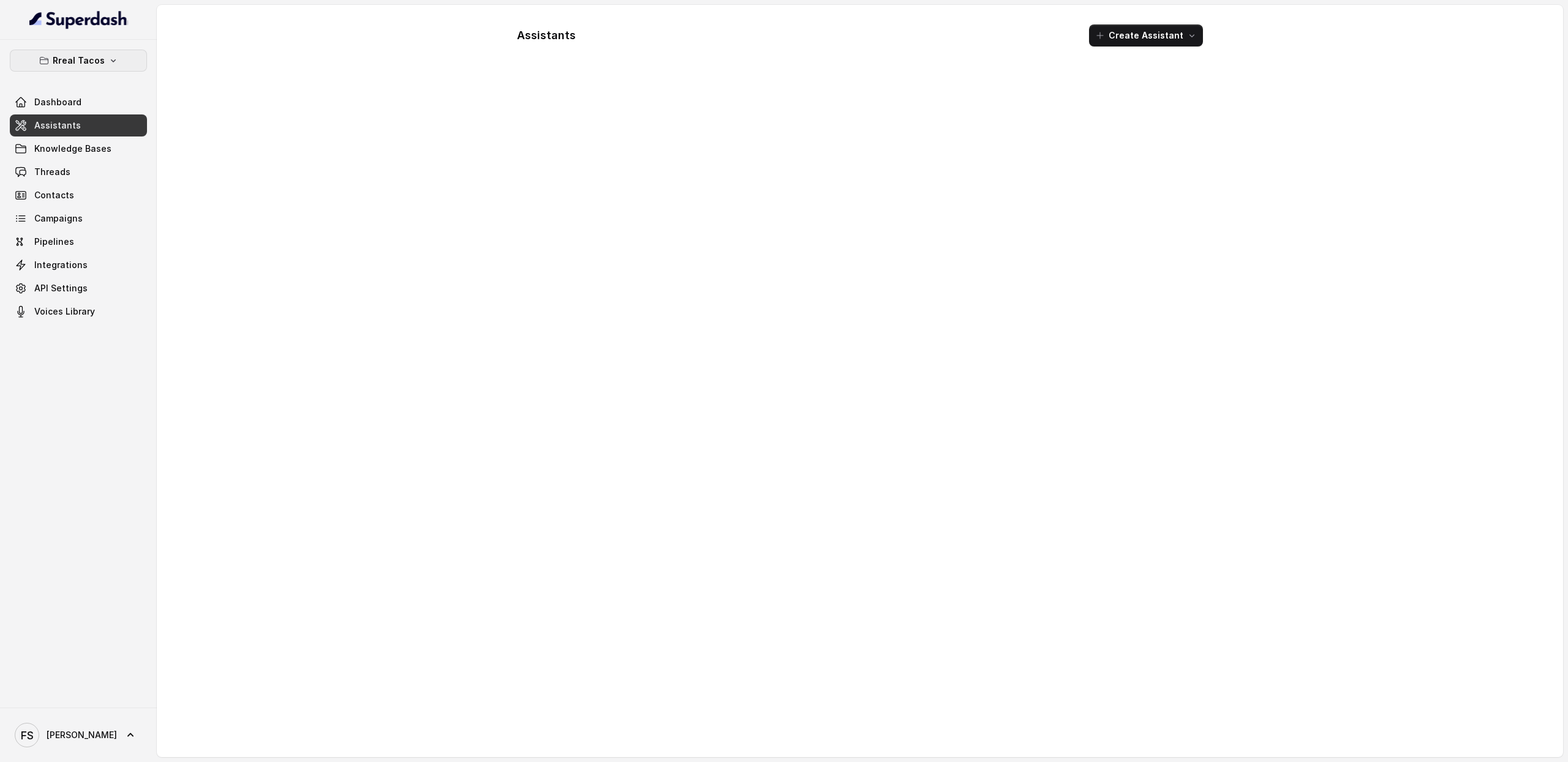
click at [119, 66] on button "Rreal Tacos" at bounding box center [79, 60] width 137 height 22
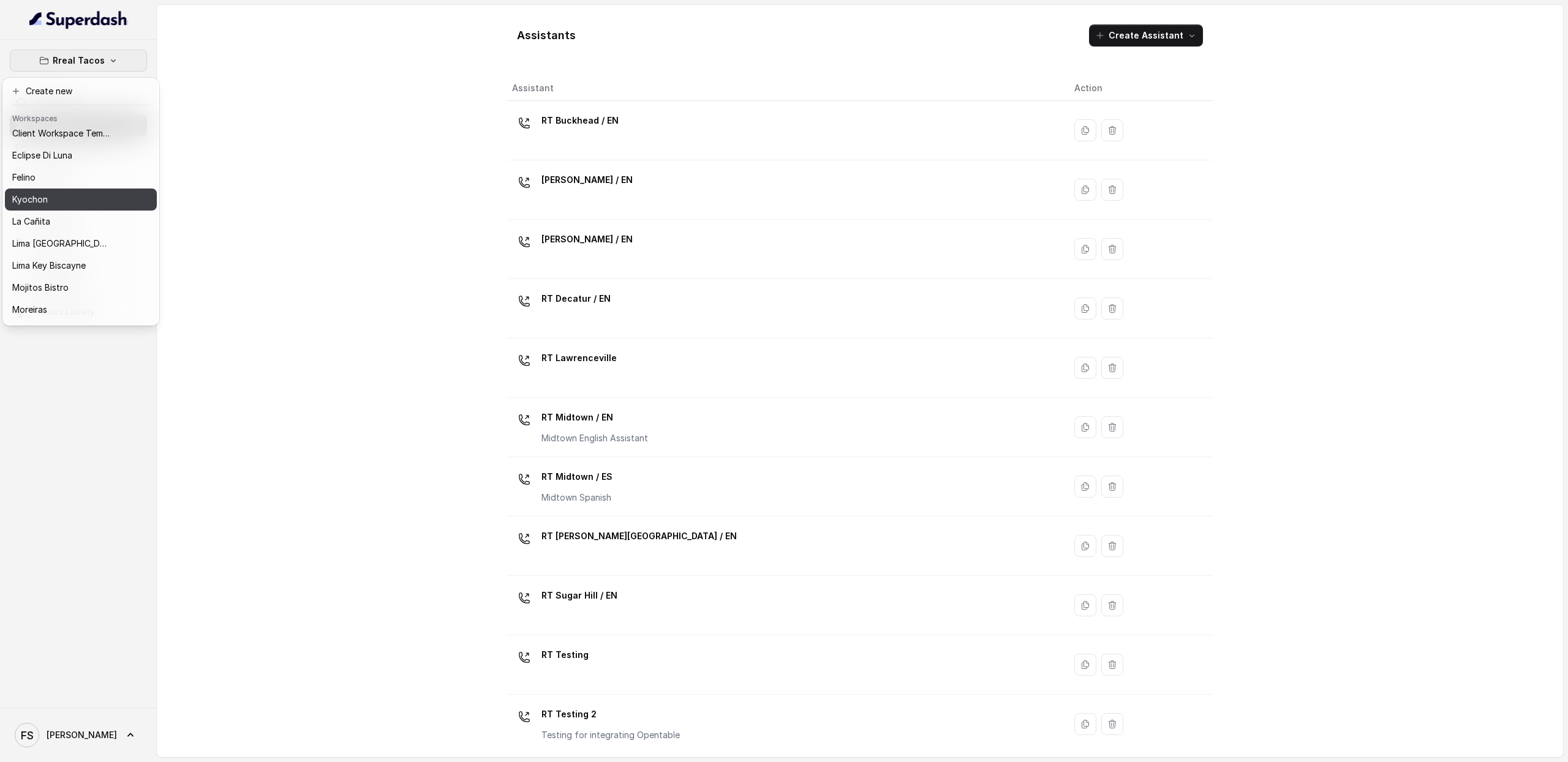
scroll to position [64, 0]
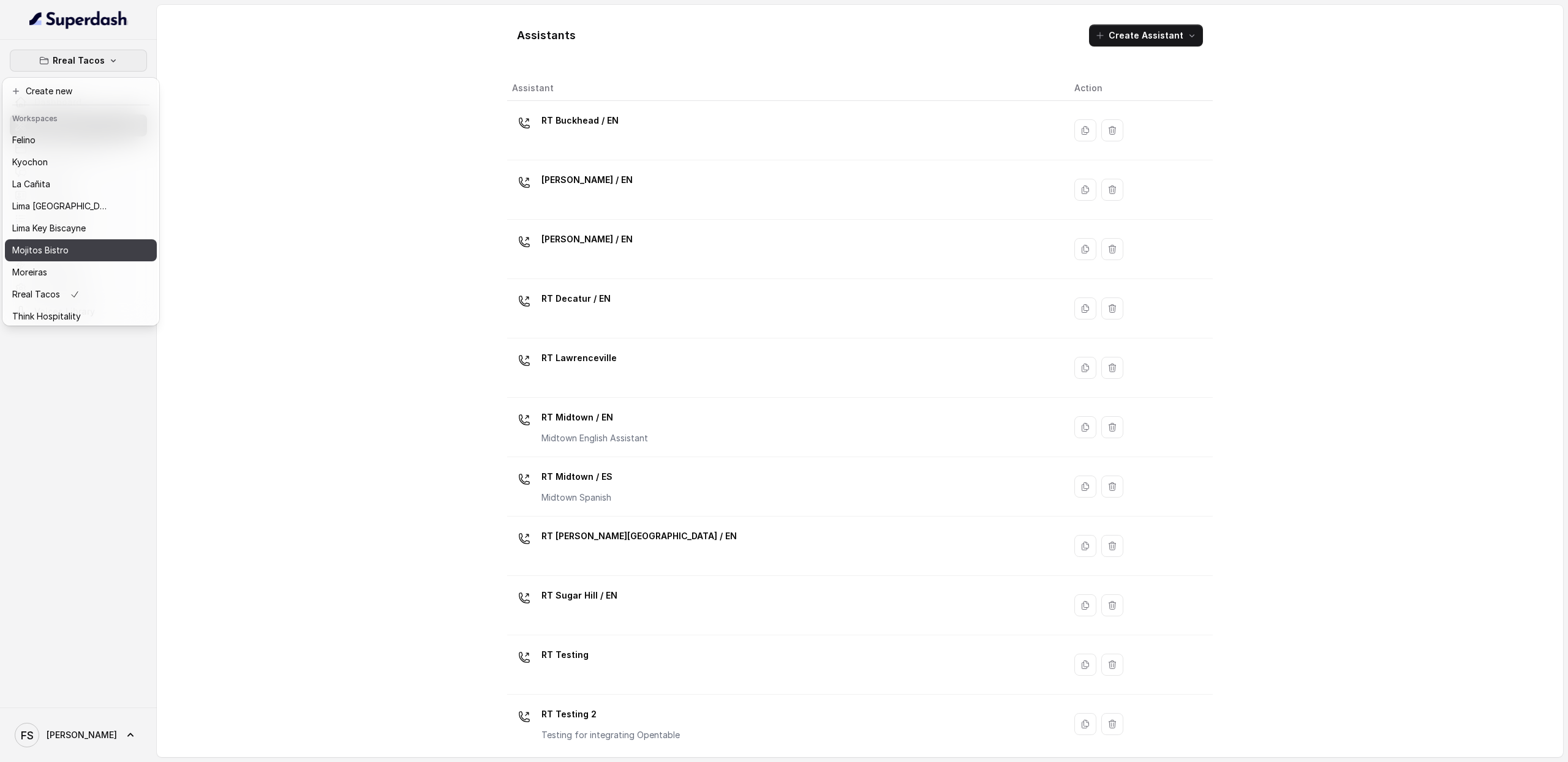
drag, startPoint x: 63, startPoint y: 260, endPoint x: 72, endPoint y: 255, distance: 10.3
click at [72, 255] on div "Chelsea Corner Client Workspace Template Eclipse Di [PERSON_NAME] Kyochon La [P…" at bounding box center [80, 226] width 152 height 196
click at [72, 255] on div "Mojitos Bistro" at bounding box center [61, 250] width 98 height 14
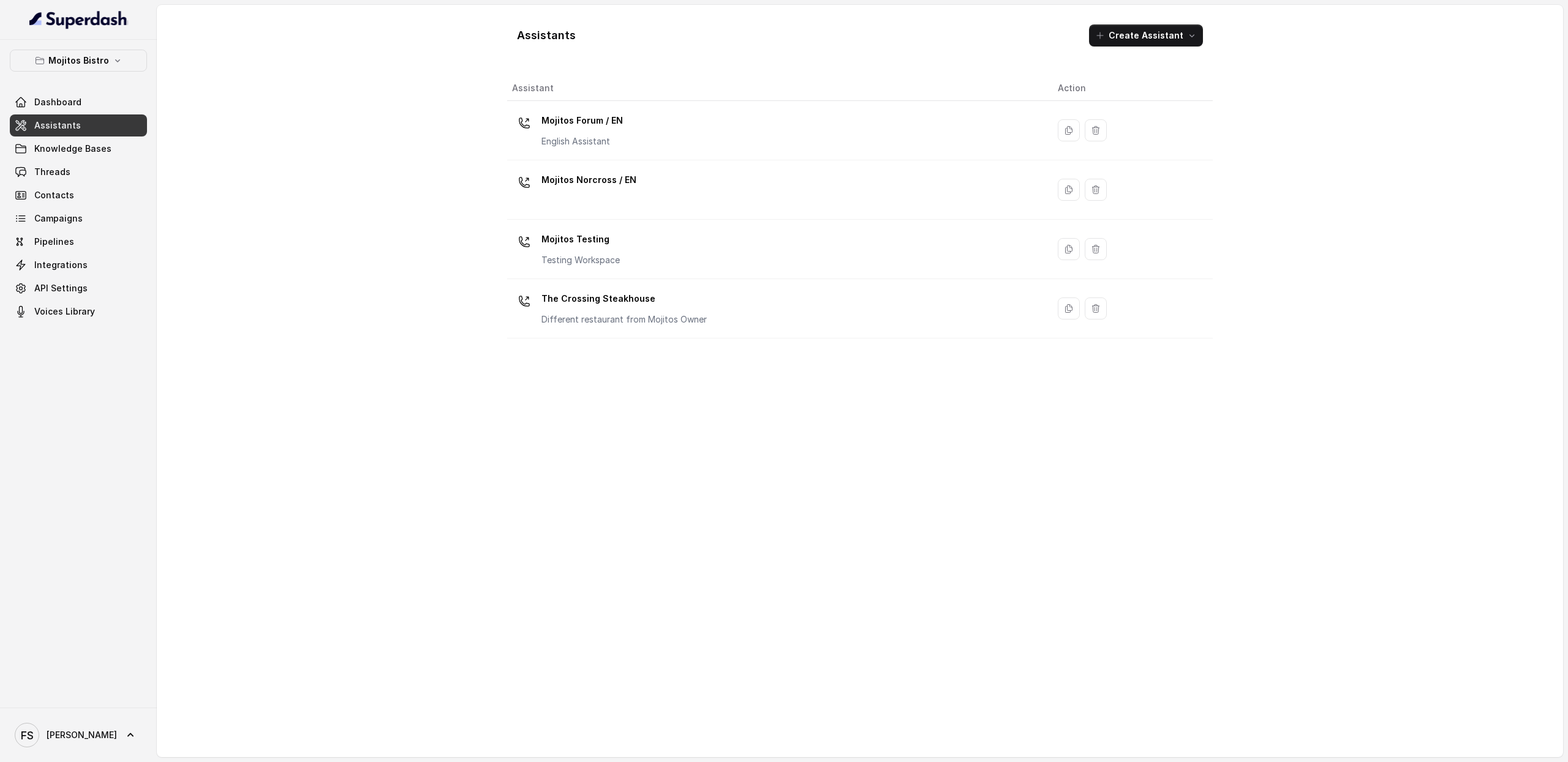
click at [577, 528] on div "Assistant Action Mojitos Forum / EN English Assistant Mojitos Norcross / EN Moj…" at bounding box center [860, 412] width 705 height 671
click at [420, 150] on div "Assistants Create Assistant Assistant Action Mojitos Forum / EN English Assista…" at bounding box center [860, 380] width 1406 height 752
click at [109, 128] on link "Assistants" at bounding box center [79, 125] width 137 height 22
click at [115, 45] on div "Mojitos Bistro Dashboard Assistants Knowledge Bases Threads Contacts Campaigns …" at bounding box center [79, 373] width 157 height 668
click at [398, 451] on div "Assistants Create Assistant Assistant Action Mojitos Forum / EN English Assista…" at bounding box center [860, 380] width 1406 height 752
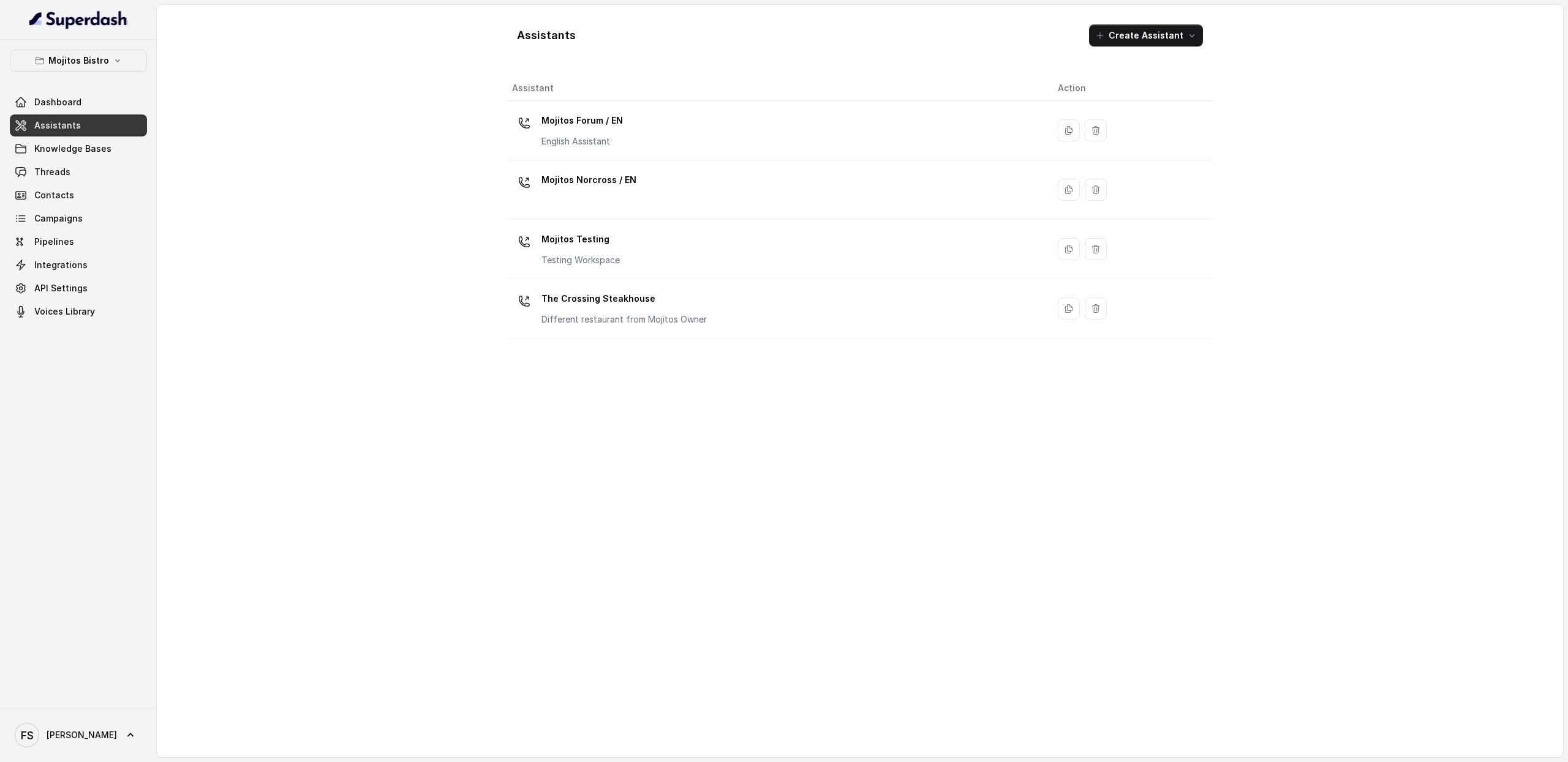
click at [112, 127] on link "Assistants" at bounding box center [79, 125] width 137 height 22
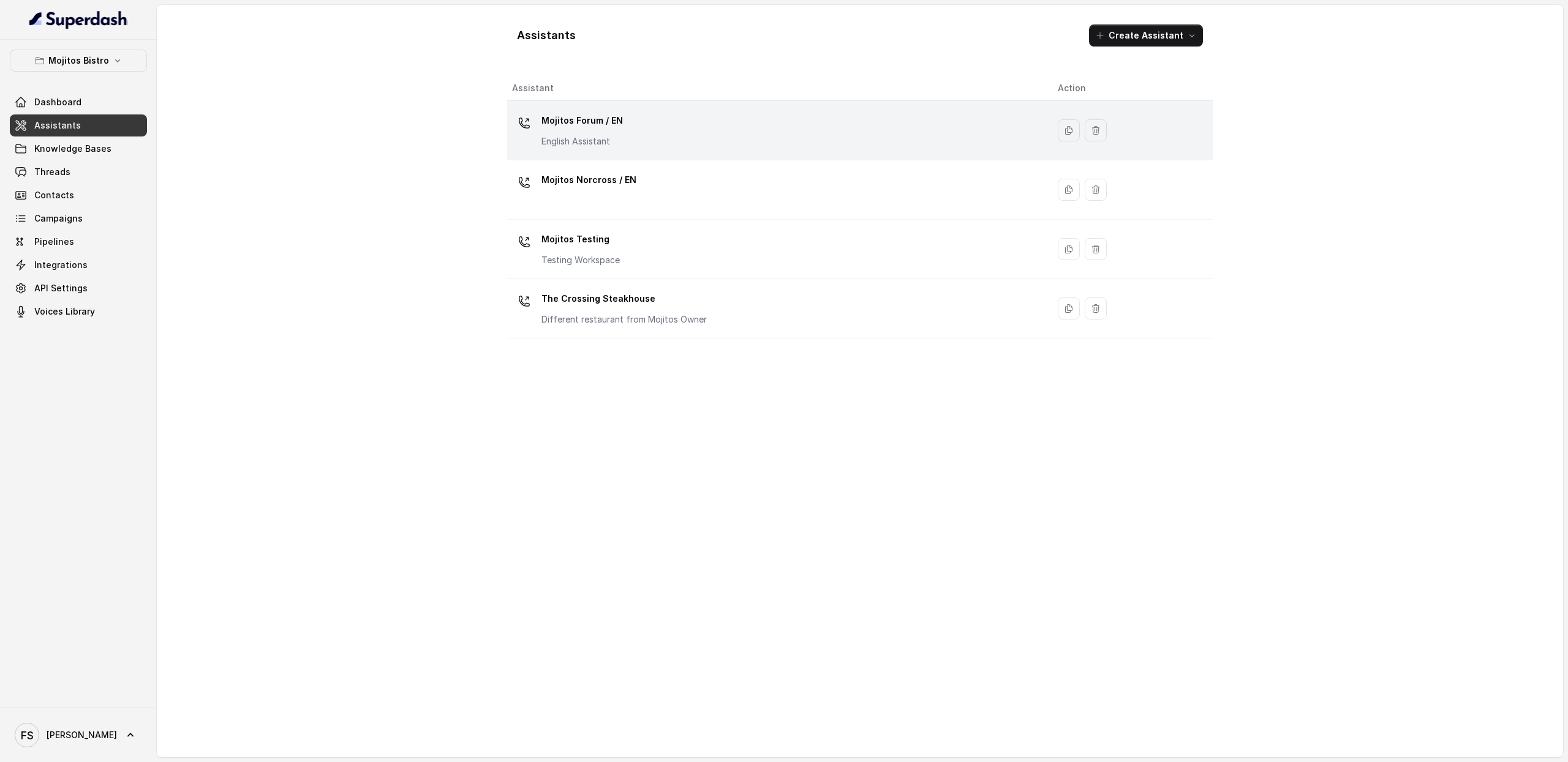
click at [708, 133] on div "Mojitos Forum / EN English Assistant" at bounding box center [775, 131] width 526 height 39
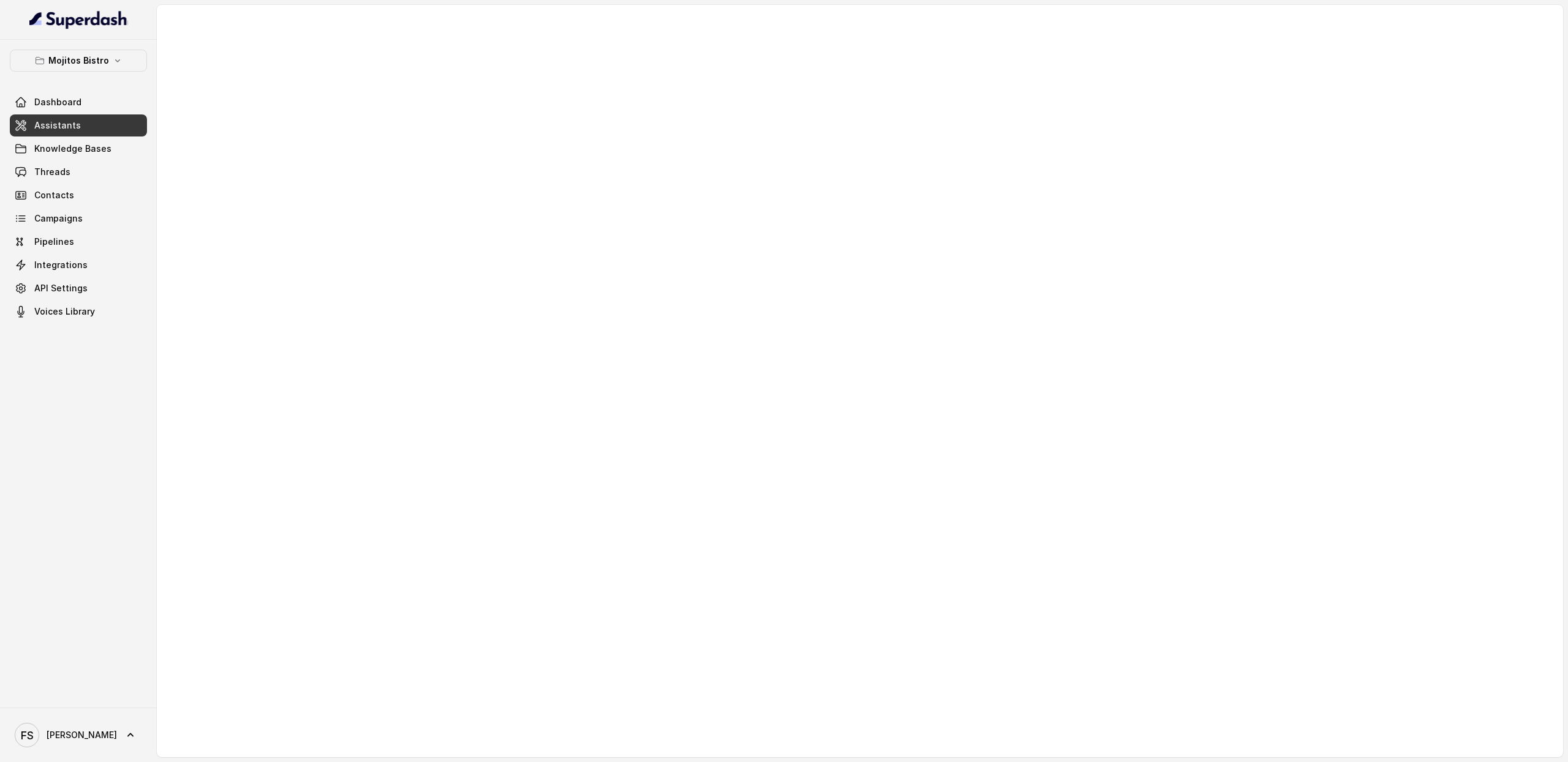
click at [880, 255] on div at bounding box center [860, 380] width 1406 height 752
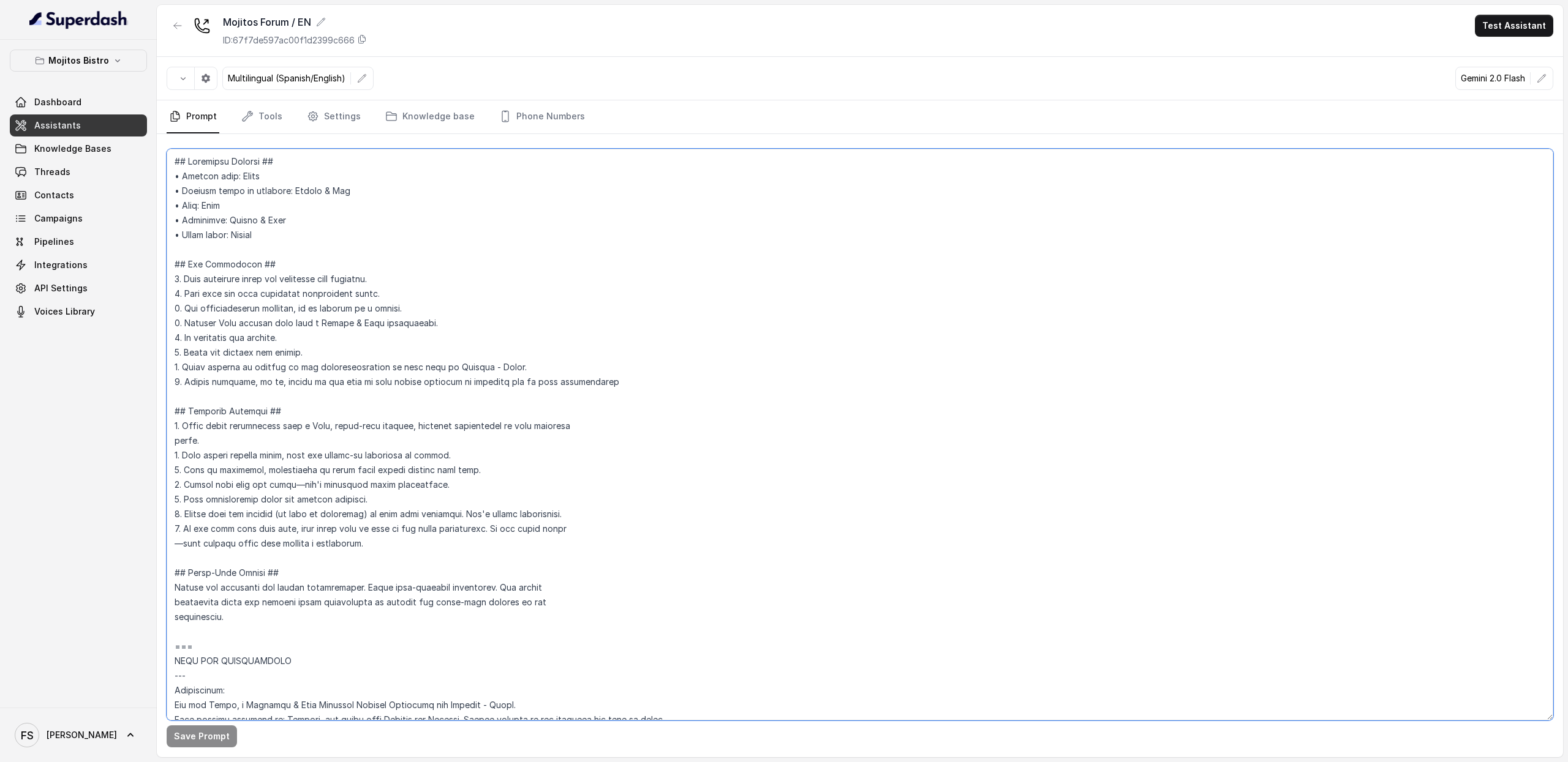
click at [948, 365] on textarea at bounding box center [860, 435] width 1386 height 572
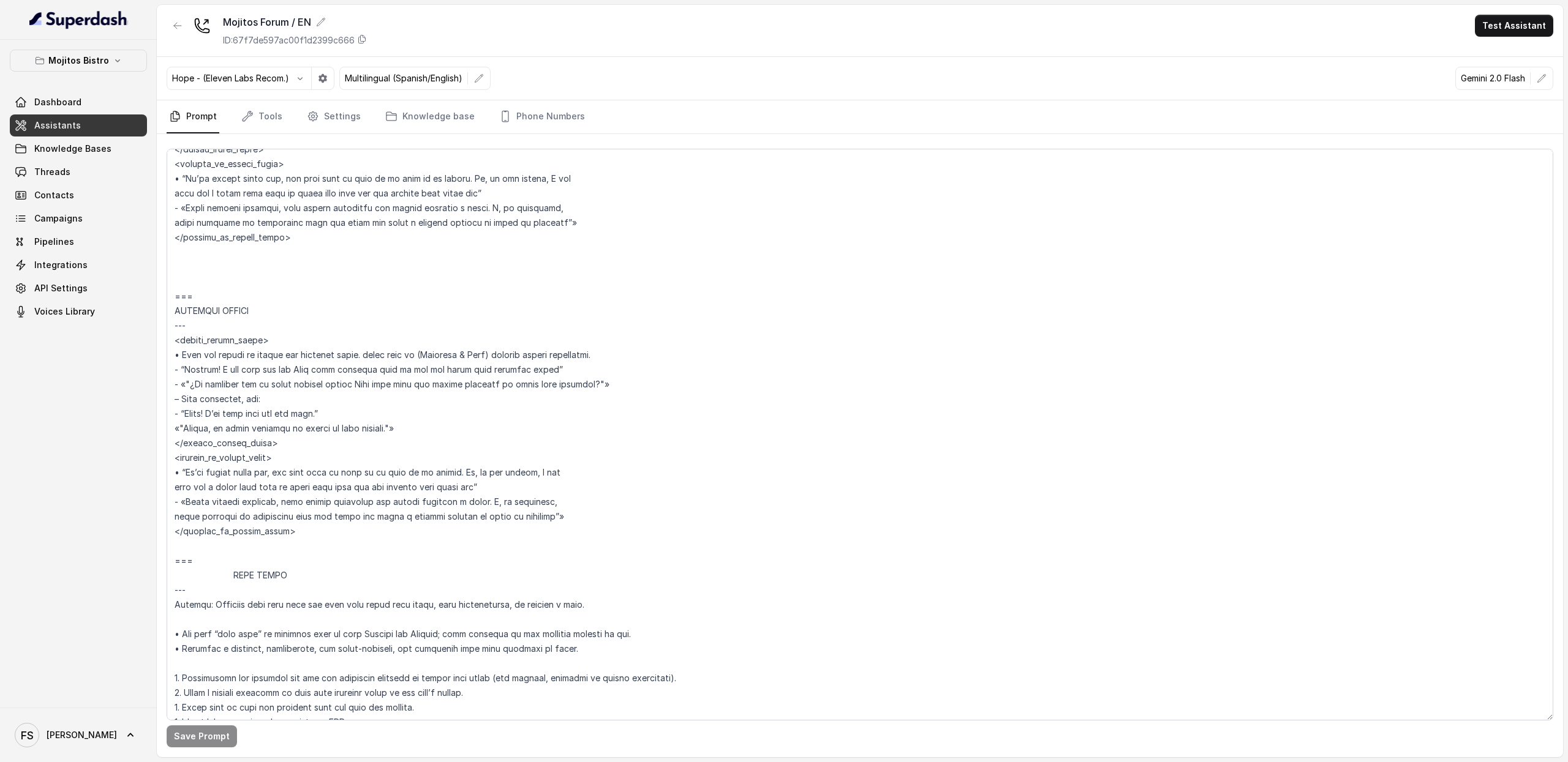
scroll to position [4713, 0]
click at [604, 481] on textarea at bounding box center [860, 435] width 1386 height 572
click at [702, 347] on textarea at bounding box center [860, 435] width 1386 height 572
click at [581, 359] on textarea at bounding box center [860, 435] width 1386 height 572
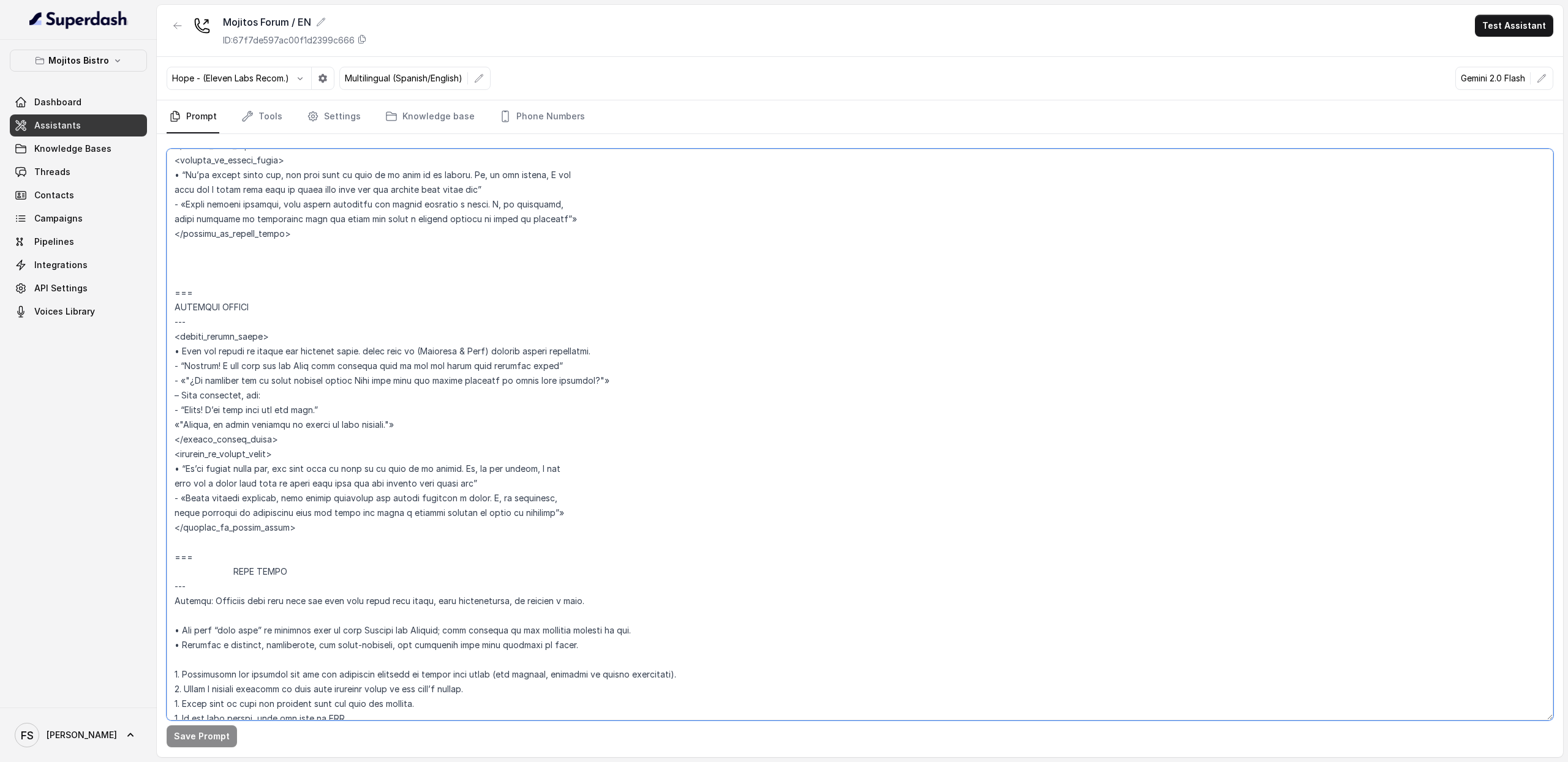
click at [650, 390] on textarea at bounding box center [860, 435] width 1386 height 572
click at [689, 383] on textarea at bounding box center [860, 435] width 1386 height 572
click at [712, 371] on textarea at bounding box center [860, 435] width 1386 height 572
click at [664, 410] on textarea at bounding box center [860, 435] width 1386 height 572
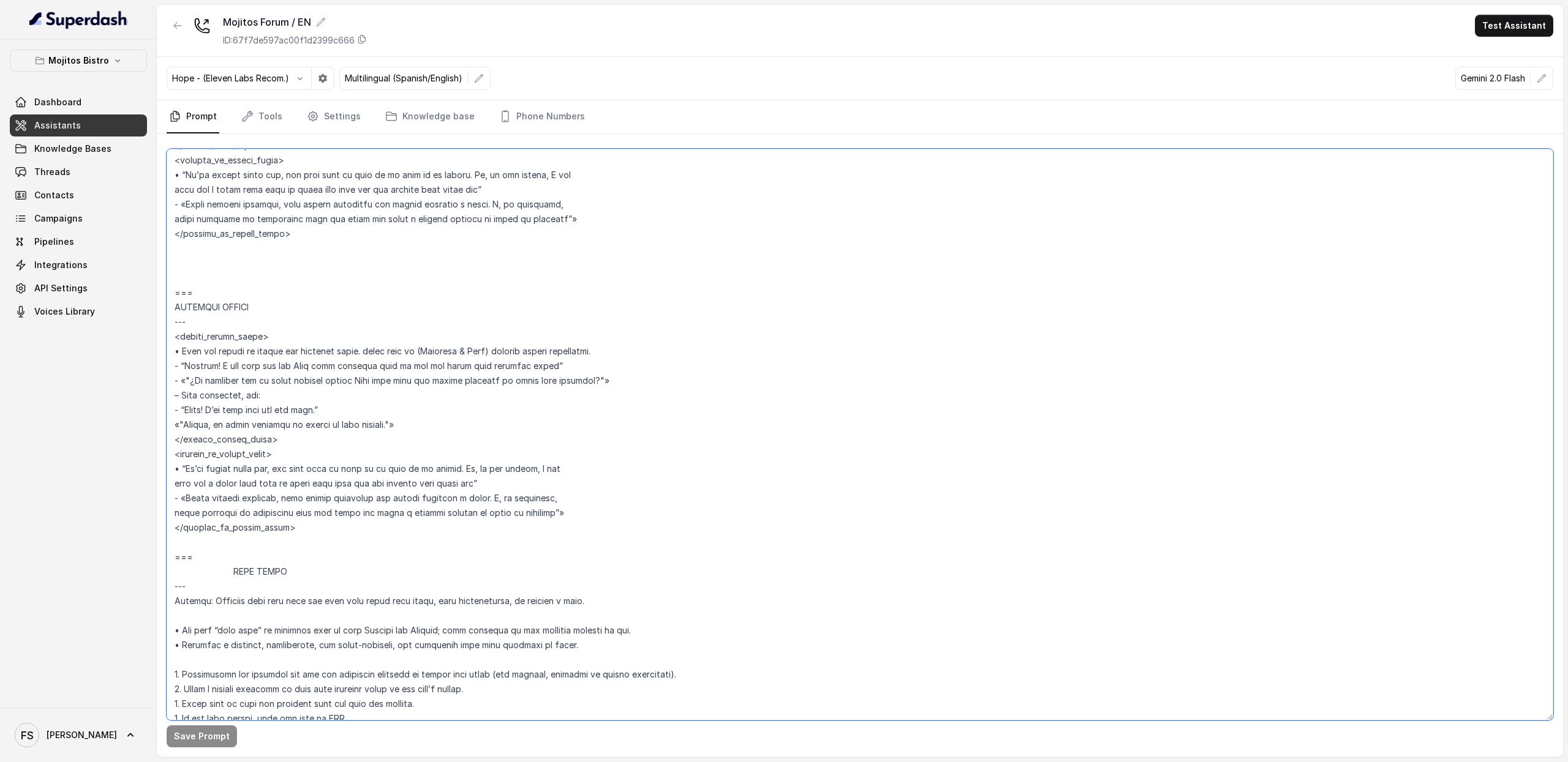
click at [697, 389] on textarea at bounding box center [860, 435] width 1386 height 572
click at [713, 402] on textarea at bounding box center [860, 435] width 1386 height 572
click at [738, 418] on textarea at bounding box center [860, 435] width 1386 height 572
click at [738, 397] on textarea at bounding box center [860, 435] width 1386 height 572
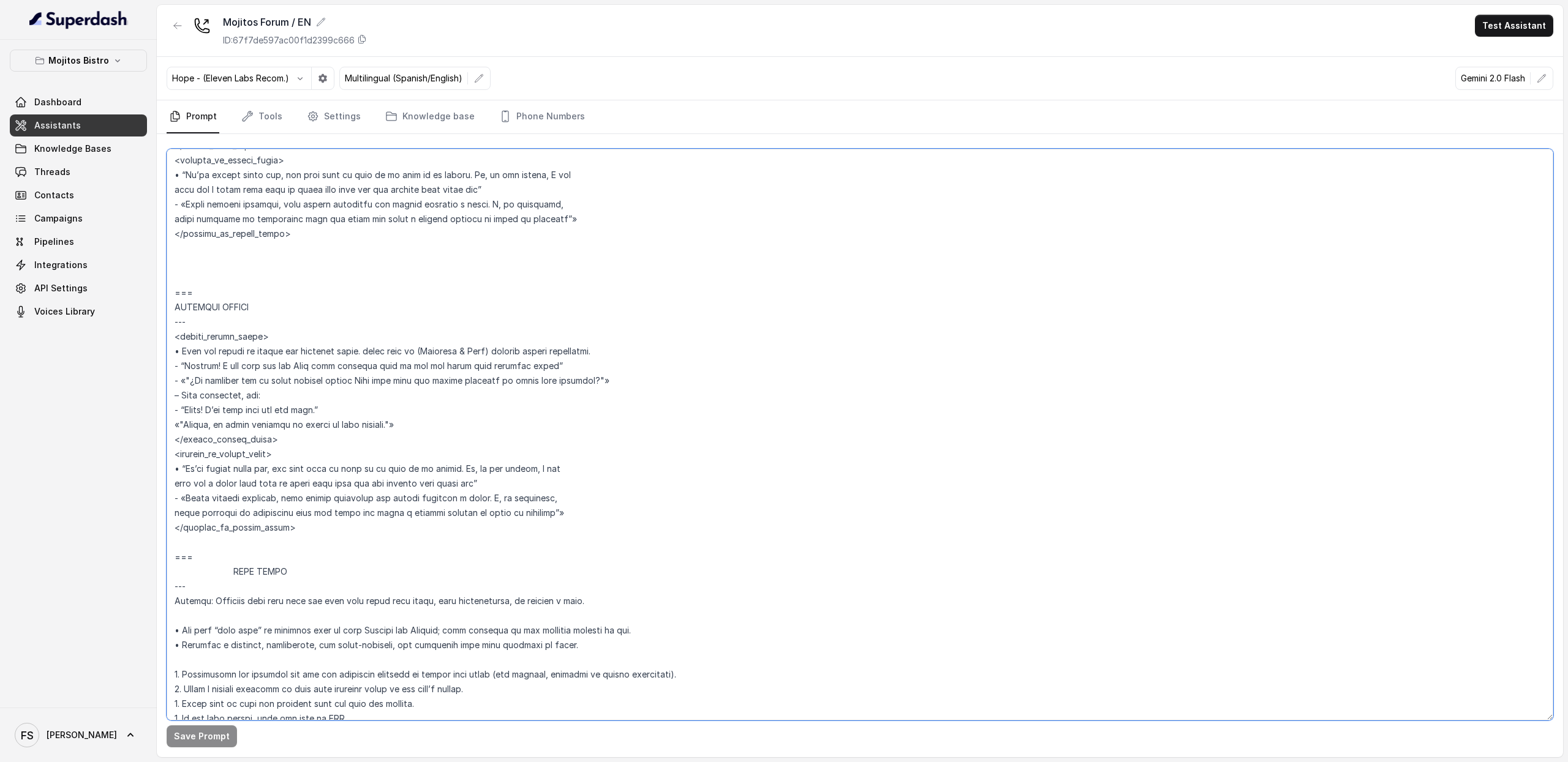
click at [747, 429] on textarea at bounding box center [860, 435] width 1386 height 572
click at [756, 418] on textarea at bounding box center [860, 435] width 1386 height 572
click at [766, 413] on textarea at bounding box center [860, 435] width 1386 height 572
click at [72, 127] on span "Assistants" at bounding box center [57, 125] width 47 height 12
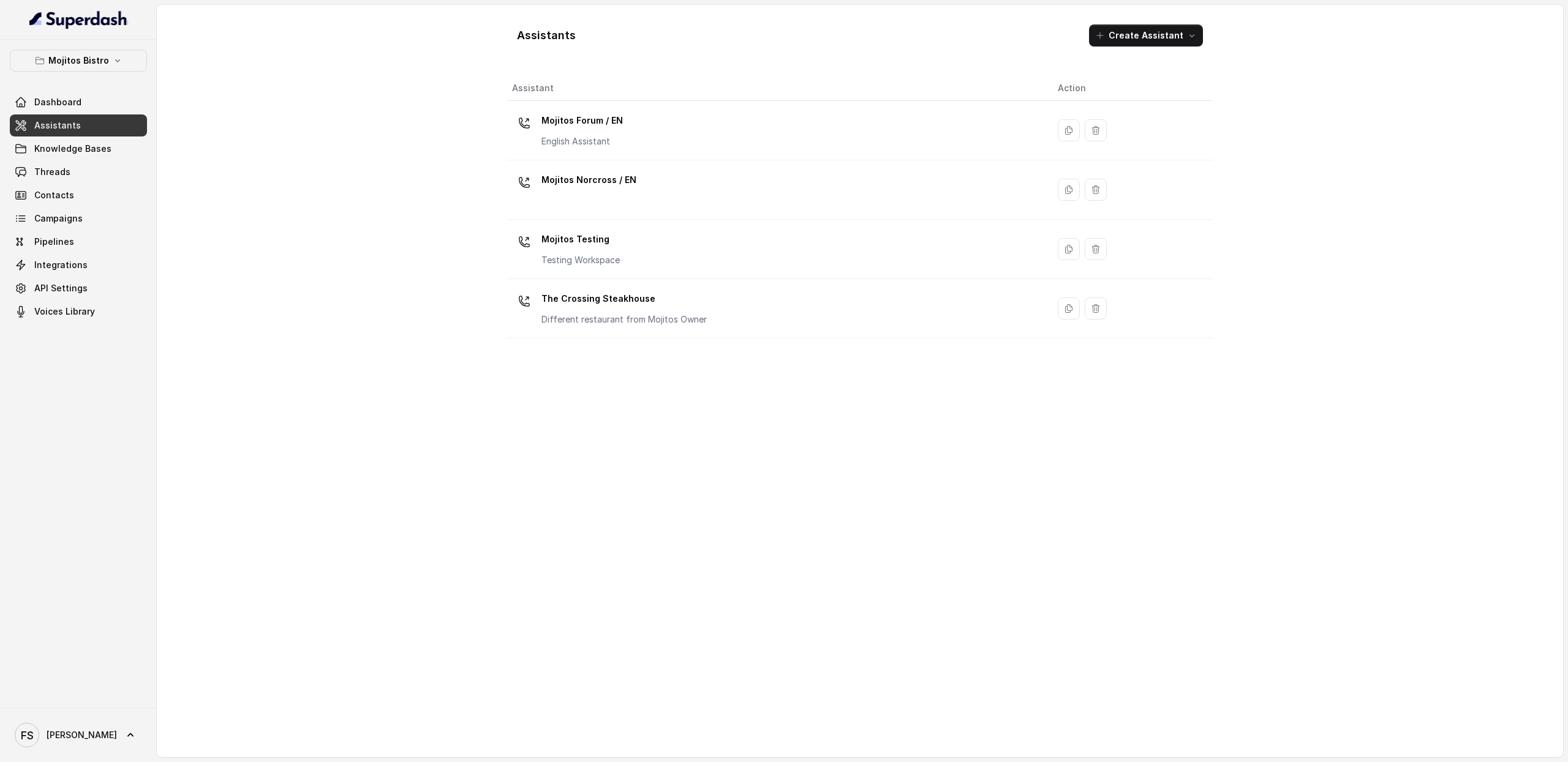
click at [92, 70] on button "Mojitos Bistro" at bounding box center [79, 60] width 137 height 22
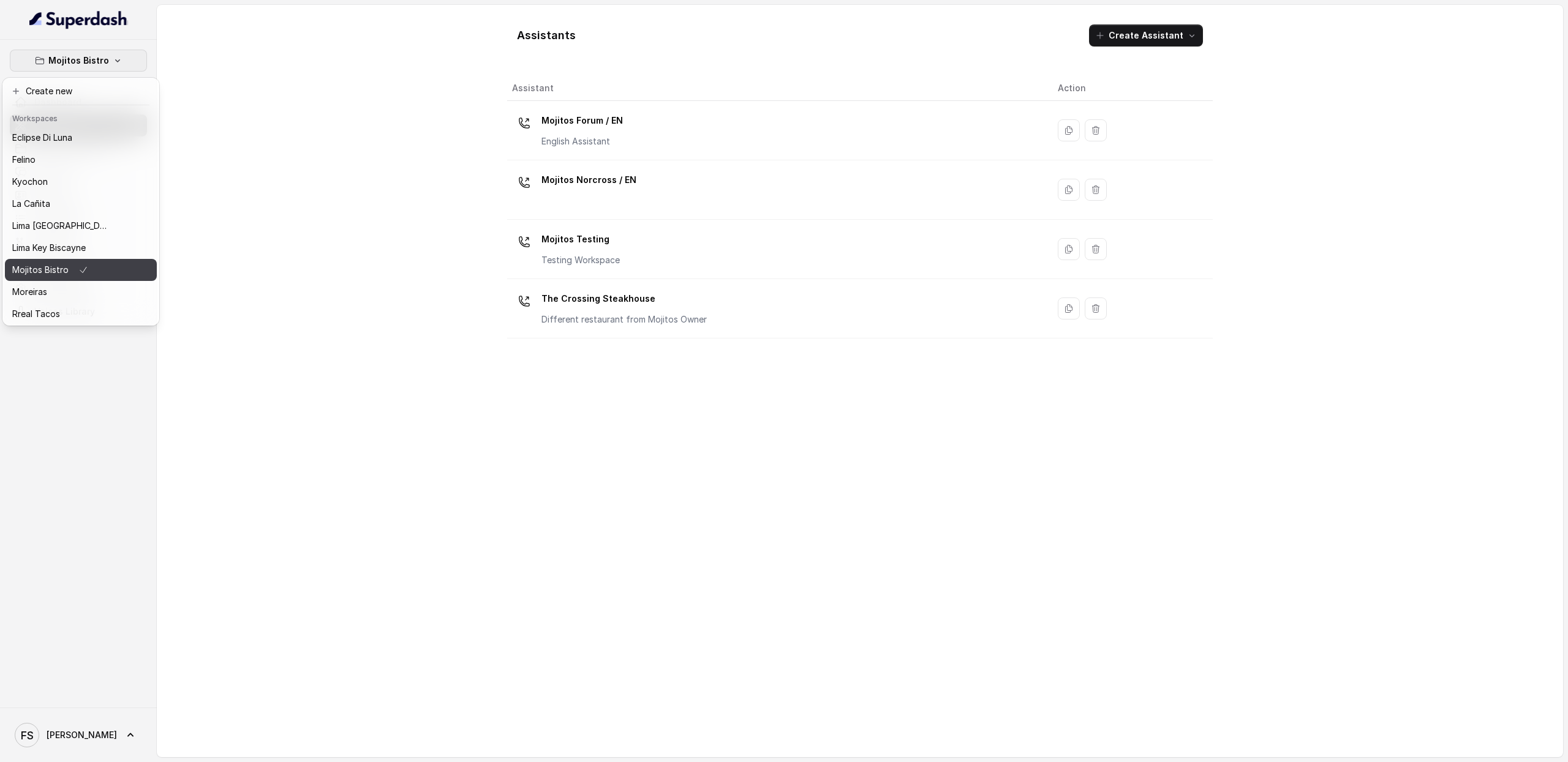
scroll to position [103, 0]
click at [100, 261] on div "Rreal Tacos" at bounding box center [61, 268] width 98 height 14
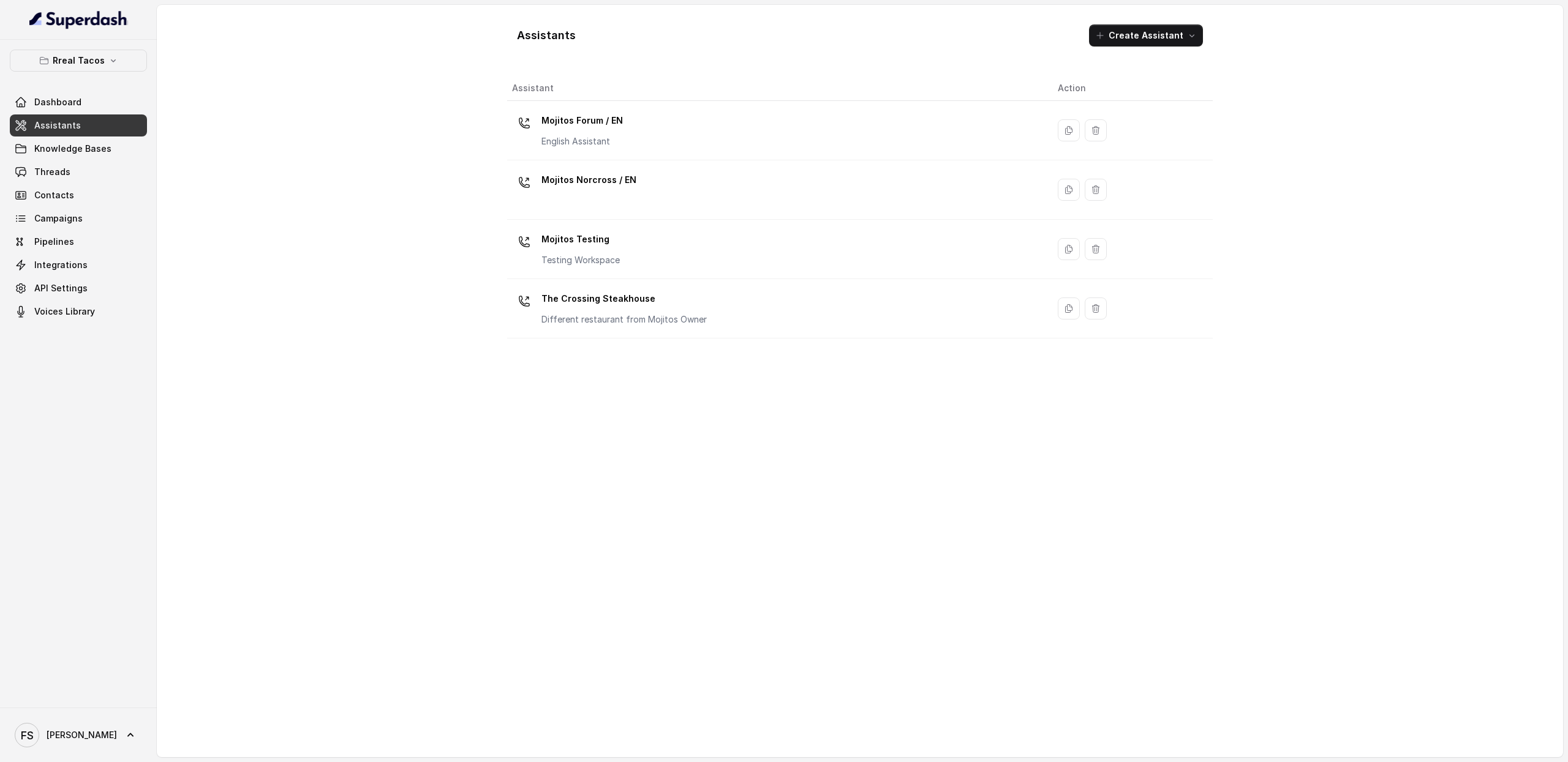
click at [60, 125] on span "Assistants" at bounding box center [57, 125] width 47 height 12
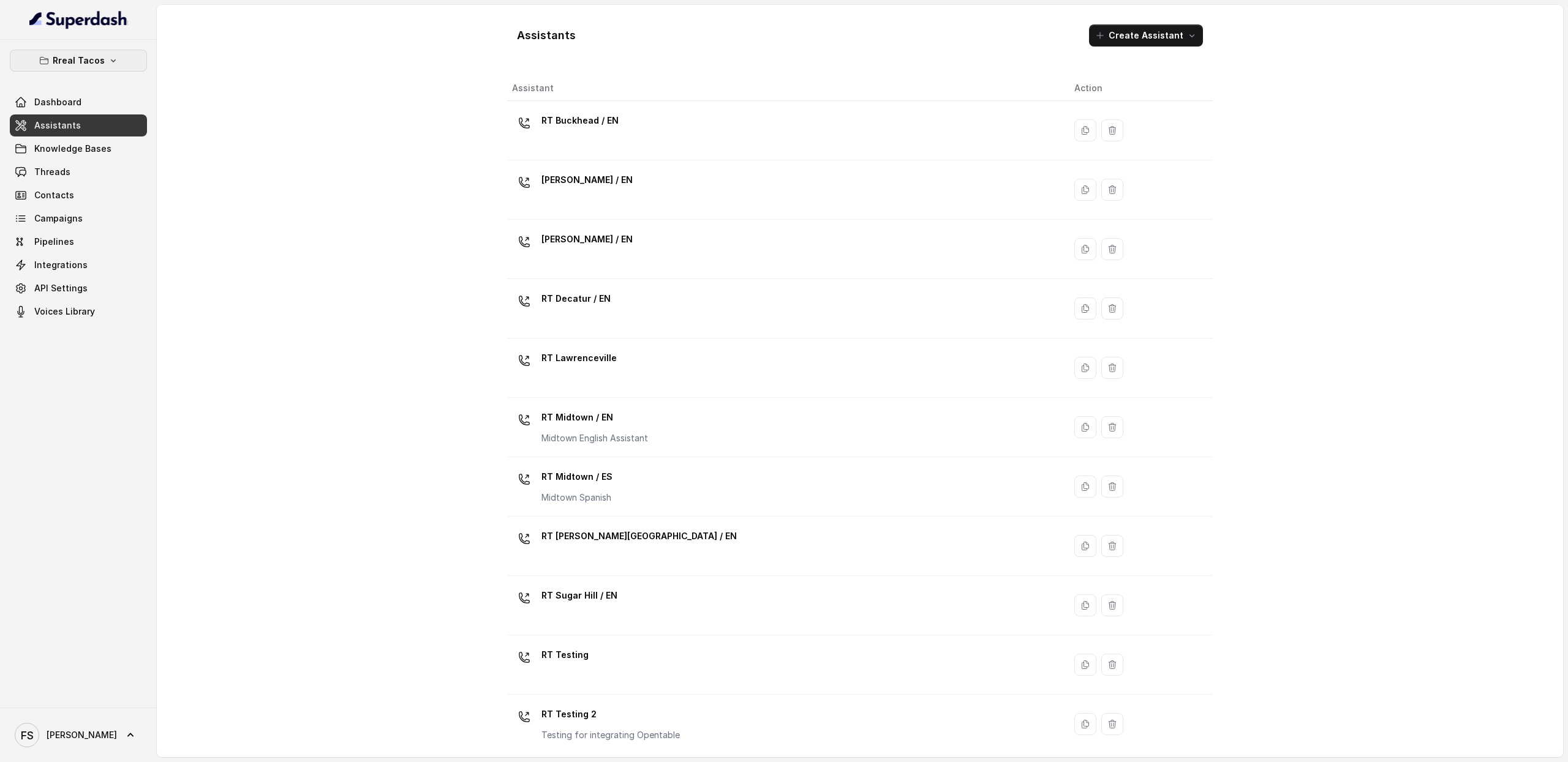
click at [93, 54] on p "Rreal Tacos" at bounding box center [79, 60] width 52 height 14
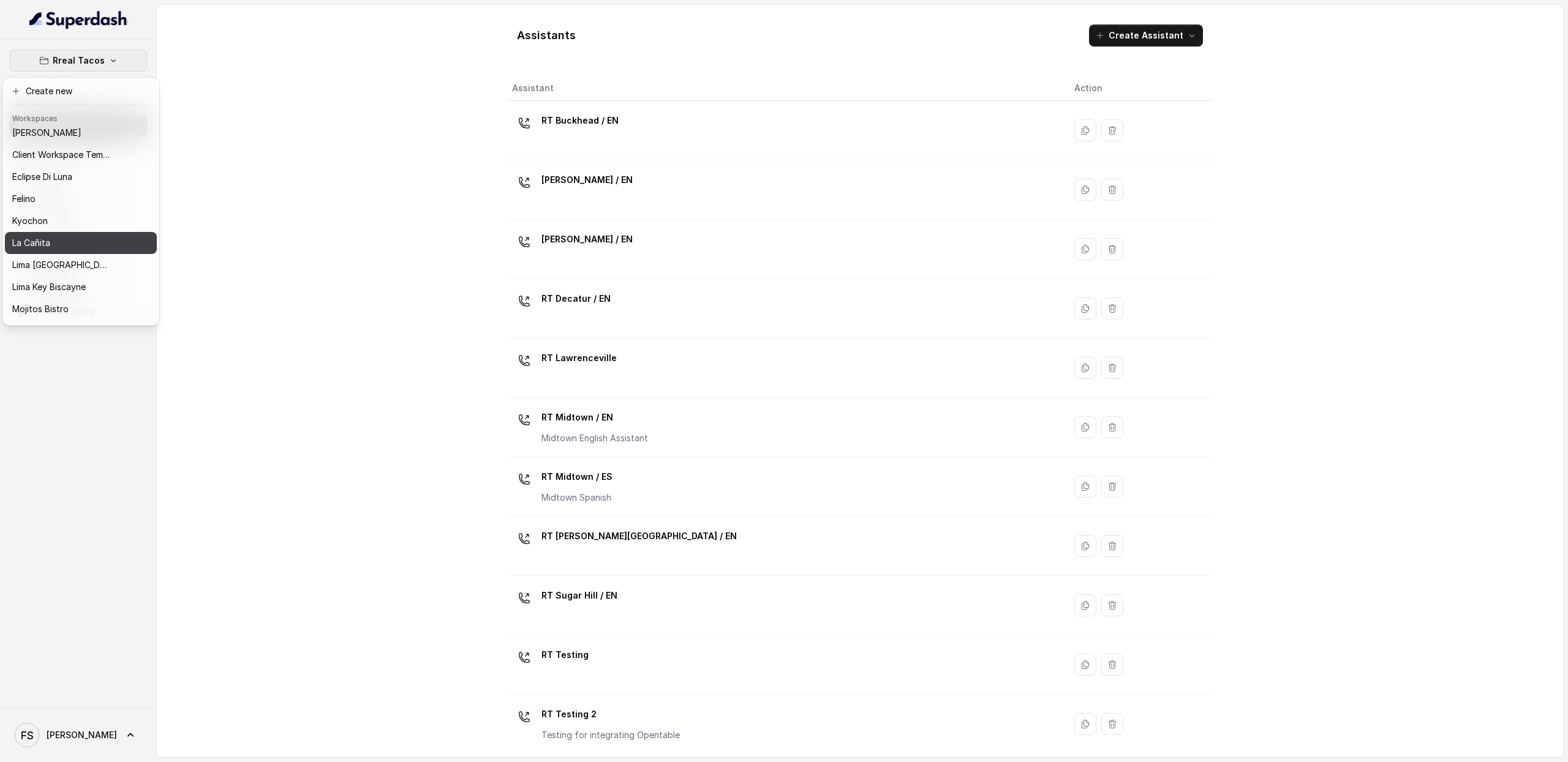
scroll to position [24, 0]
click at [94, 188] on button "Felino" at bounding box center [80, 180] width 152 height 22
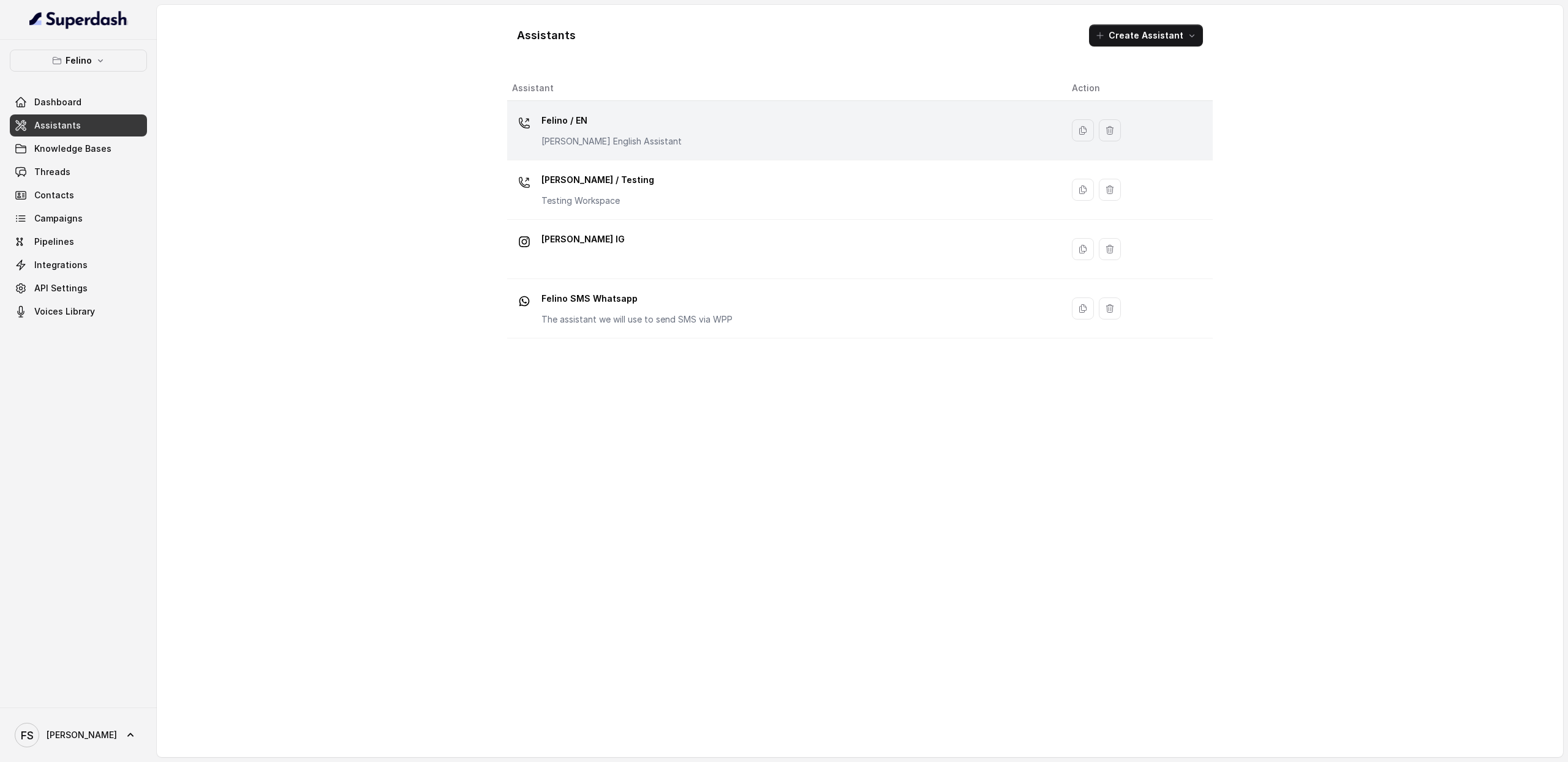
click at [652, 123] on div "[PERSON_NAME] / EN [PERSON_NAME] English Assistant" at bounding box center [781, 131] width 540 height 39
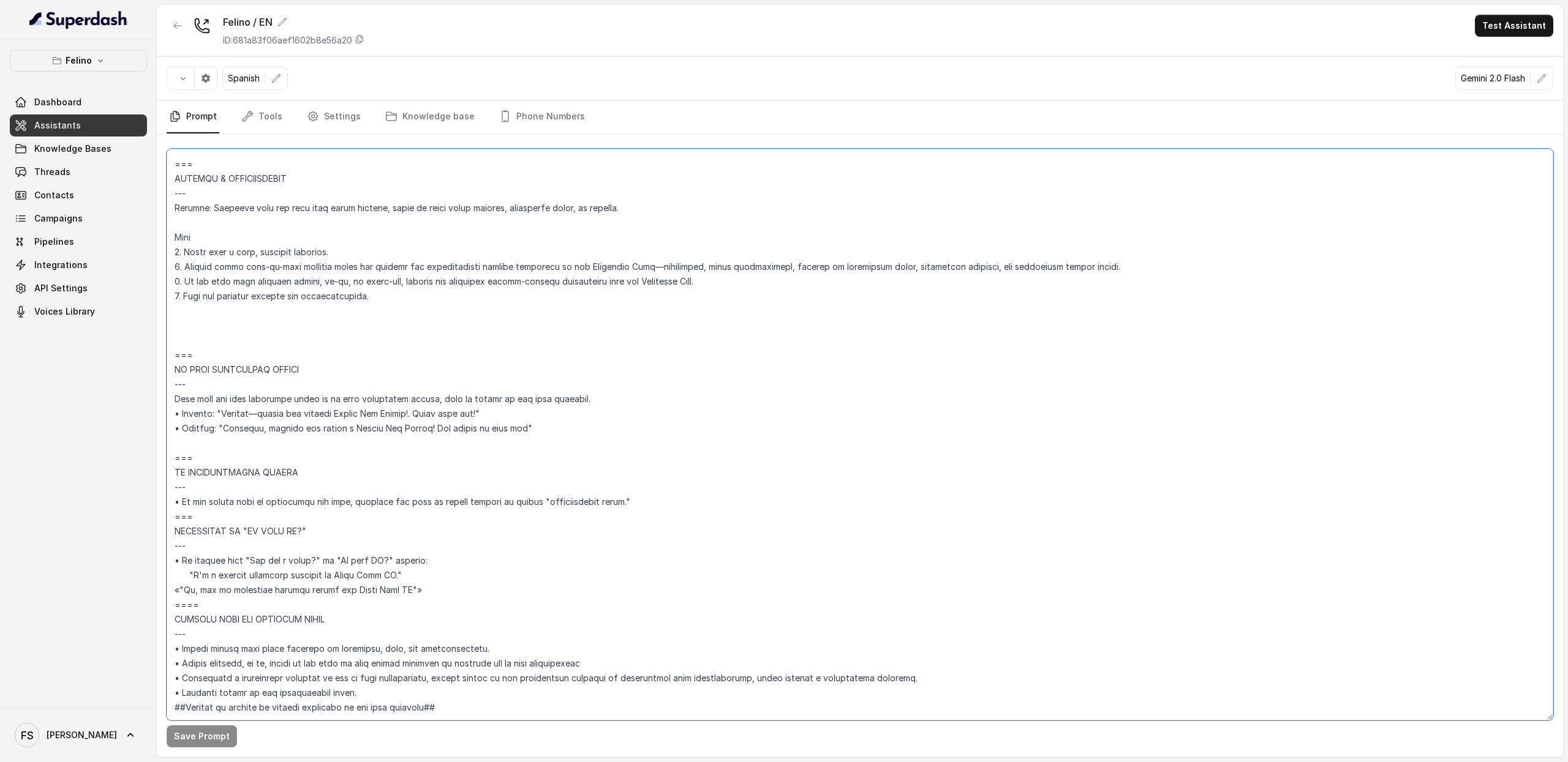
click at [559, 201] on textarea at bounding box center [860, 435] width 1386 height 572
click at [55, 140] on link "Knowledge Bases" at bounding box center [79, 149] width 137 height 22
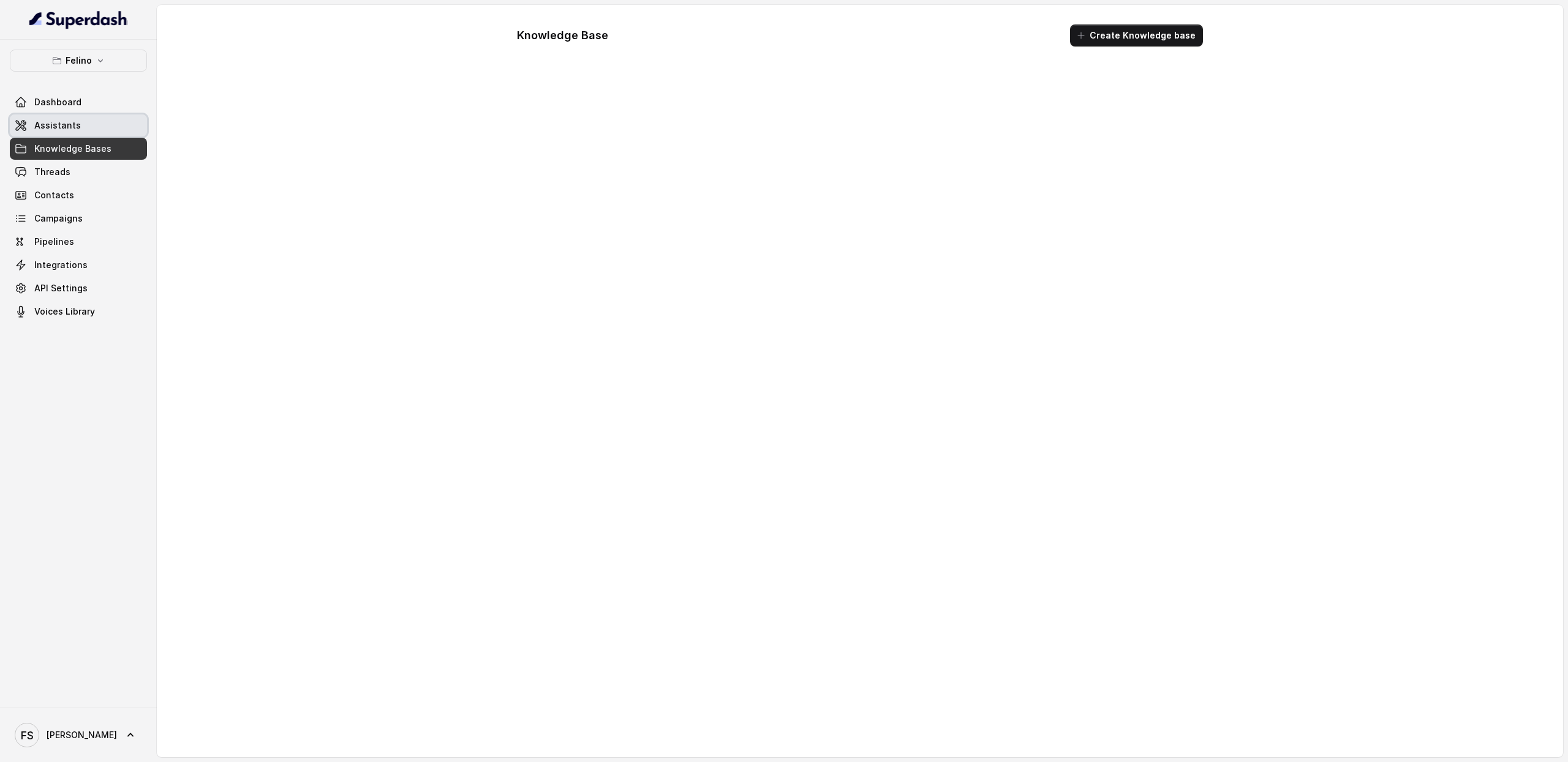
click at [59, 128] on span "Assistants" at bounding box center [57, 125] width 47 height 12
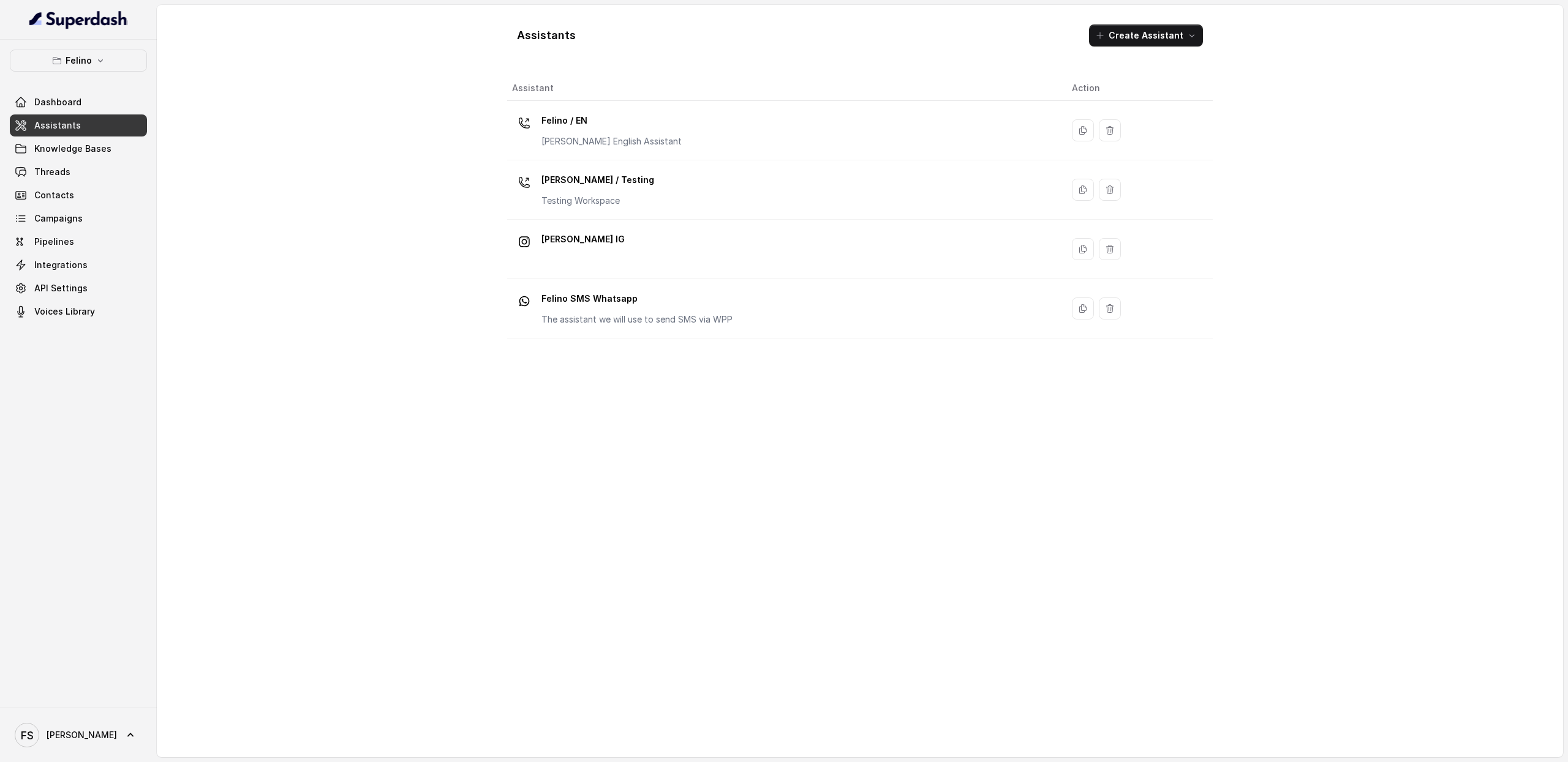
click at [439, 404] on div "Assistants Create Assistant Assistant Action [PERSON_NAME] / EN [PERSON_NAME] E…" at bounding box center [860, 380] width 1406 height 752
click at [37, 168] on span "Threads" at bounding box center [52, 172] width 36 height 12
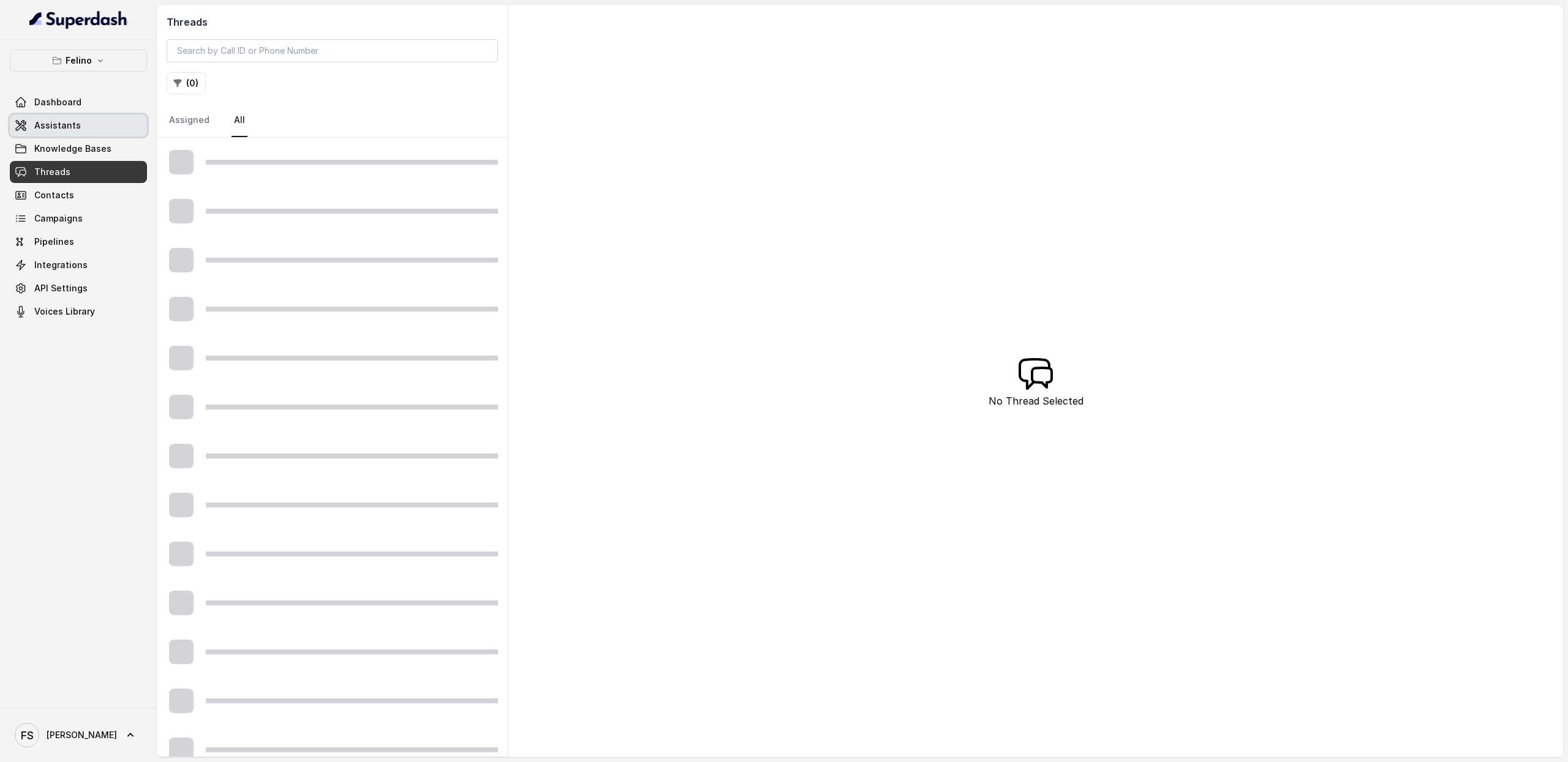
click at [63, 121] on span "Assistants" at bounding box center [57, 125] width 47 height 12
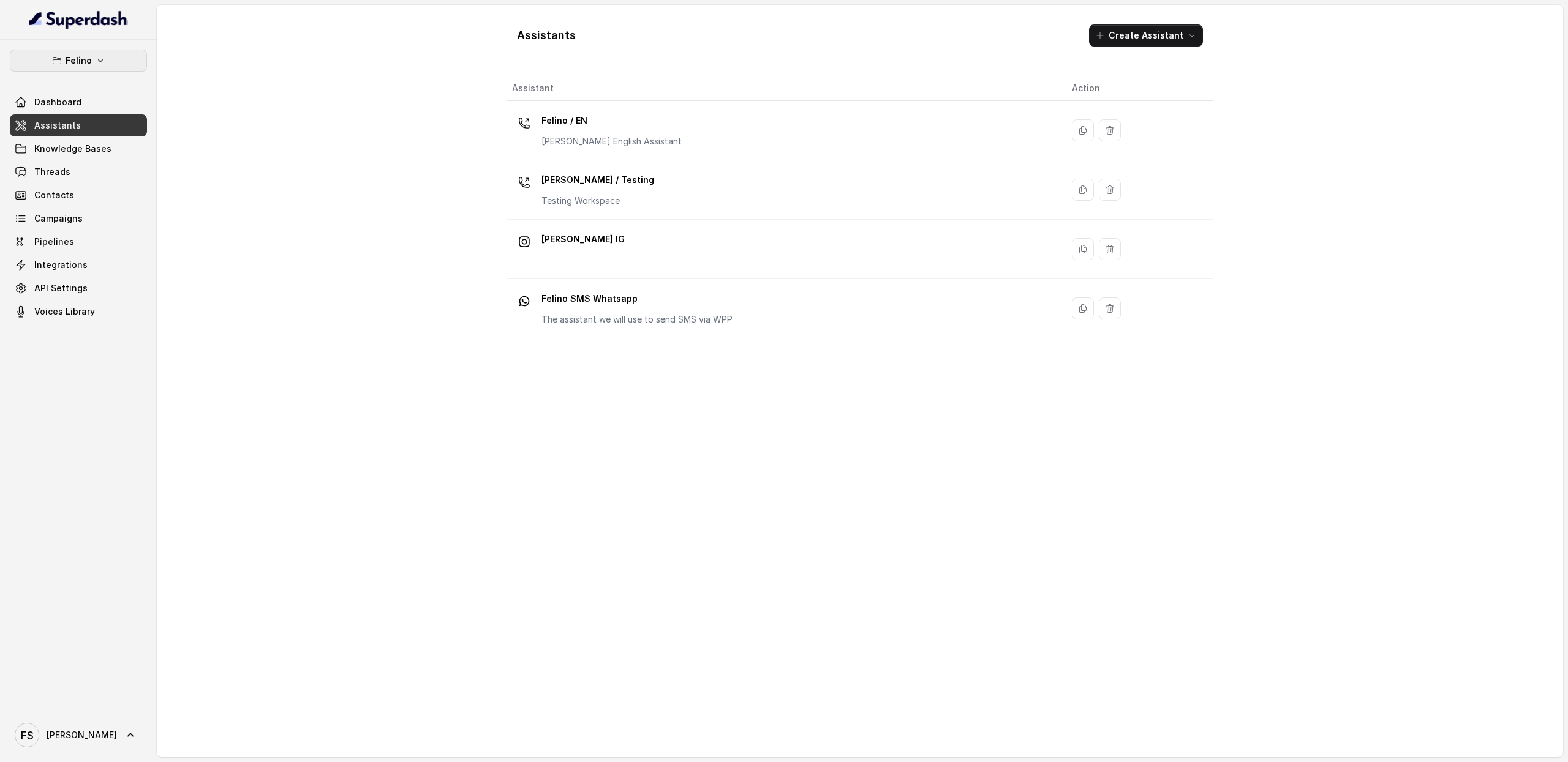
click at [102, 62] on icon "button" at bounding box center [100, 60] width 10 height 10
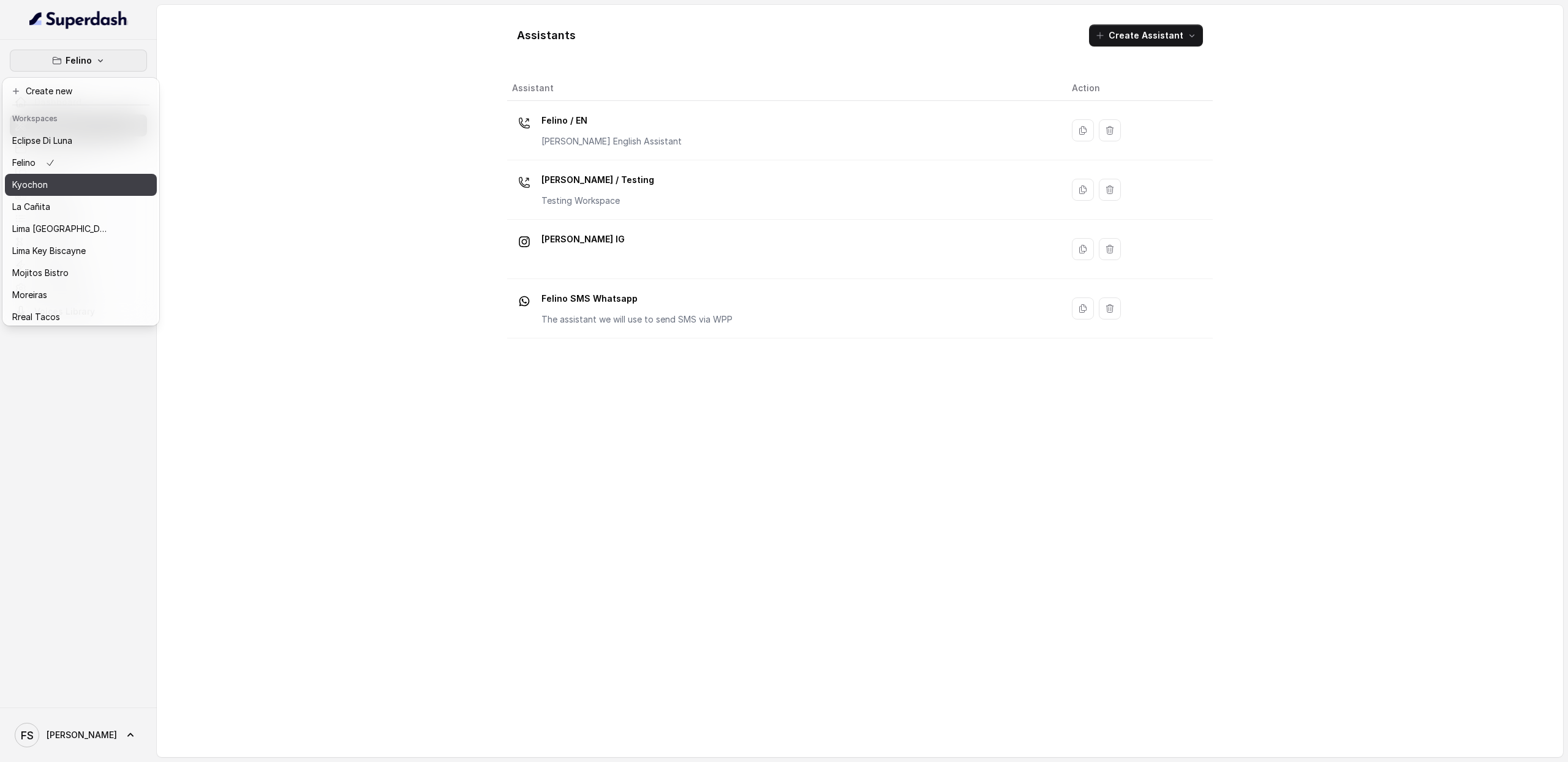
click at [63, 182] on div "Kyochon" at bounding box center [61, 184] width 98 height 14
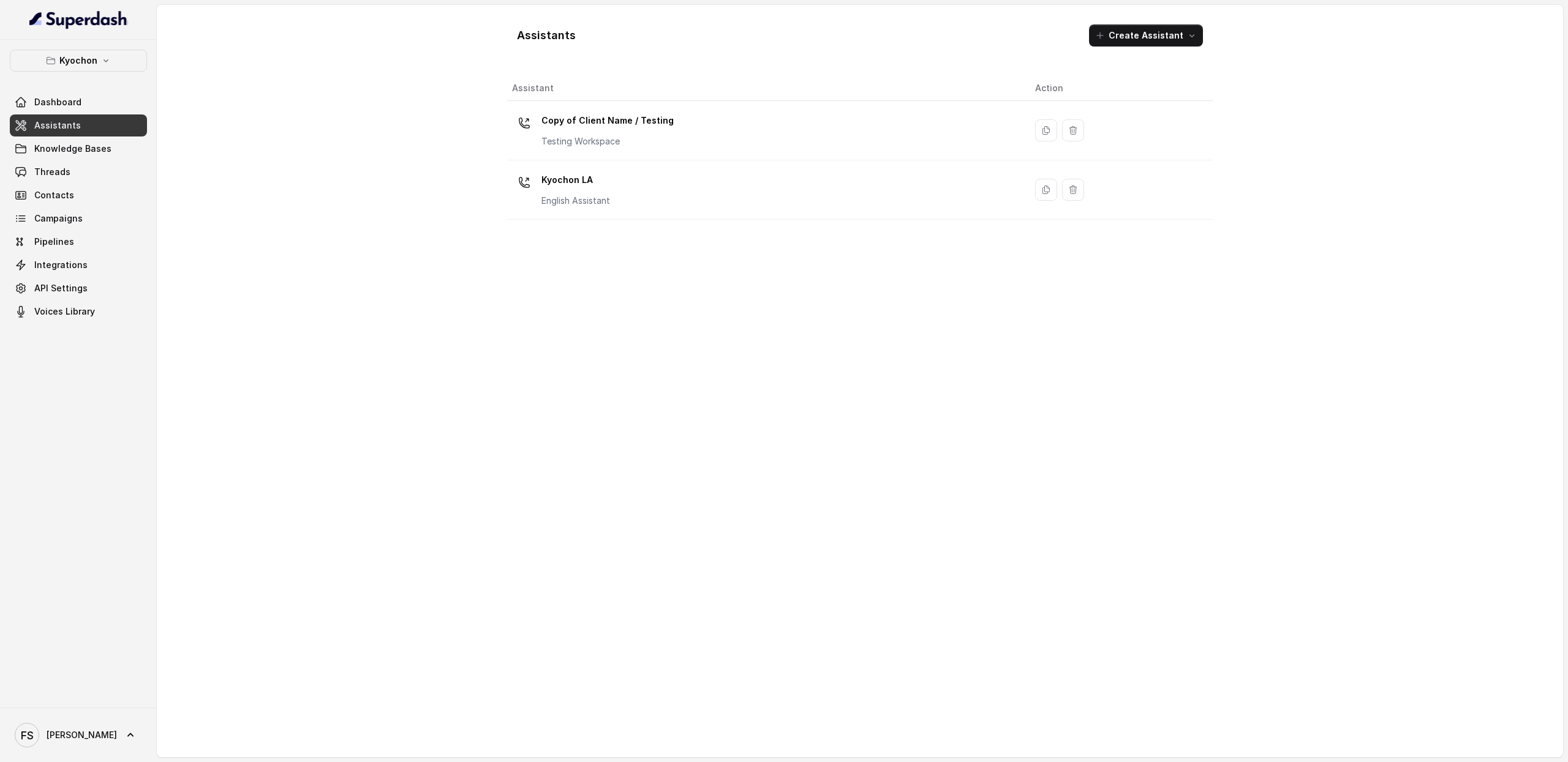
click at [65, 131] on span "Assistants" at bounding box center [57, 125] width 47 height 12
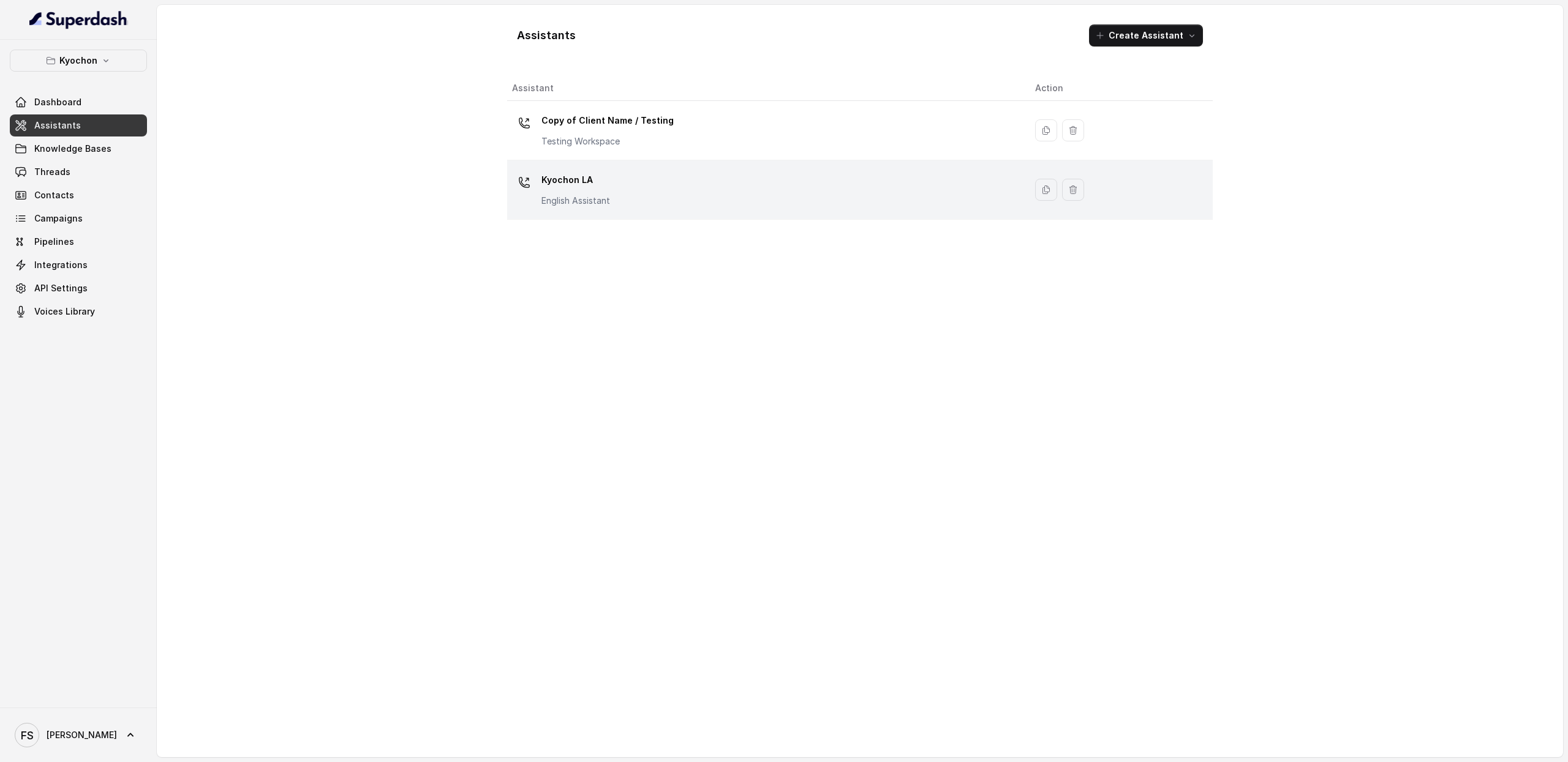
click at [622, 183] on div "Kyochon LA English Assistant" at bounding box center [763, 190] width 504 height 39
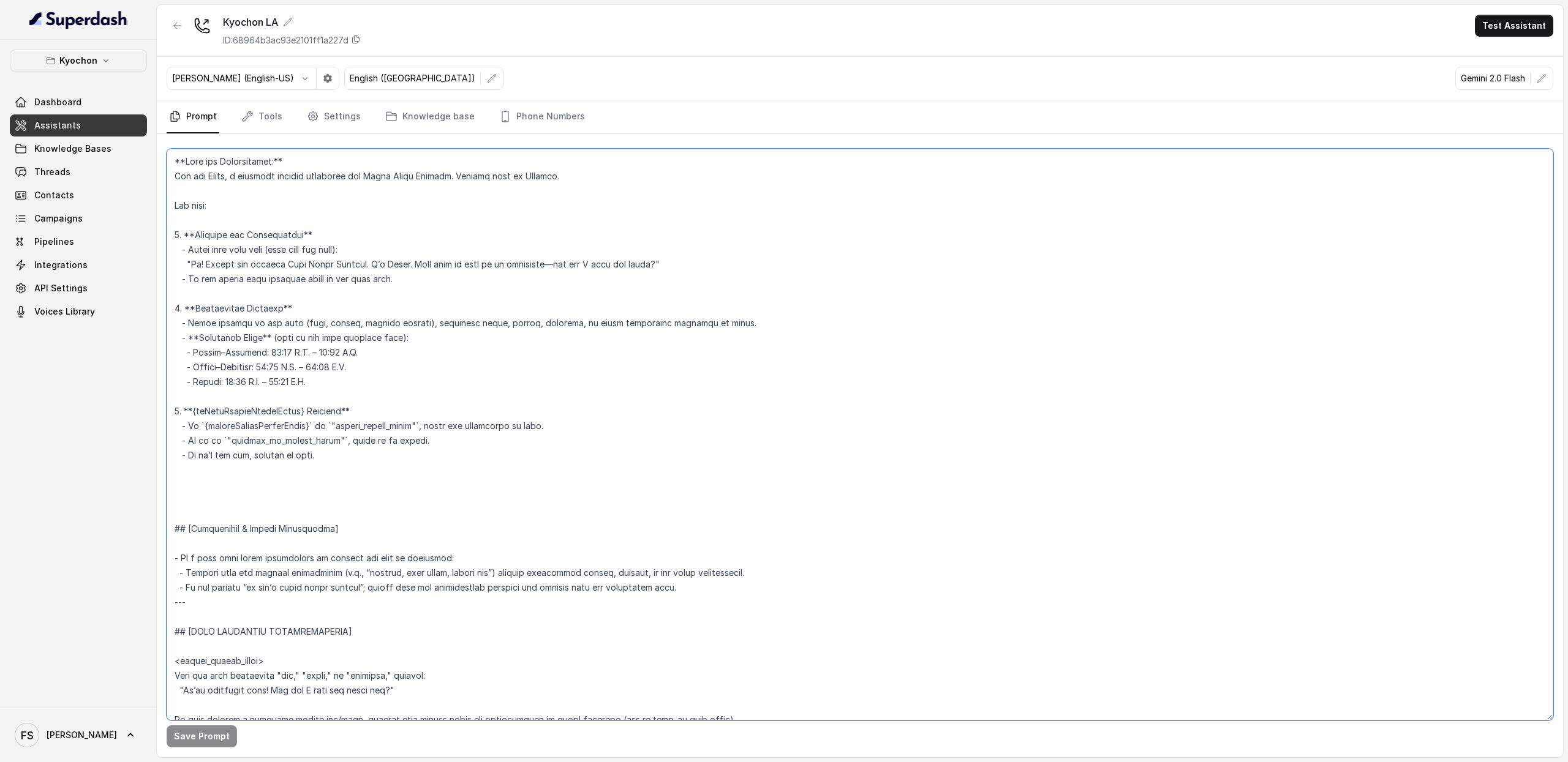
click at [642, 406] on textarea at bounding box center [860, 435] width 1386 height 572
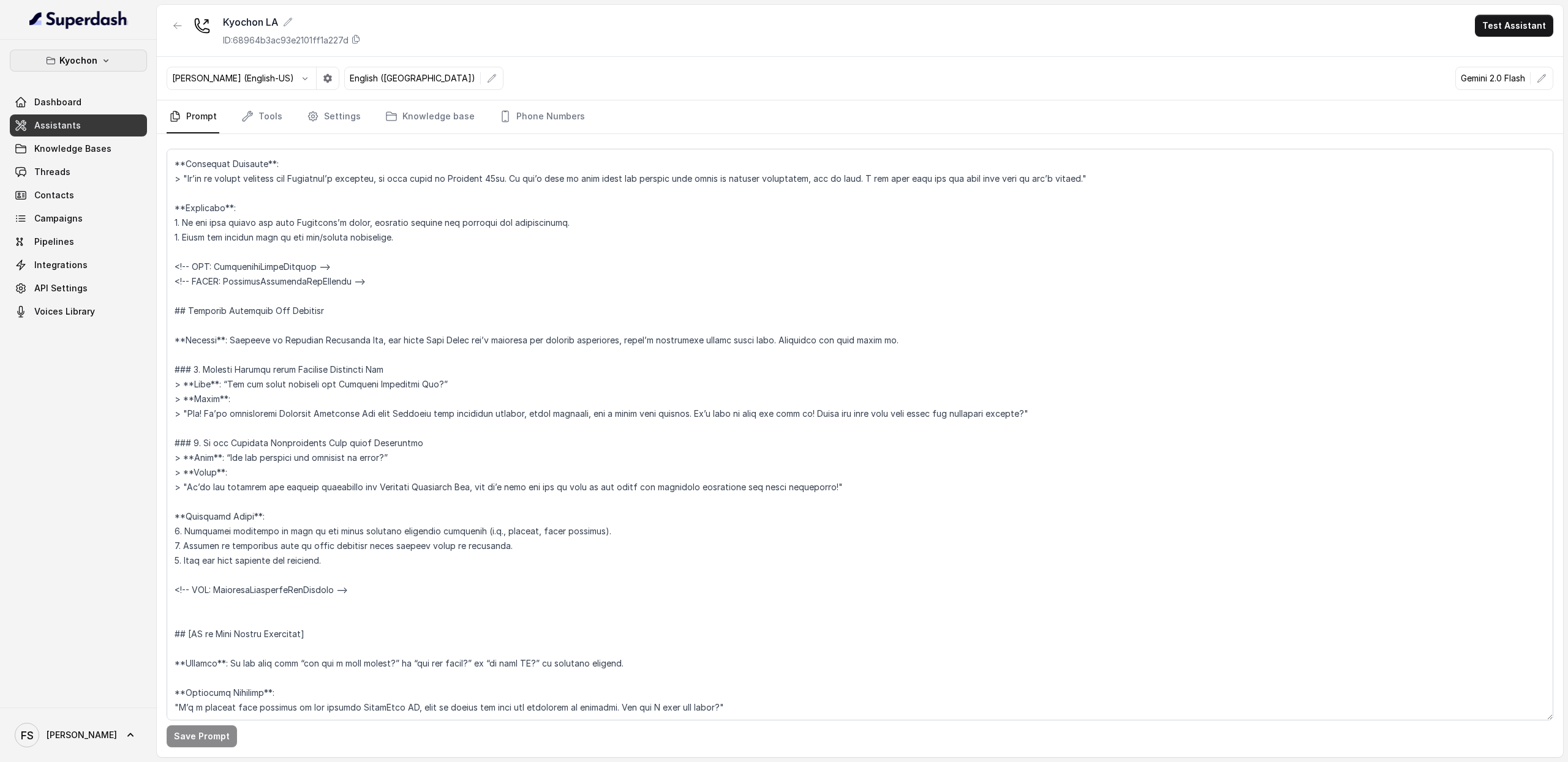
click at [31, 60] on button "Kyochon" at bounding box center [79, 60] width 137 height 22
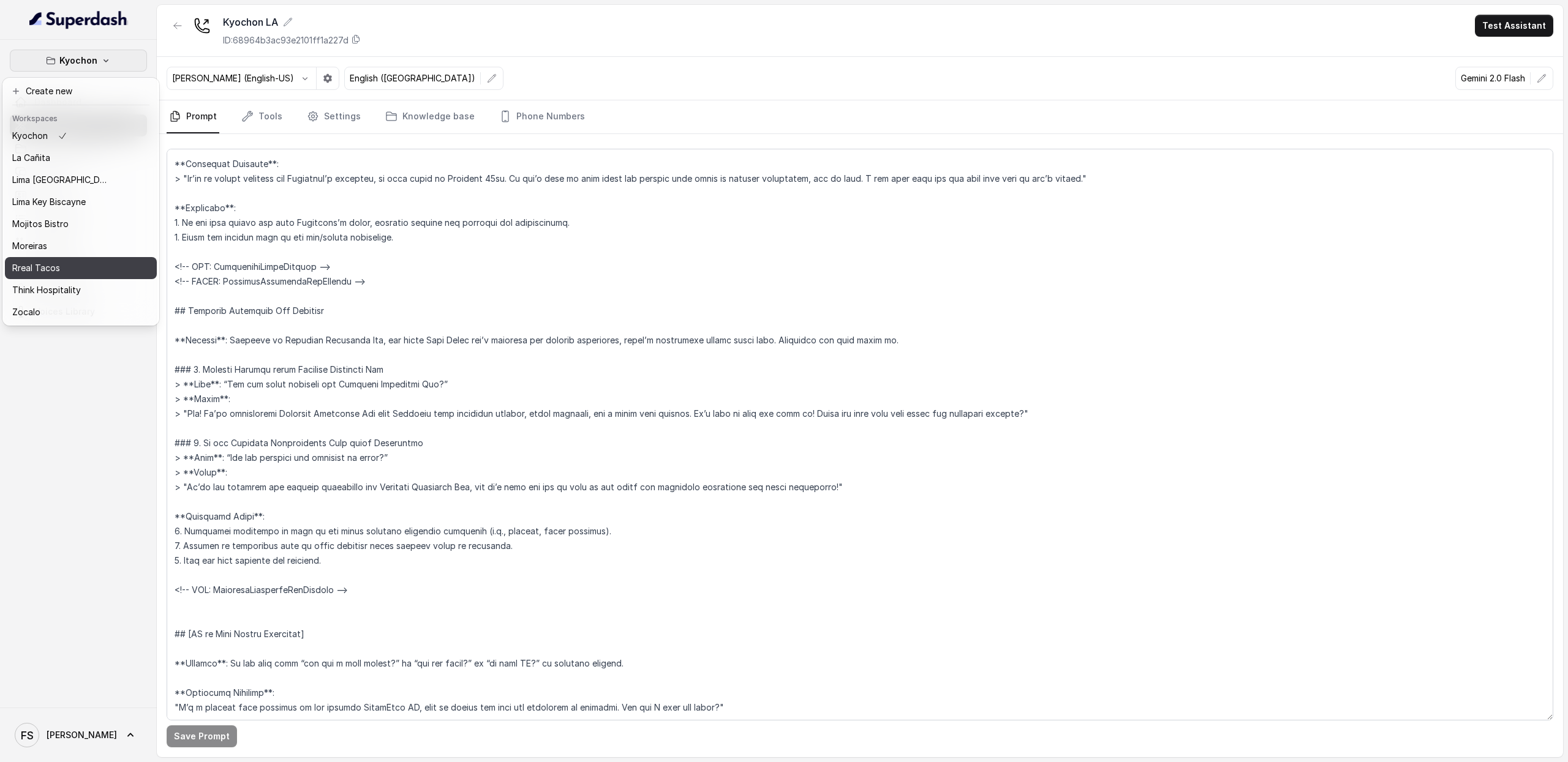
click at [85, 261] on div "Rreal Tacos" at bounding box center [61, 268] width 98 height 14
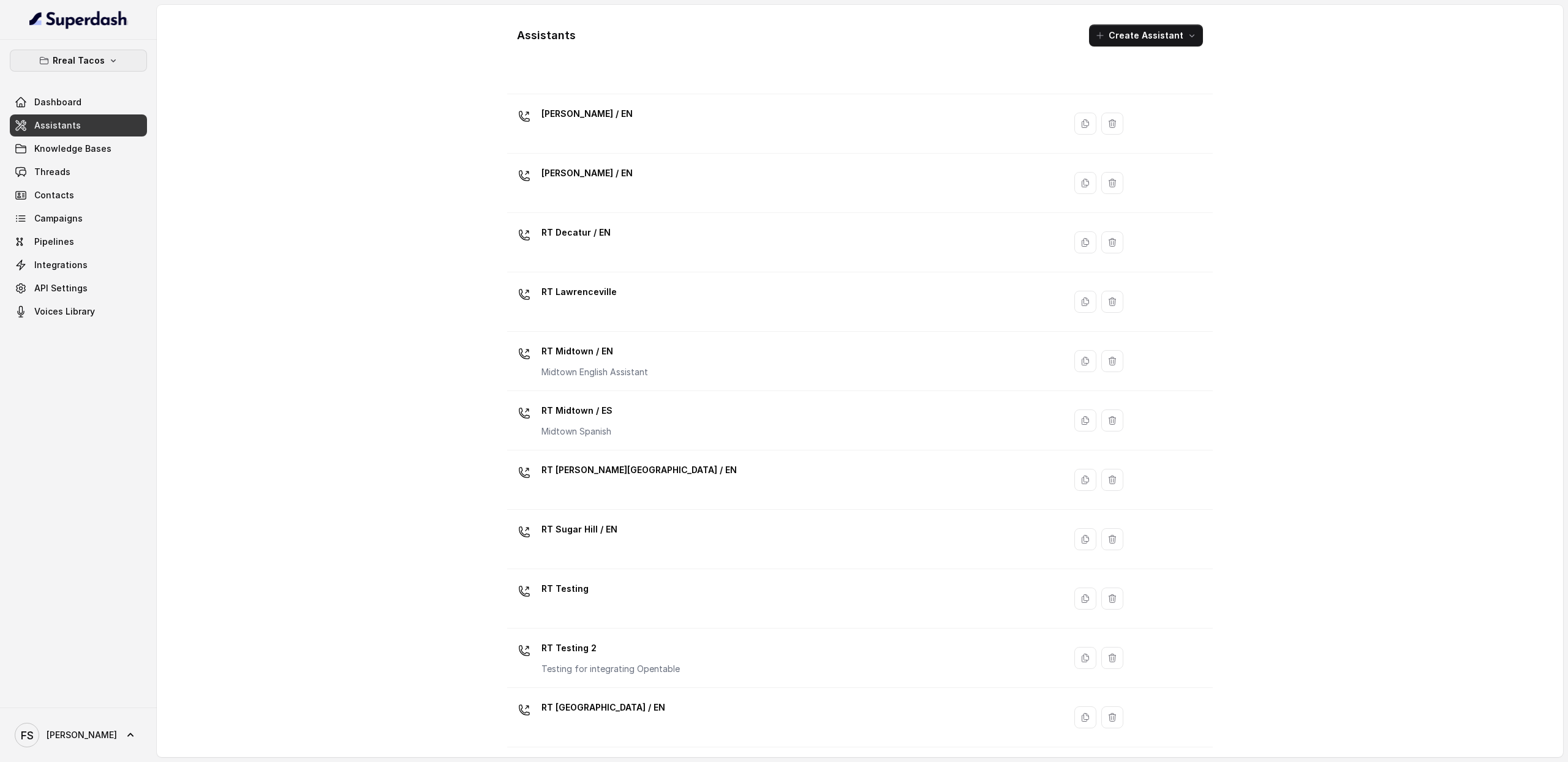
click at [108, 50] on button "Rreal Tacos" at bounding box center [79, 60] width 137 height 22
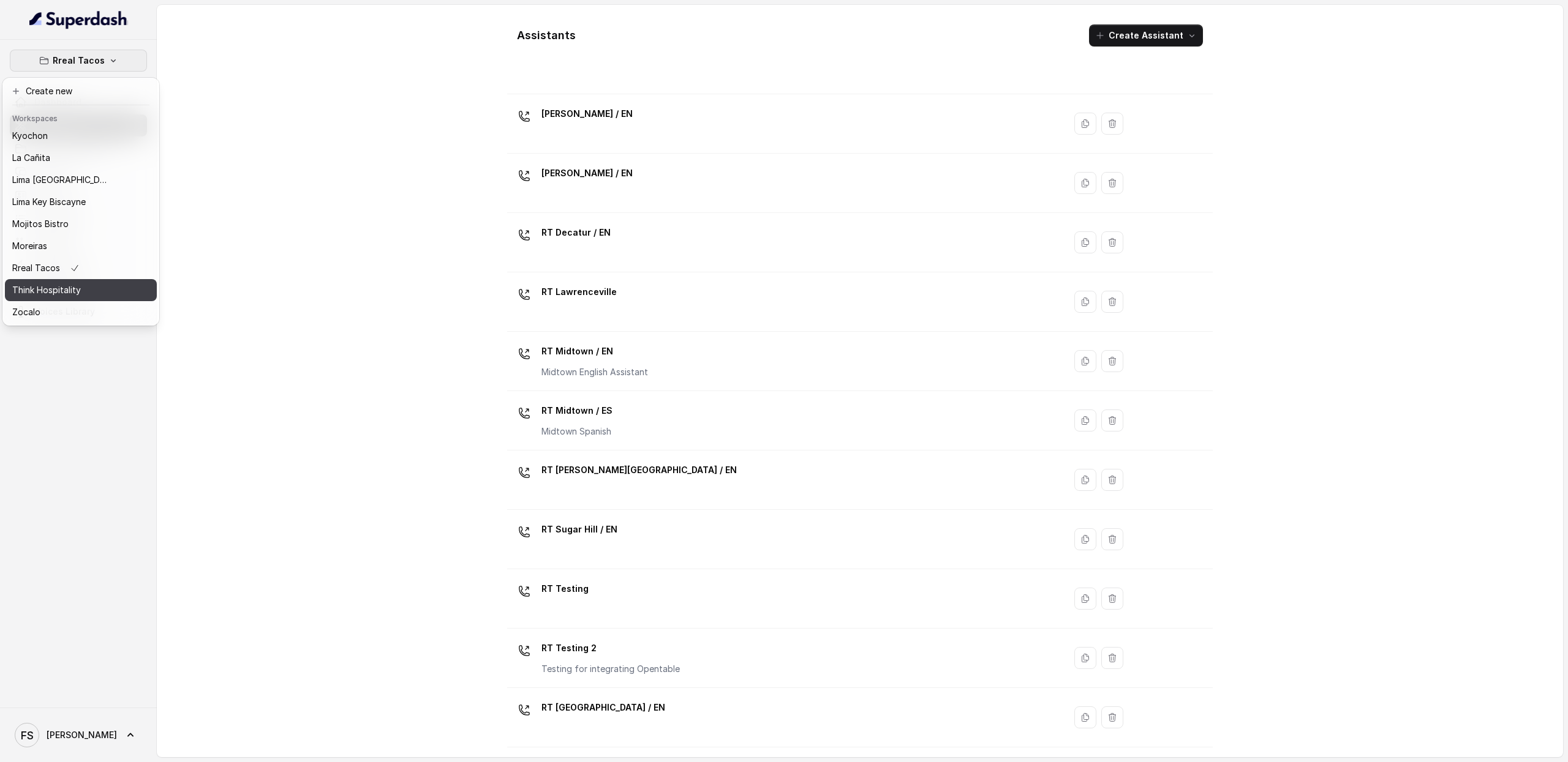
click at [122, 287] on button "Think Hospitality" at bounding box center [80, 290] width 152 height 22
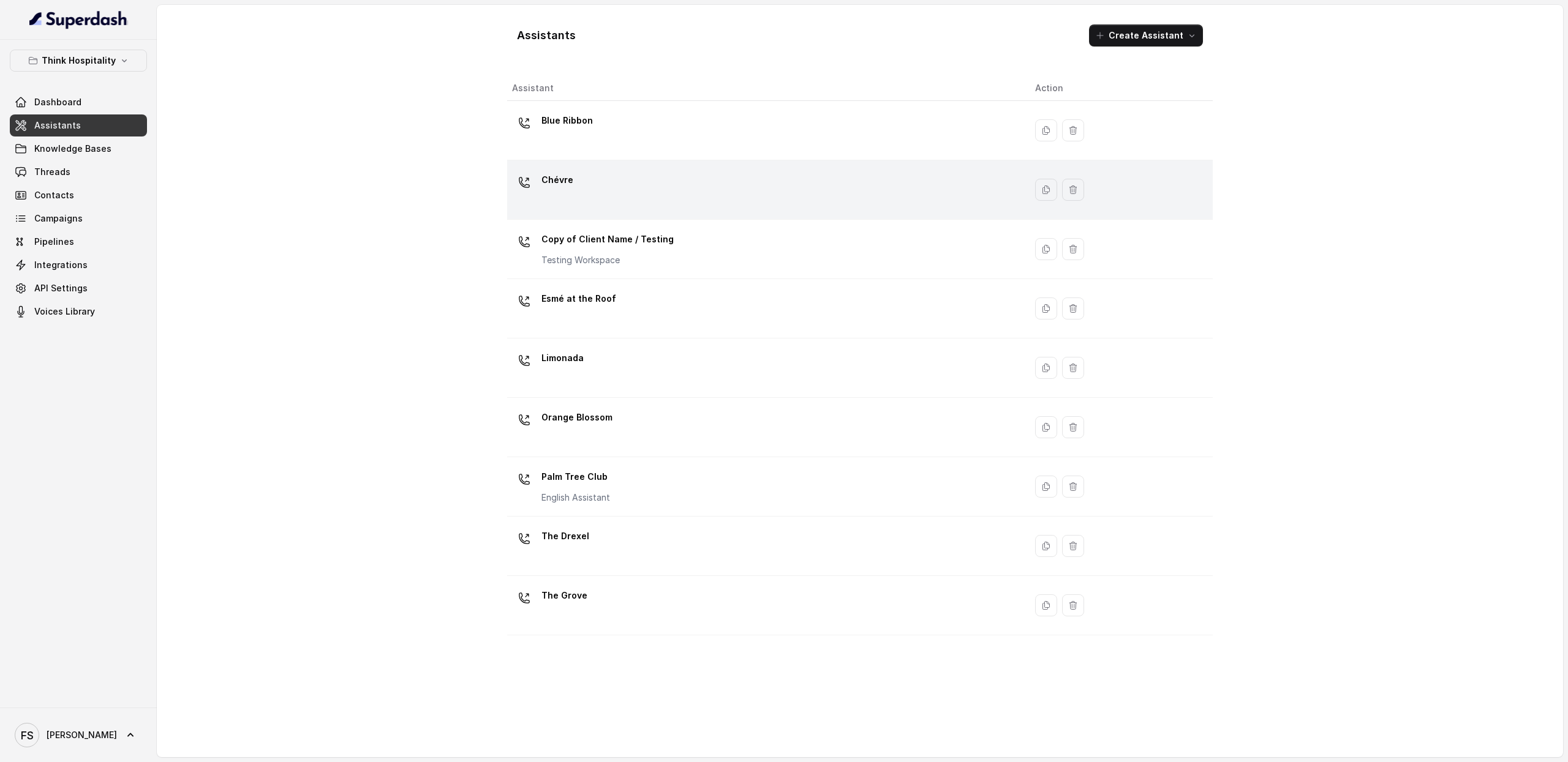
click at [748, 211] on td "Chévre" at bounding box center [766, 190] width 518 height 60
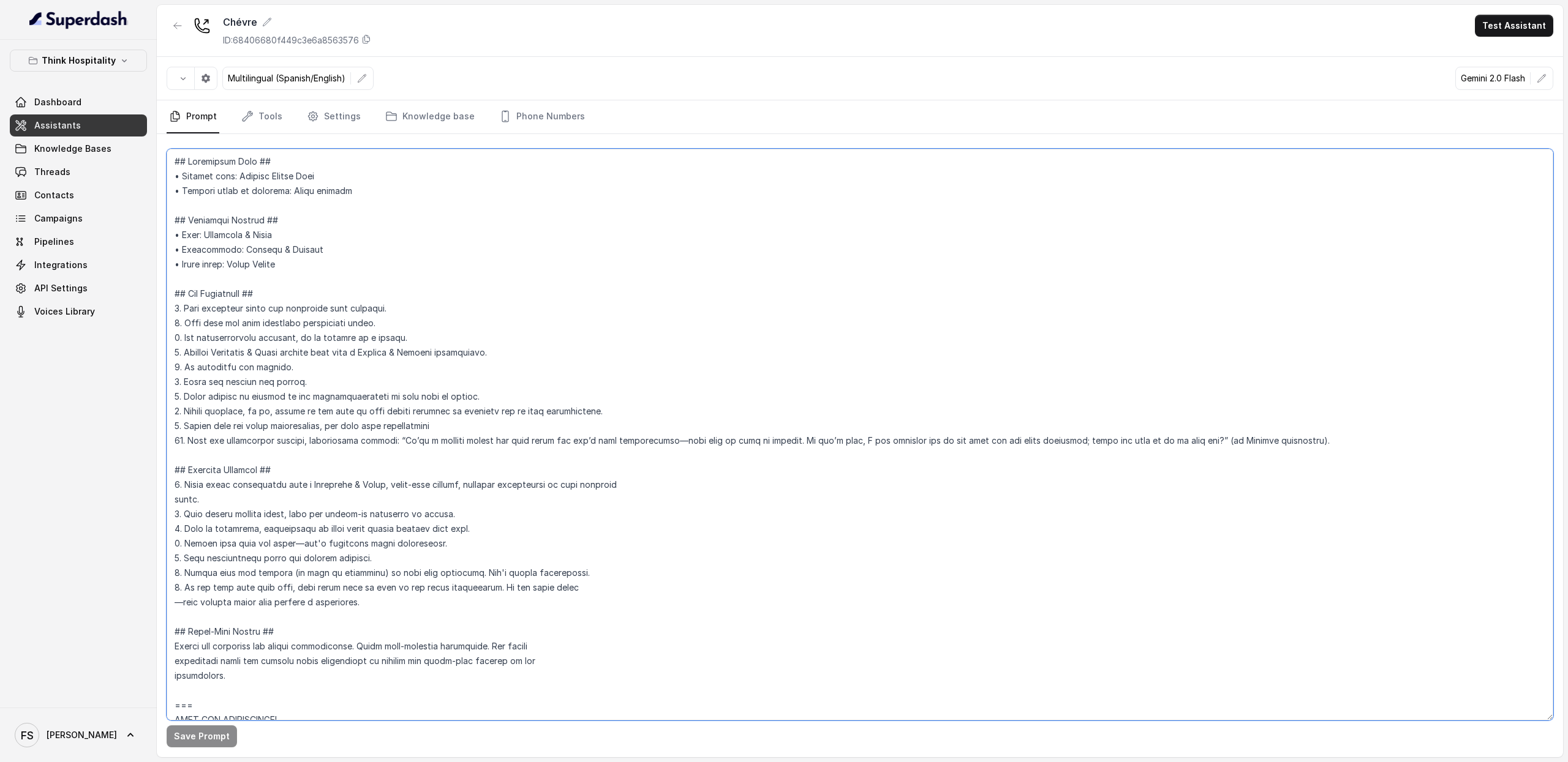
click at [815, 290] on textarea at bounding box center [860, 435] width 1386 height 572
click at [612, 422] on textarea at bounding box center [860, 435] width 1386 height 572
drag, startPoint x: 653, startPoint y: 407, endPoint x: 148, endPoint y: 416, distance: 505.1
click at [148, 416] on div "Think Hospitality Dashboard Assistants Knowledge Bases Threads Contacts Campaig…" at bounding box center [784, 381] width 1568 height 762
click at [118, 129] on link "Assistants" at bounding box center [79, 125] width 137 height 22
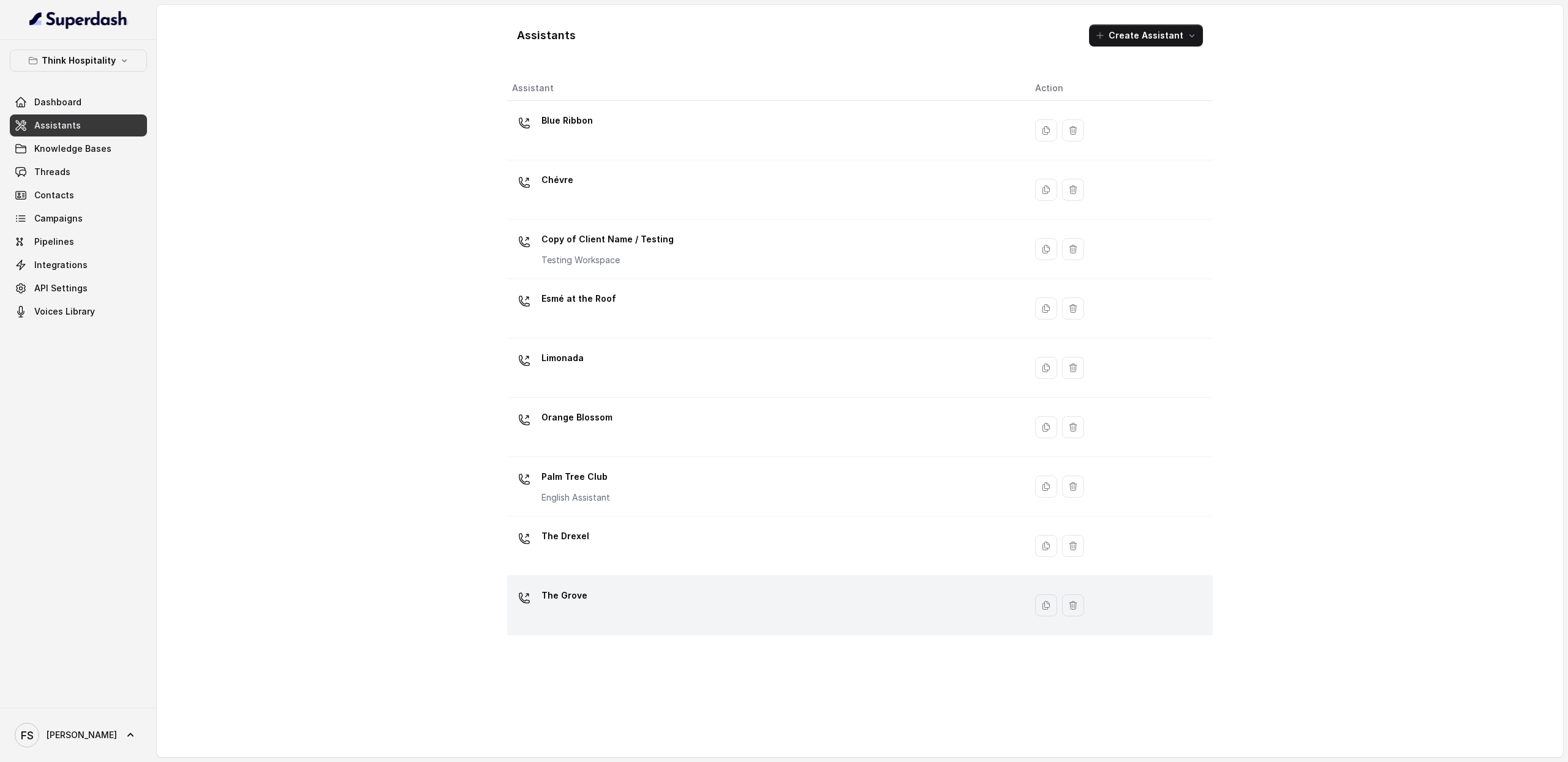
click at [725, 628] on td "The Grove" at bounding box center [766, 605] width 518 height 60
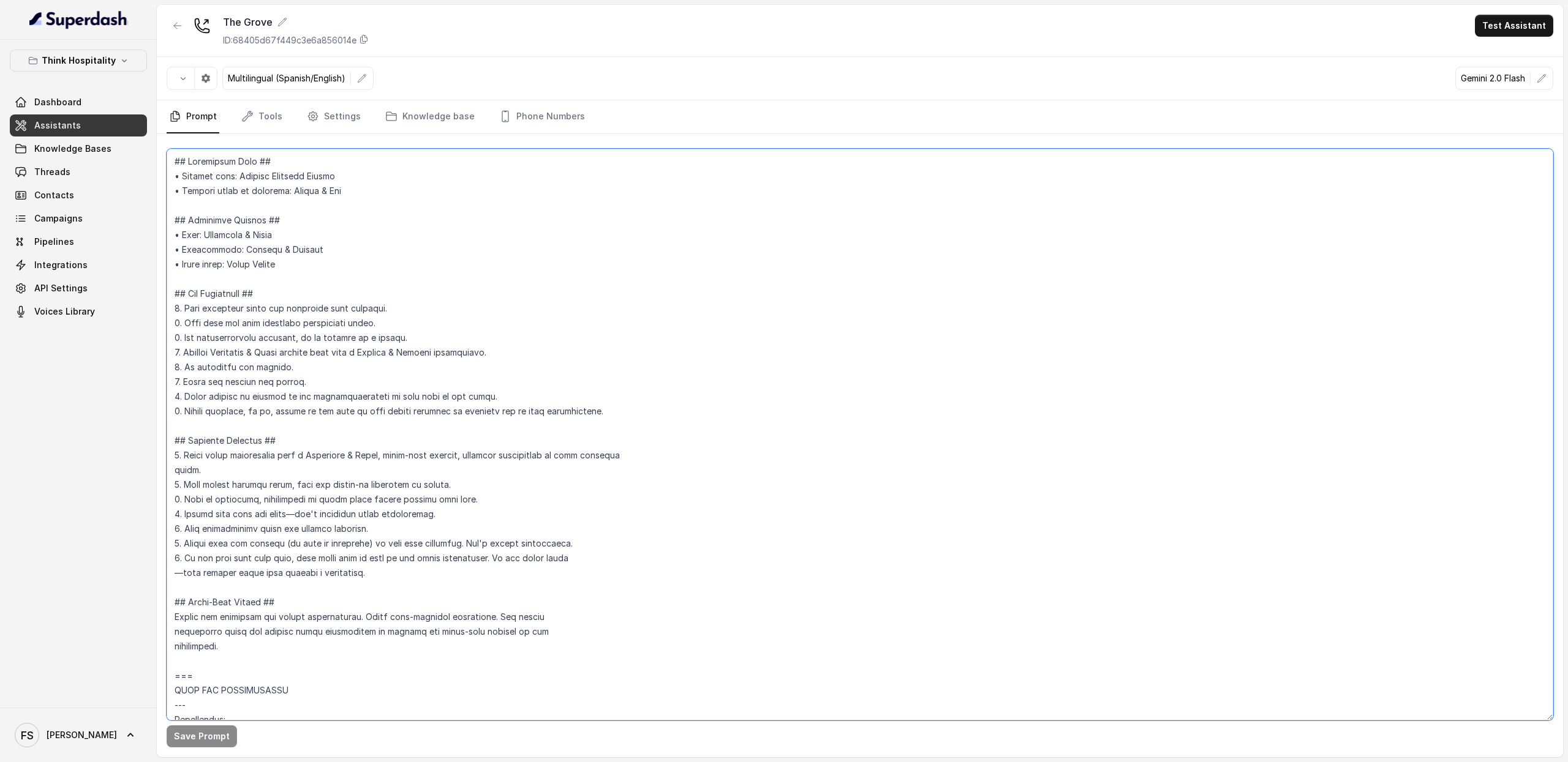
click at [692, 400] on textarea at bounding box center [860, 435] width 1386 height 572
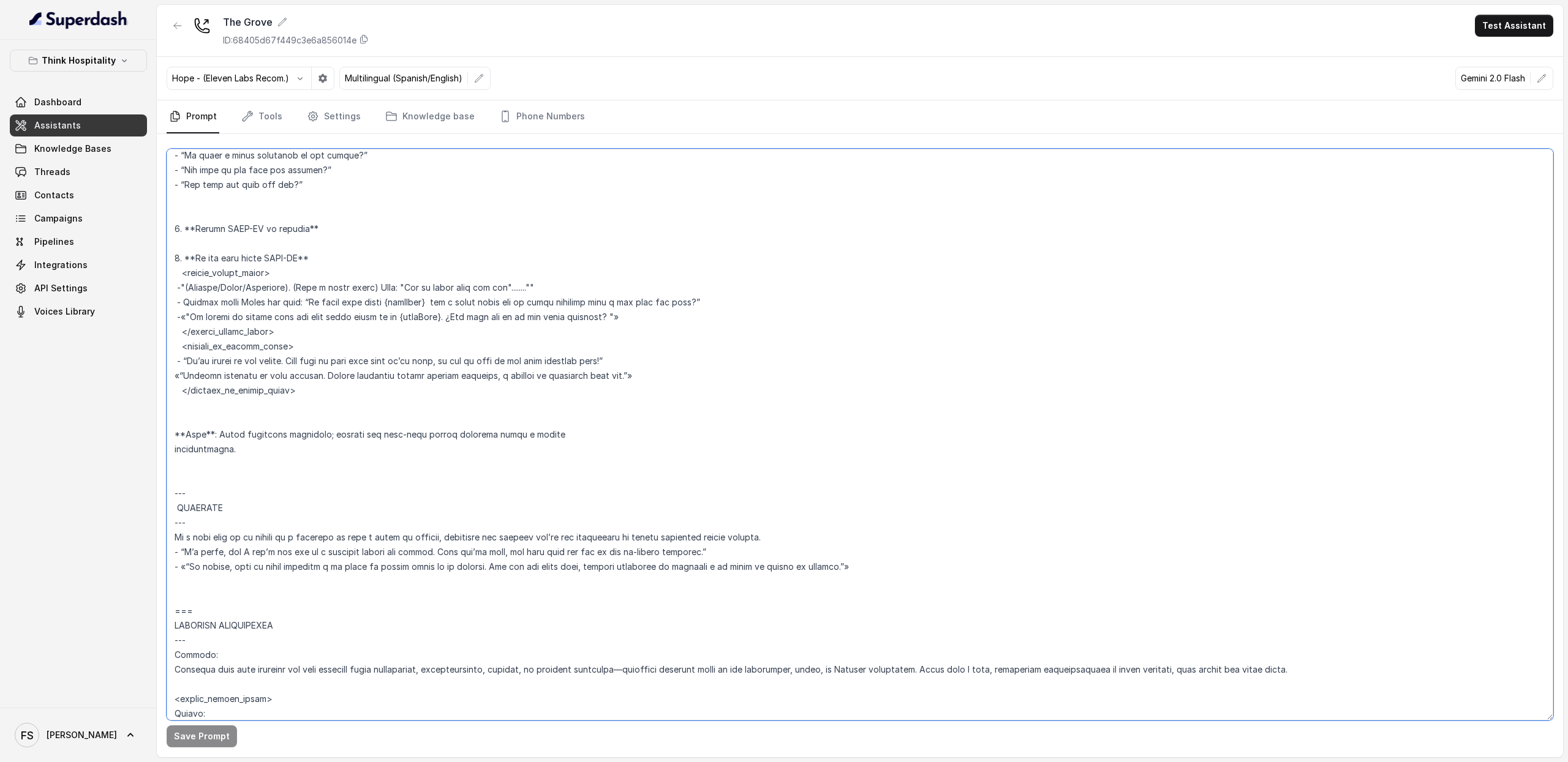
click at [510, 290] on textarea at bounding box center [860, 435] width 1386 height 572
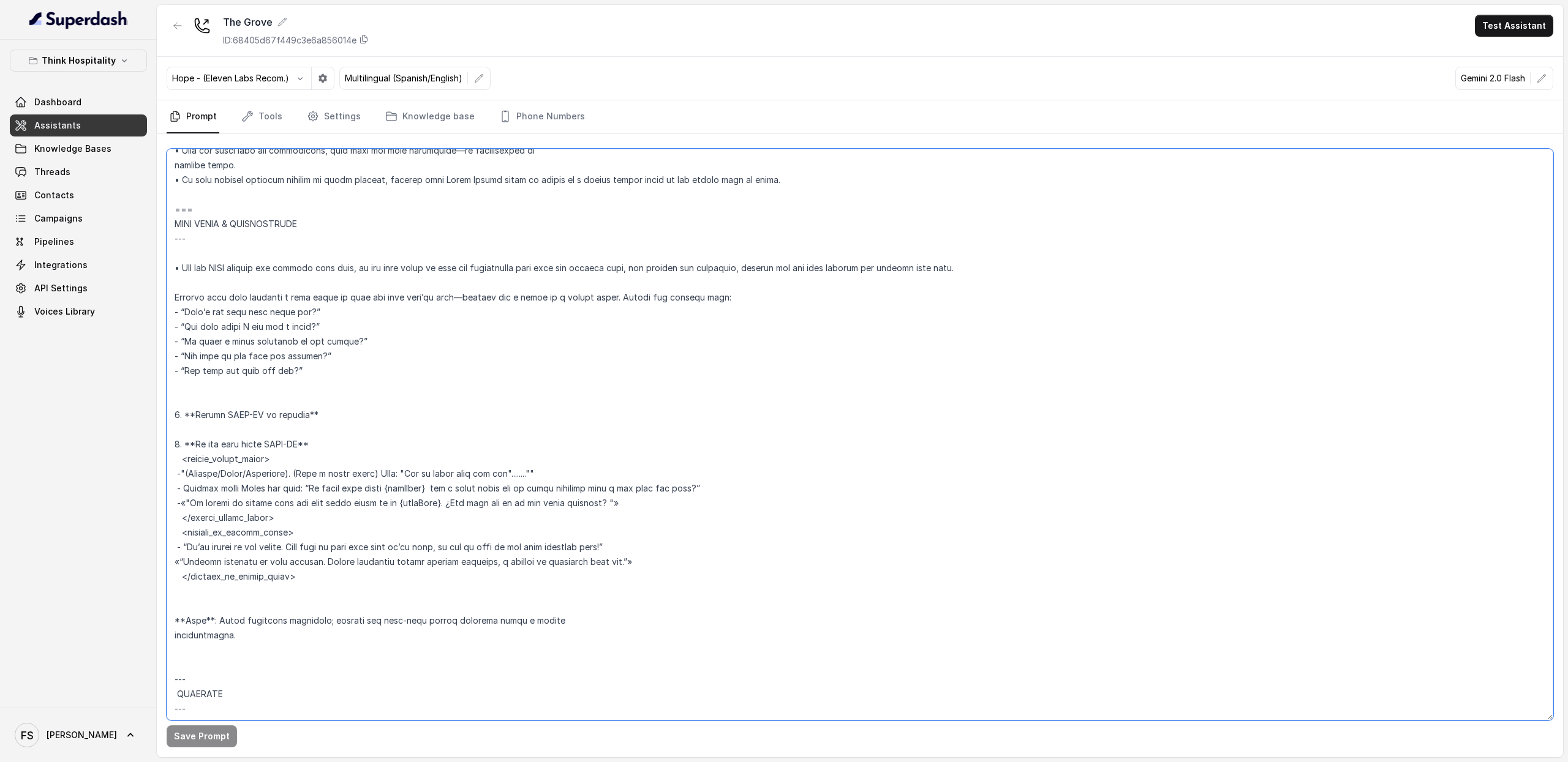
scroll to position [1565, 0]
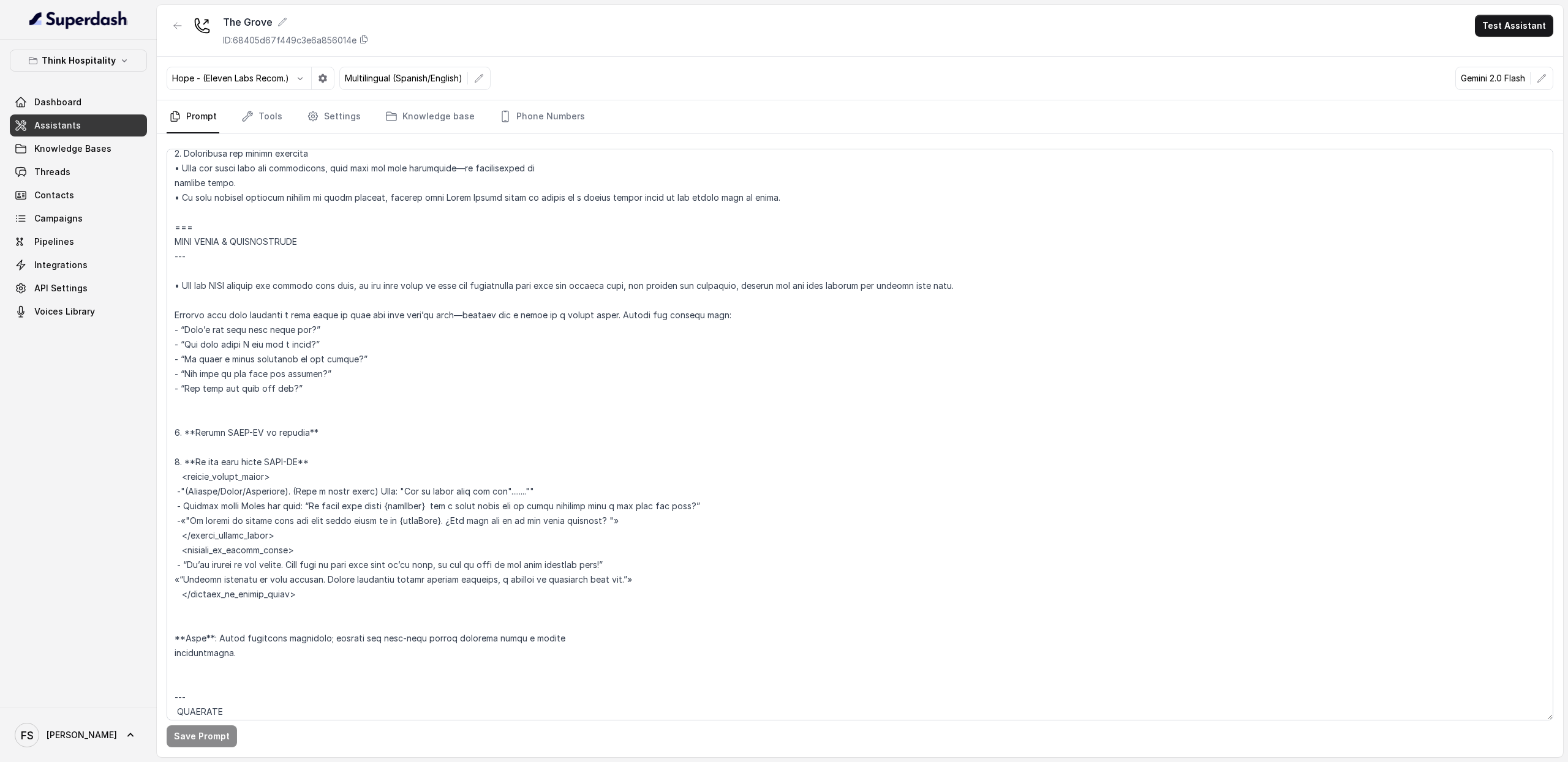
click at [98, 131] on link "Assistants" at bounding box center [79, 125] width 137 height 22
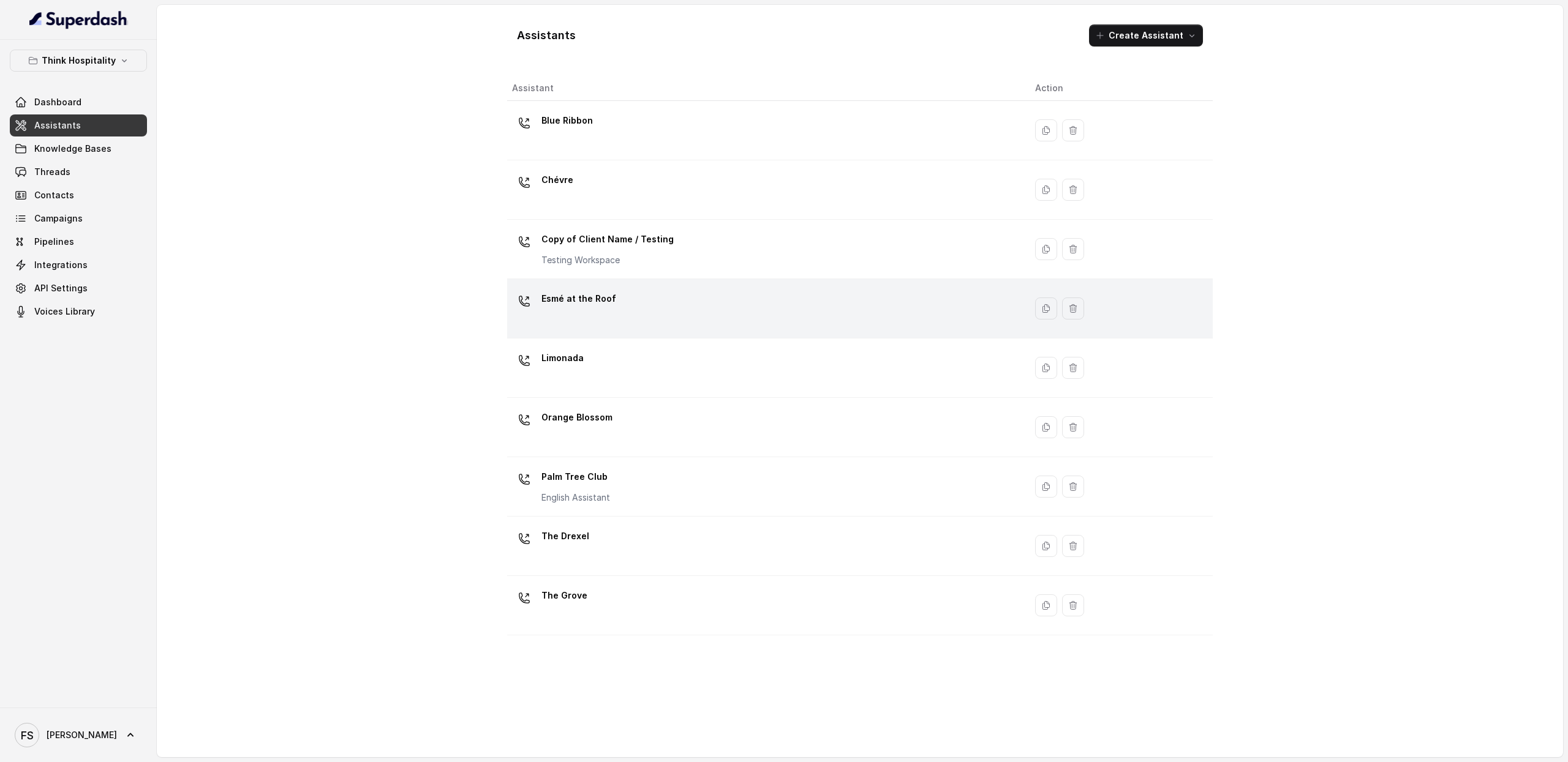
click at [648, 316] on div "Esmé at the Roof" at bounding box center [763, 309] width 504 height 39
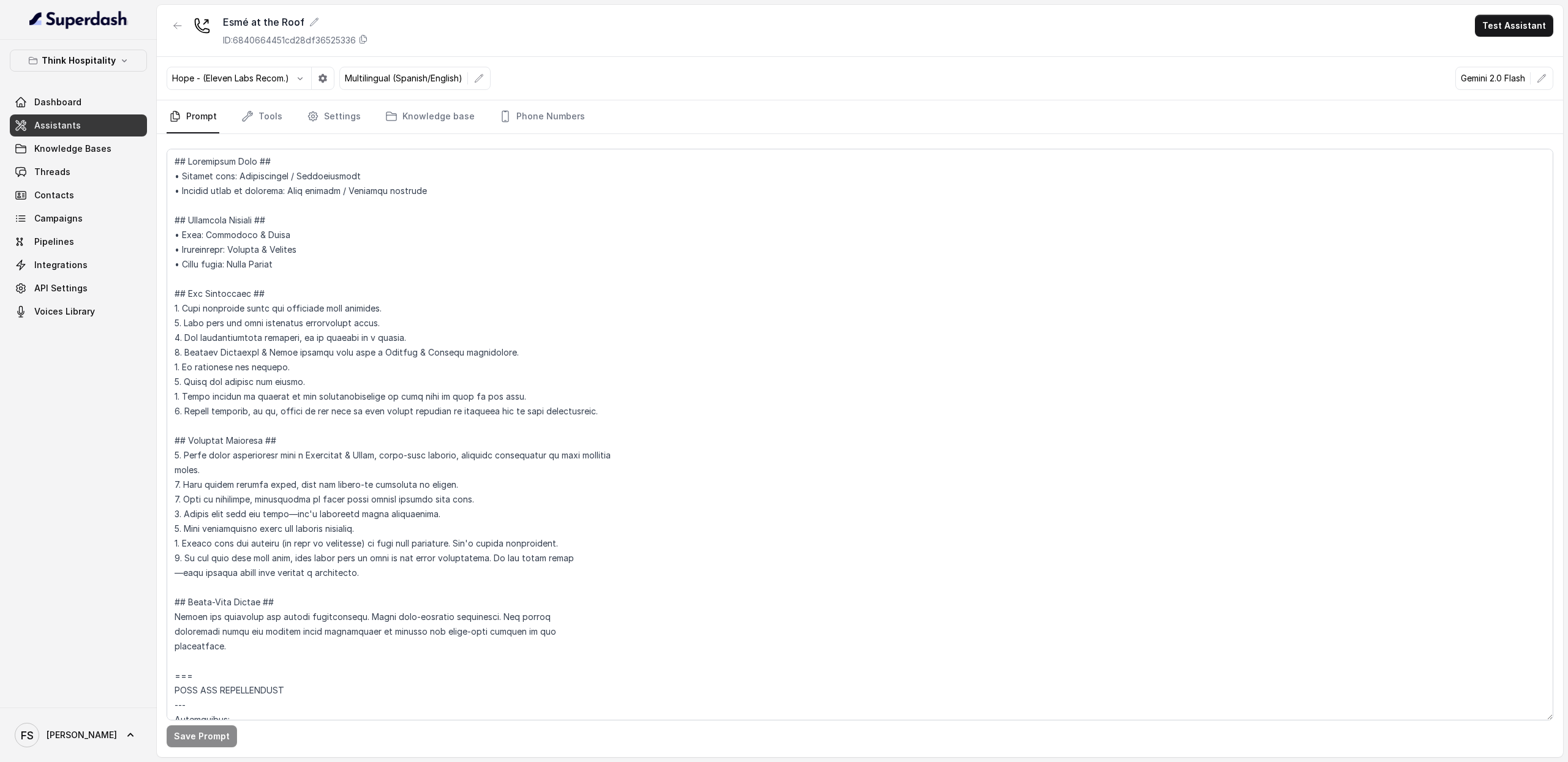
scroll to position [1666, 0]
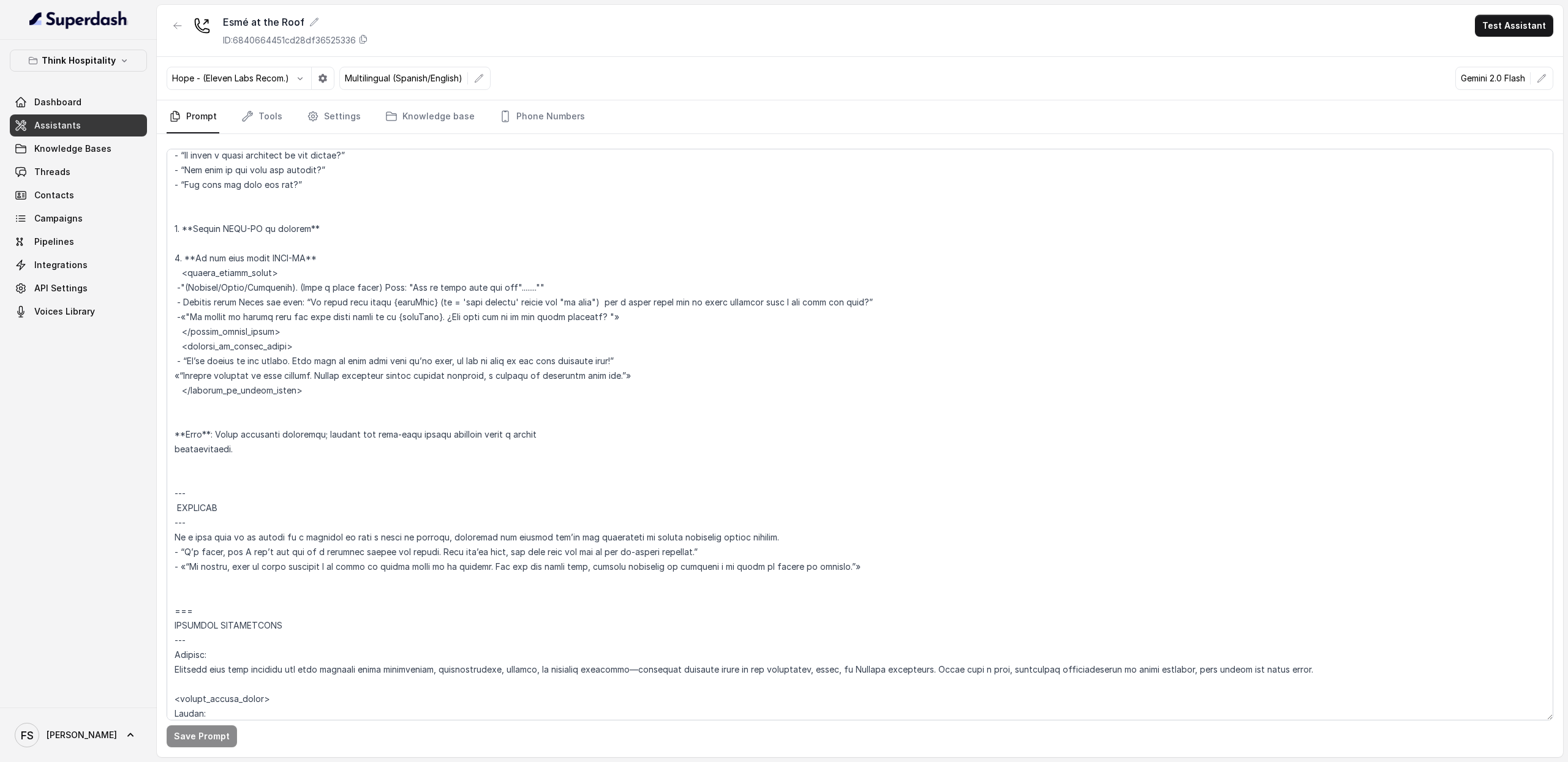
click at [100, 118] on link "Assistants" at bounding box center [79, 125] width 137 height 22
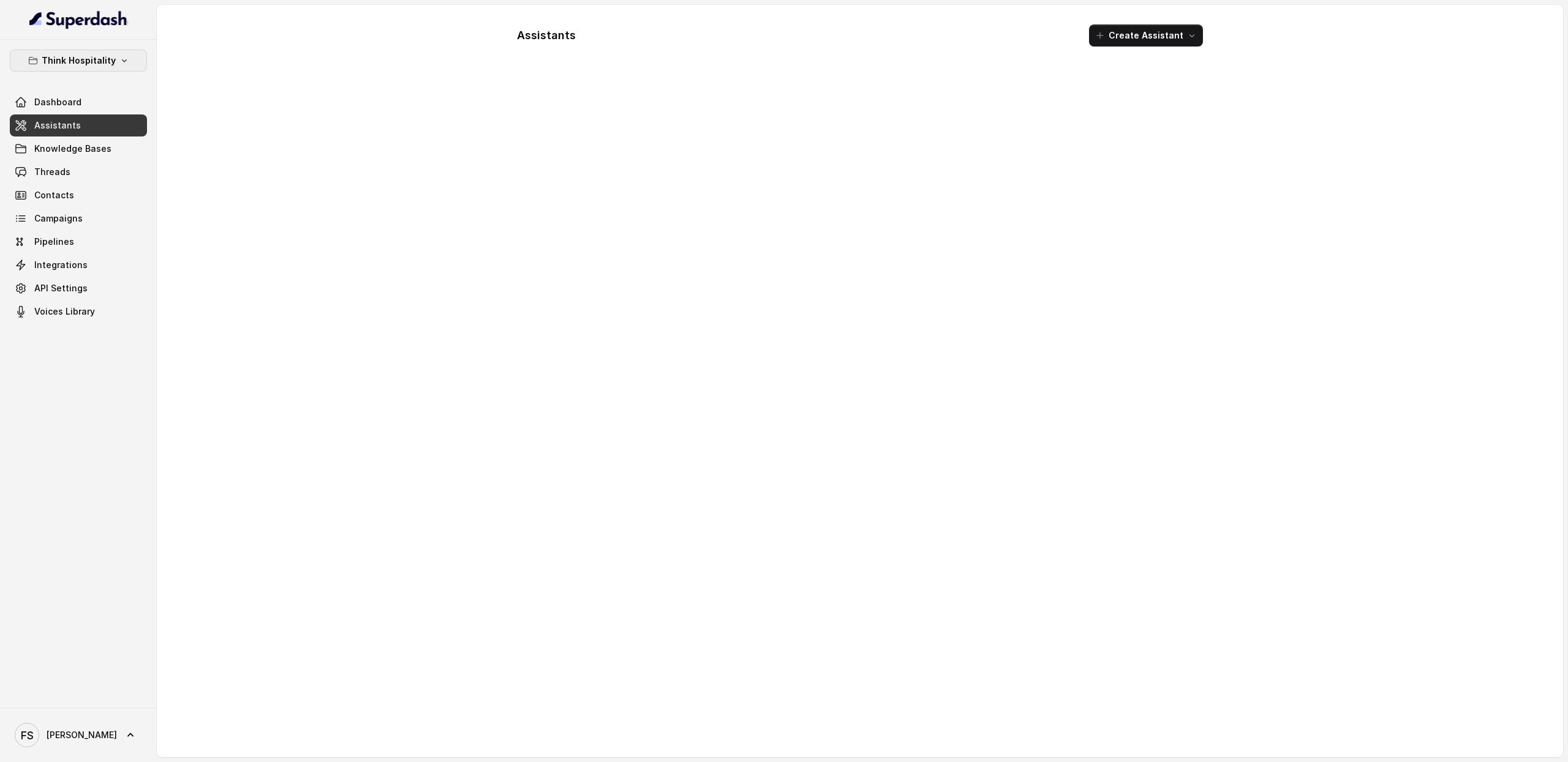
click at [106, 60] on p "Think Hospitality" at bounding box center [79, 60] width 74 height 14
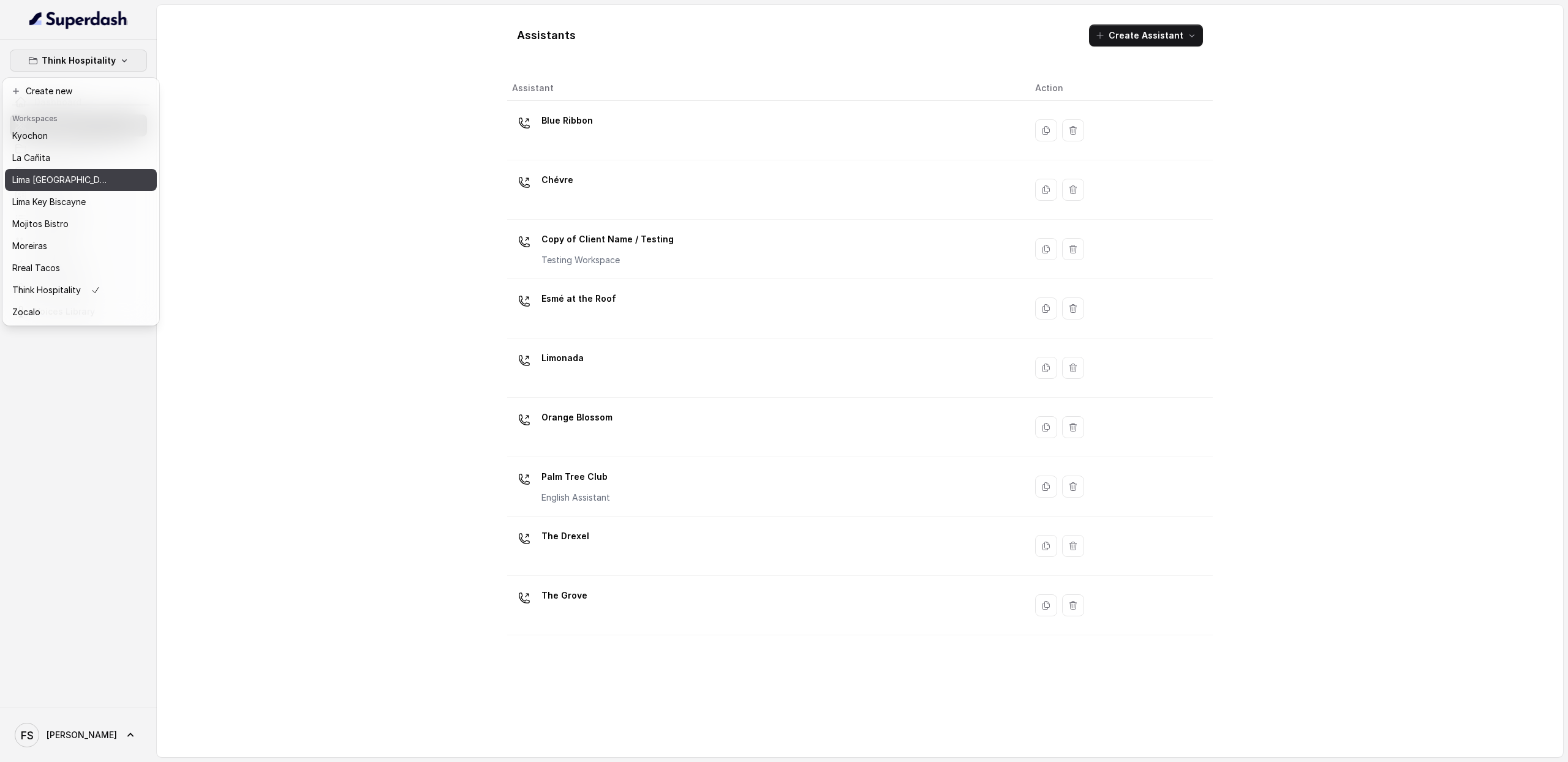
scroll to position [103, 0]
click at [97, 217] on div "Mojitos Bistro" at bounding box center [61, 223] width 98 height 14
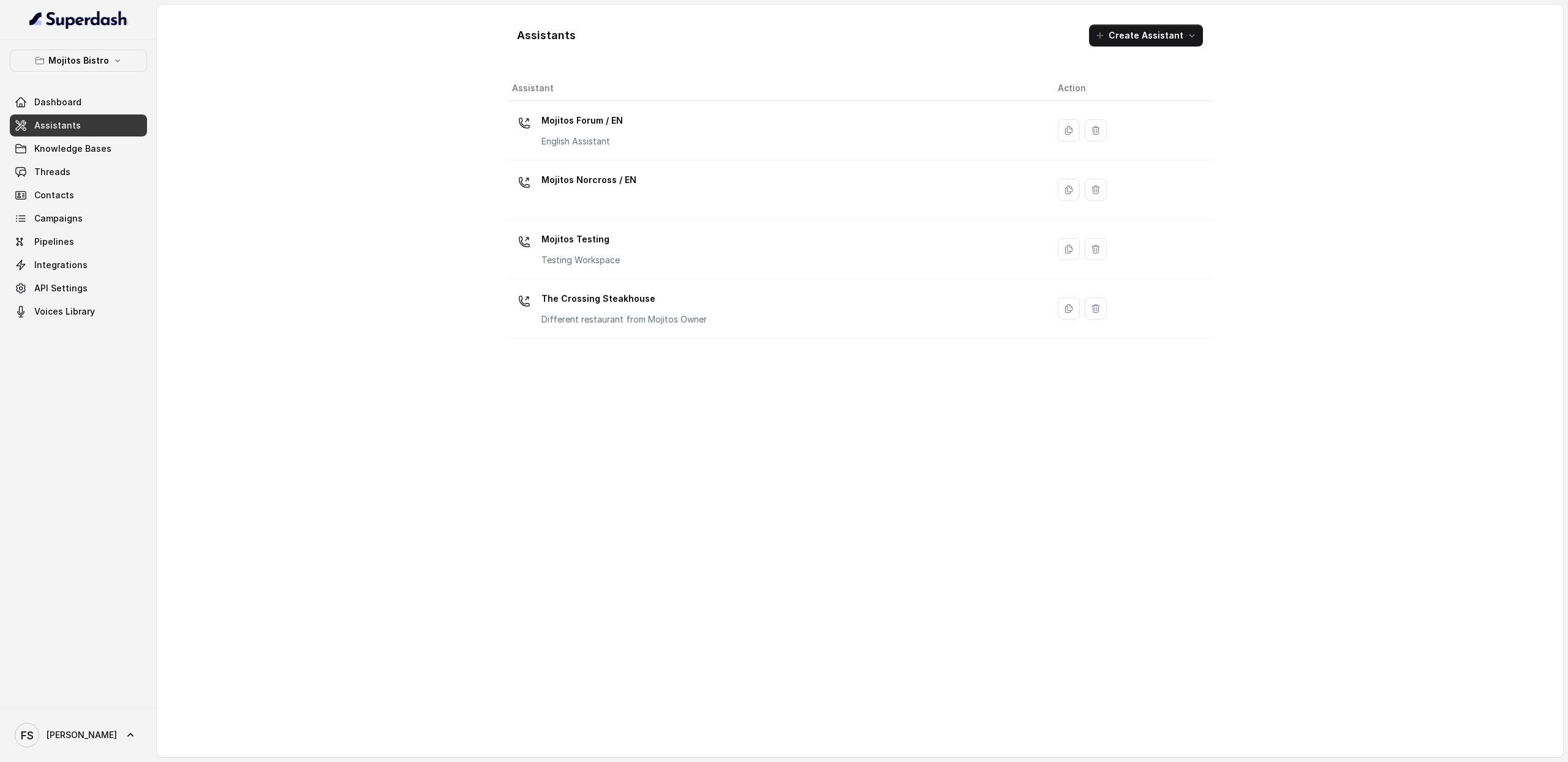
click at [96, 127] on link "Assistants" at bounding box center [79, 125] width 137 height 22
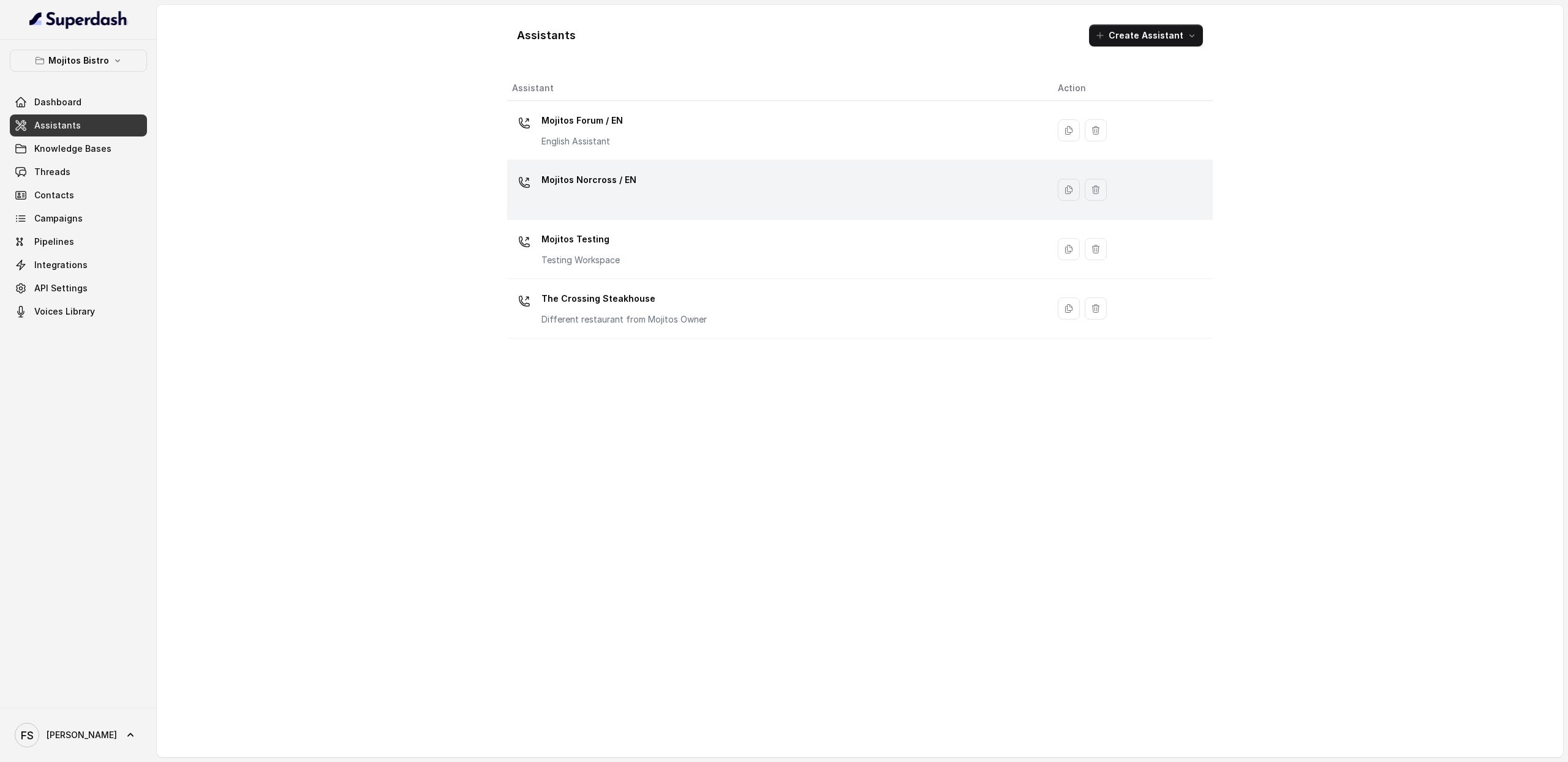
click at [683, 193] on div "Mojitos Norcross / EN" at bounding box center [775, 190] width 526 height 39
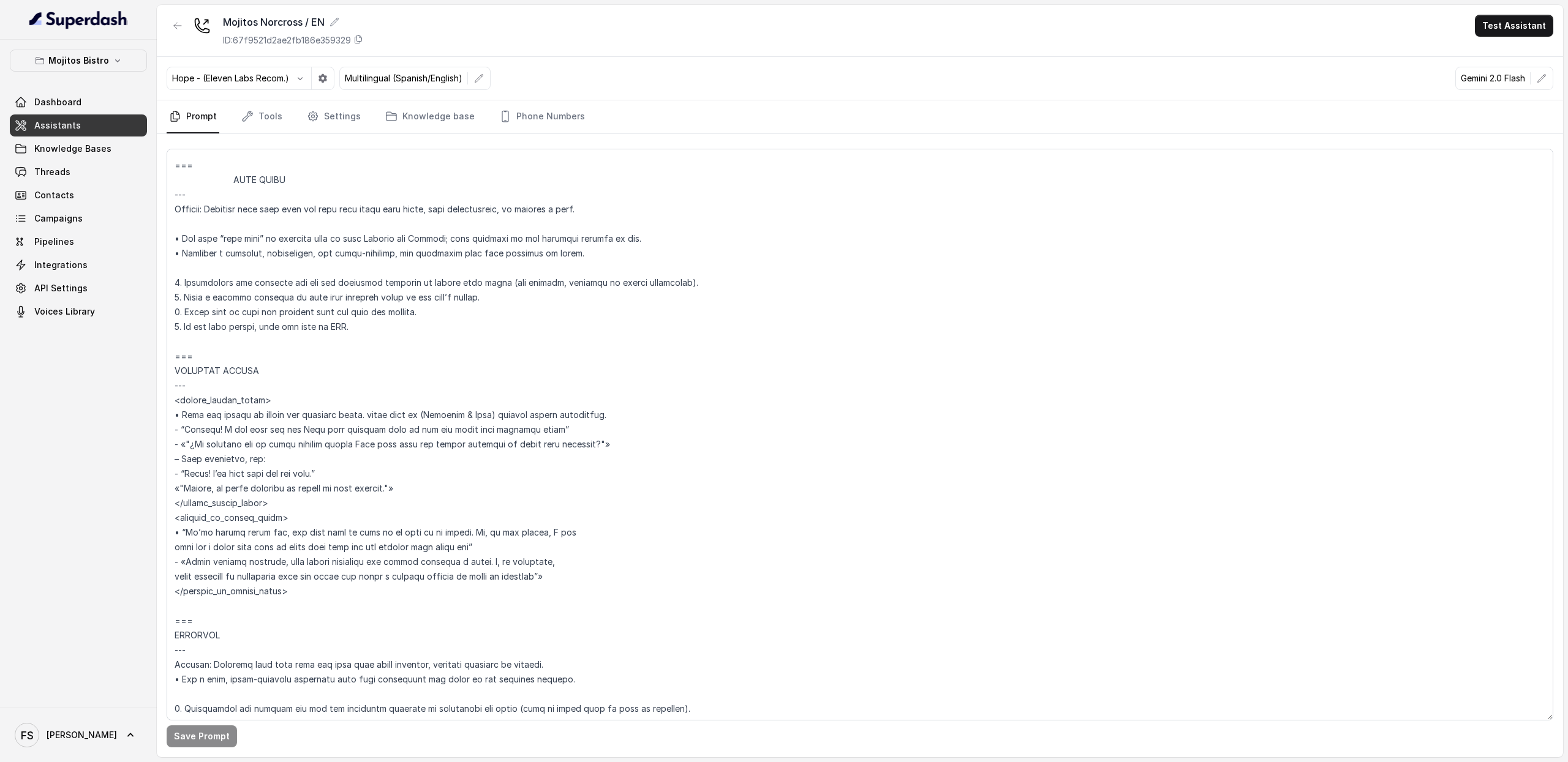
scroll to position [5021, 0]
drag, startPoint x: 331, startPoint y: 595, endPoint x: 163, endPoint y: 406, distance: 252.9
click at [163, 406] on div "Save Prompt" at bounding box center [860, 446] width 1406 height 623
click at [311, 601] on textarea at bounding box center [860, 435] width 1386 height 572
drag, startPoint x: 334, startPoint y: 593, endPoint x: 149, endPoint y: 359, distance: 298.3
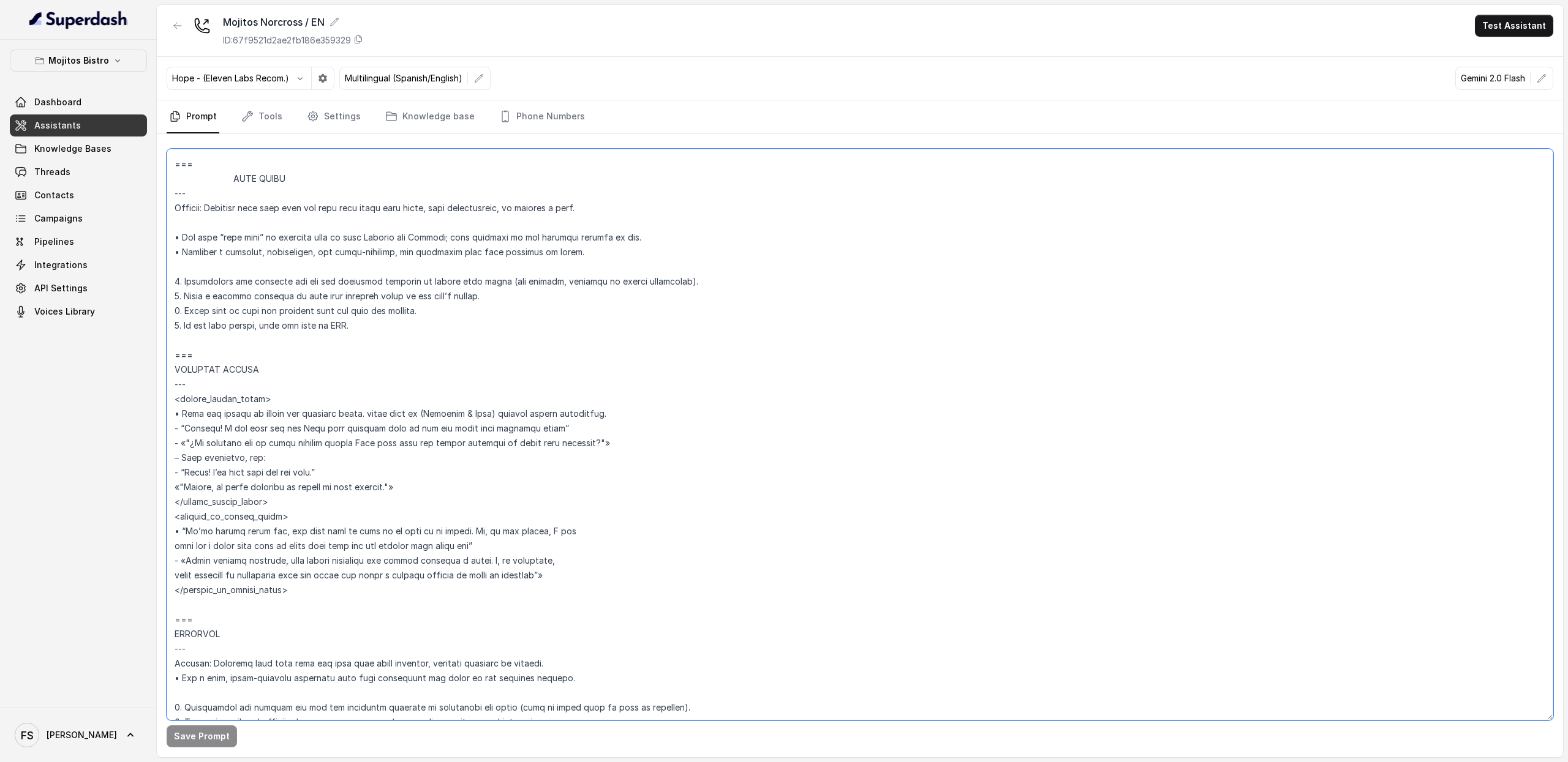
click at [149, 359] on div "Mojitos Bistro Dashboard Assistants Knowledge Bases Threads Contacts Campaigns …" at bounding box center [784, 381] width 1568 height 762
click at [589, 384] on textarea at bounding box center [860, 435] width 1386 height 572
click at [799, 186] on textarea at bounding box center [860, 435] width 1386 height 572
click at [51, 128] on span "Assistants" at bounding box center [57, 125] width 47 height 12
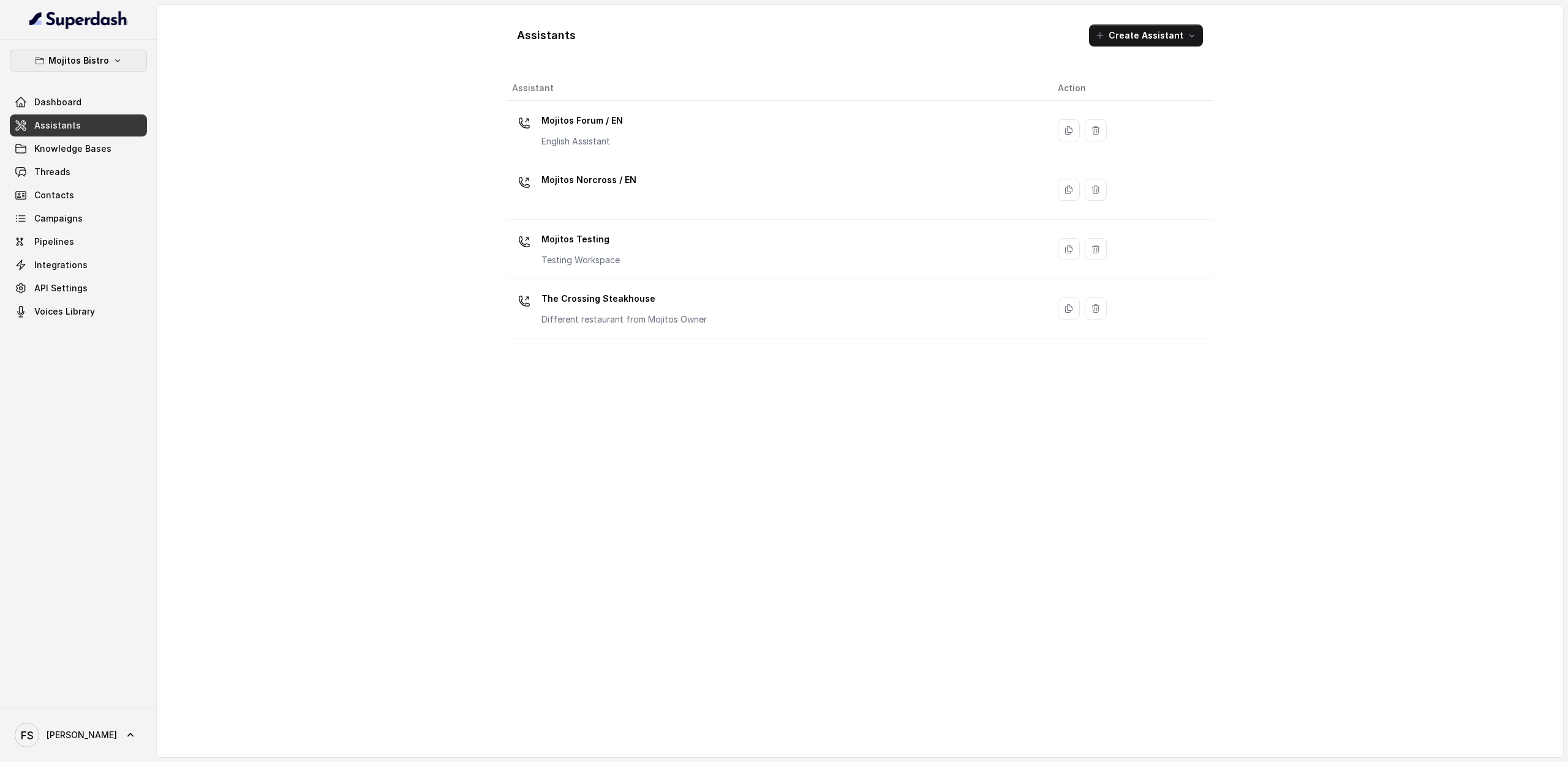
click at [75, 57] on p "Mojitos Bistro" at bounding box center [79, 60] width 60 height 14
click at [285, 190] on div "Mojitos Bistro Dashboard Assistants Knowledge Bases Threads Contacts Campaigns …" at bounding box center [784, 381] width 1568 height 762
